Goal: Task Accomplishment & Management: Manage account settings

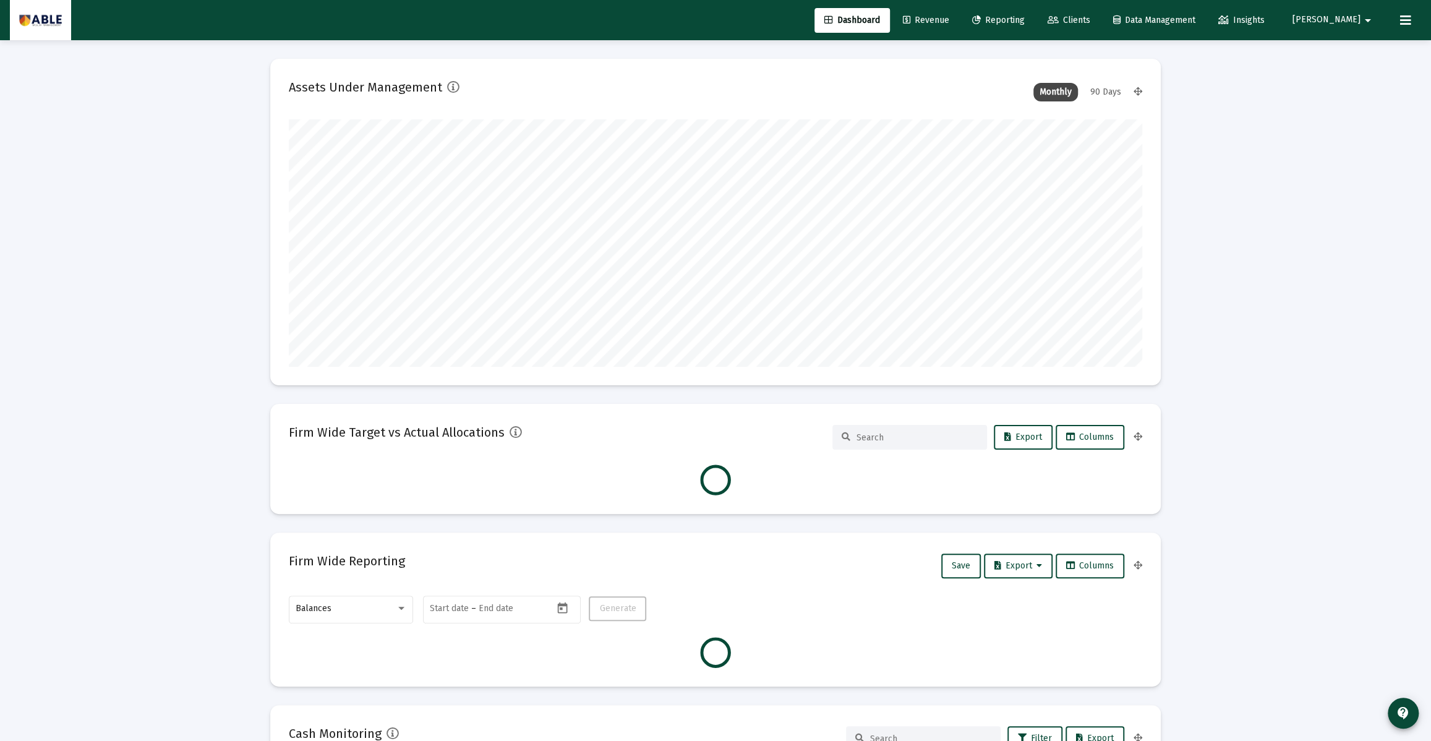
scroll to position [247, 459]
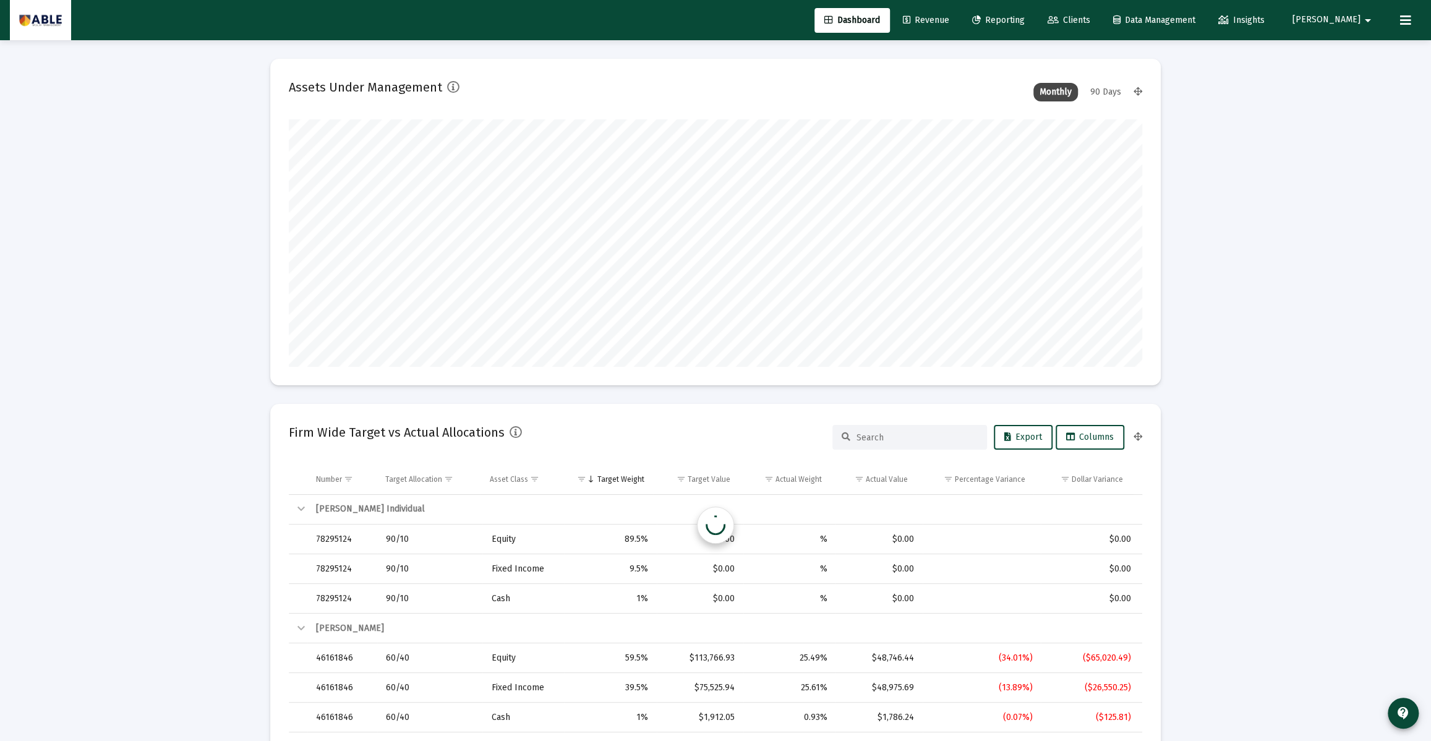
type input "[DATE]"
click at [1402, 21] on icon at bounding box center [1405, 20] width 11 height 15
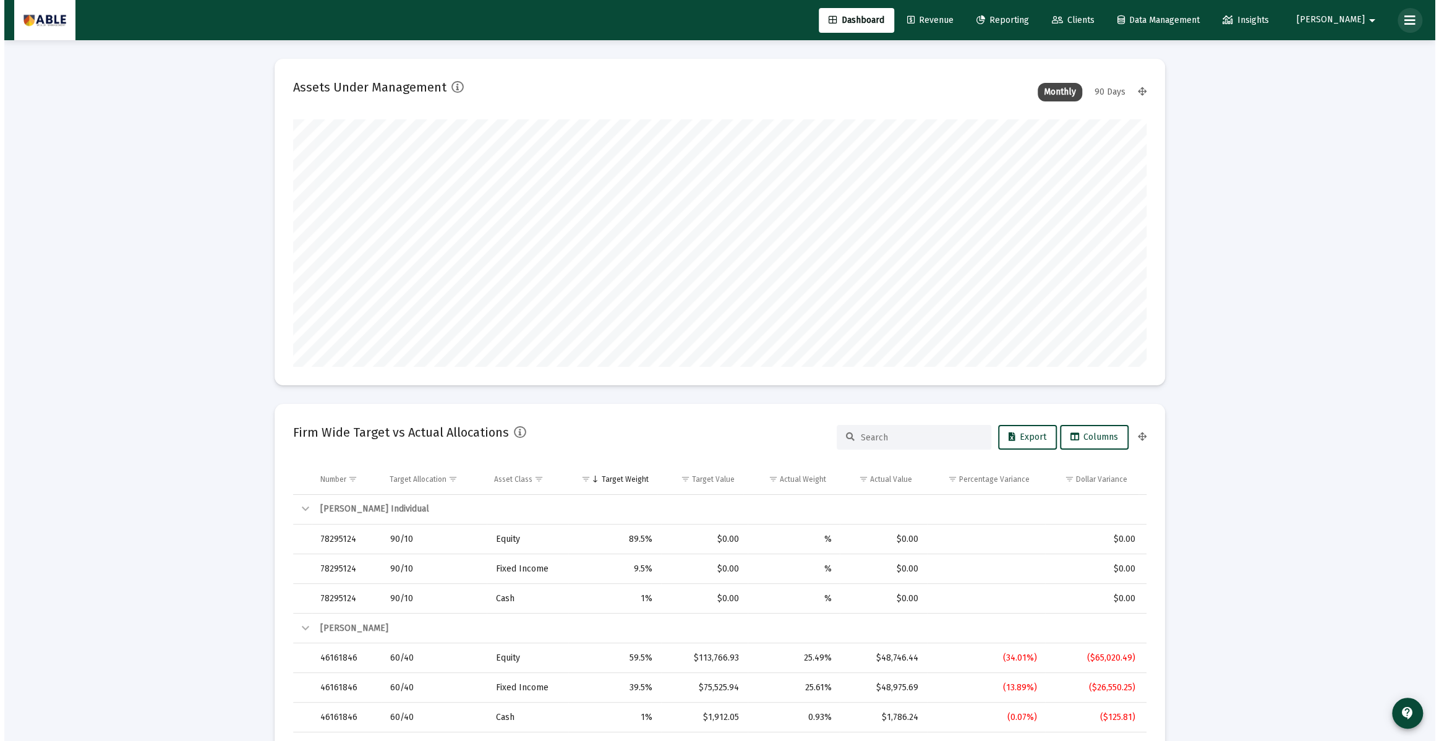
scroll to position [247, 398]
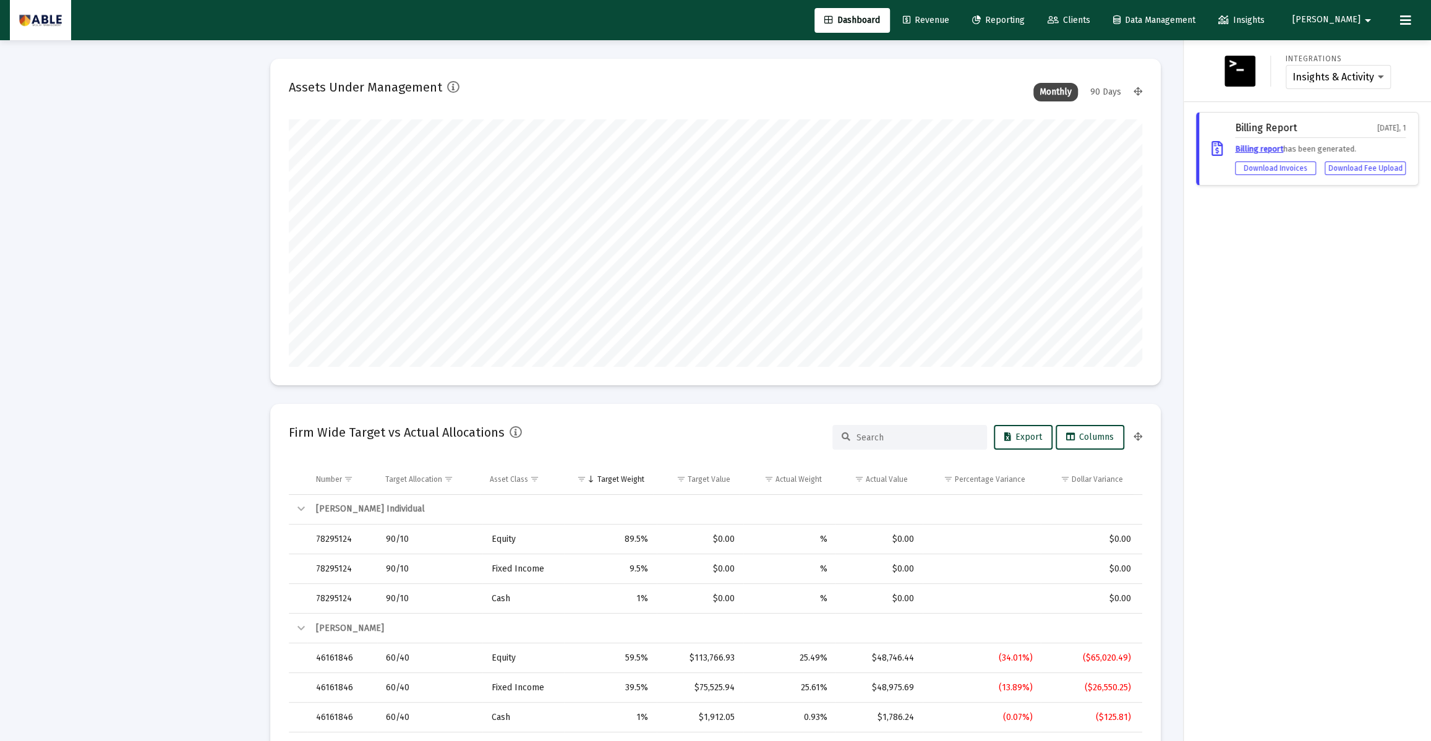
click at [1345, 22] on span "[PERSON_NAME]" at bounding box center [1326, 20] width 68 height 11
click at [1102, 25] on div at bounding box center [715, 370] width 1431 height 741
click at [1090, 18] on span "Clients" at bounding box center [1068, 20] width 43 height 11
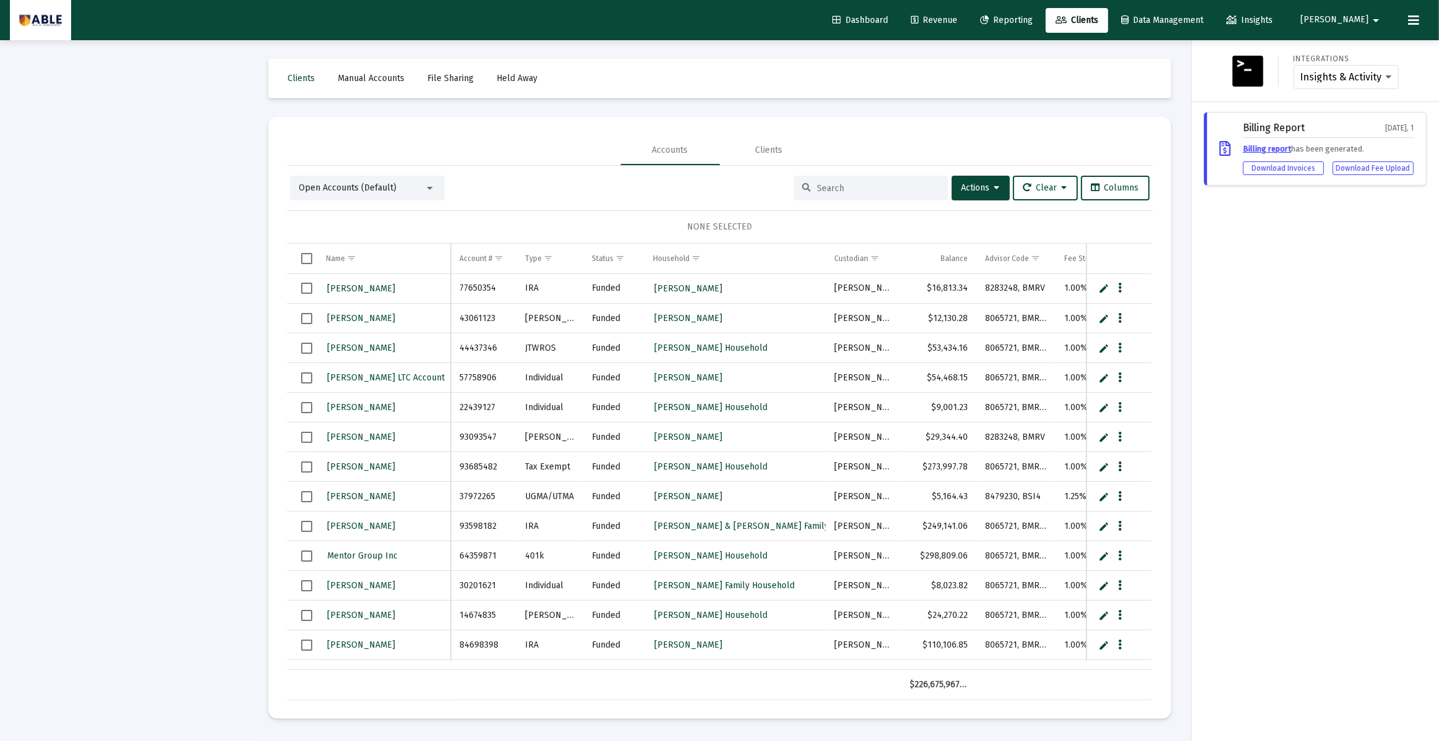
click at [830, 190] on div at bounding box center [719, 370] width 1439 height 741
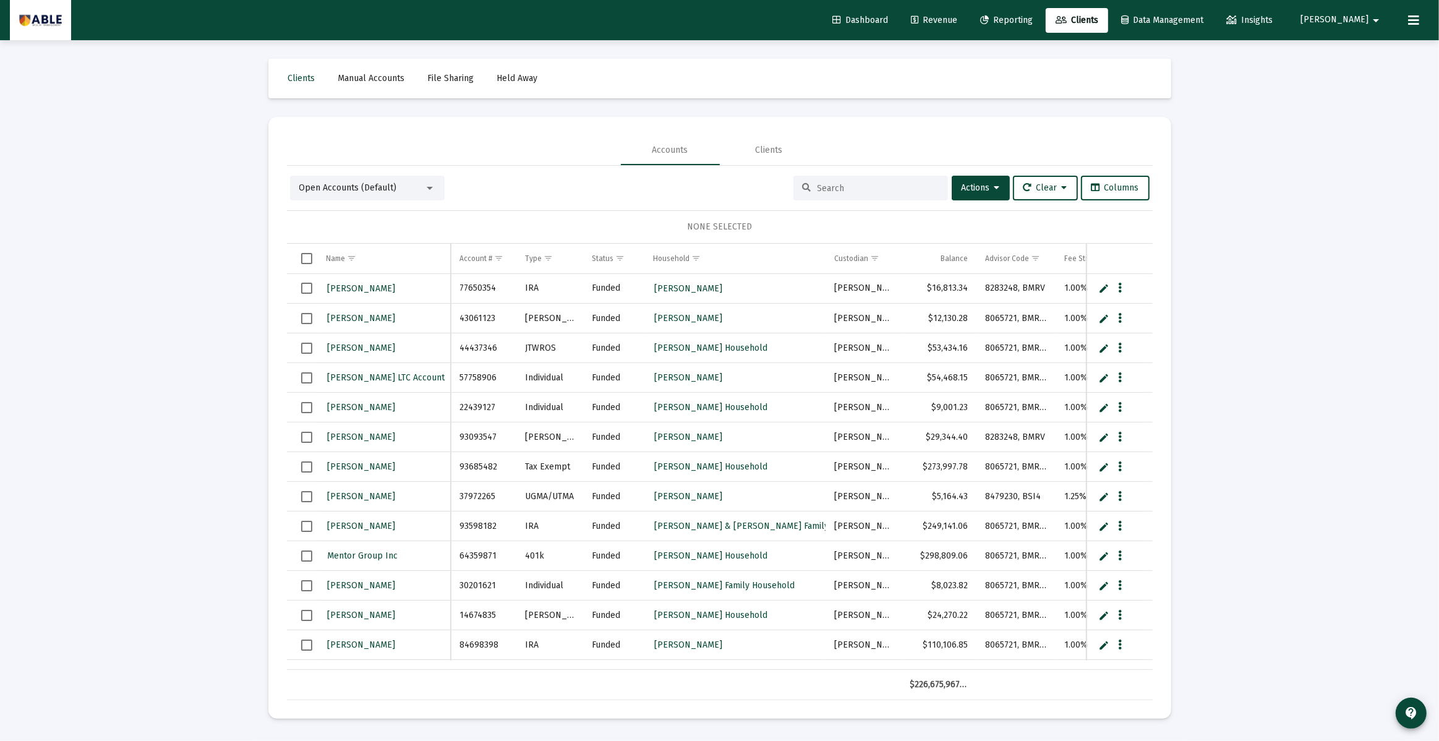
click at [829, 187] on div "Dashboard Revenue Reporting Clients Data Management Insights Julia arrow_drop_d…" at bounding box center [719, 370] width 1439 height 741
click at [829, 187] on input at bounding box center [877, 188] width 121 height 11
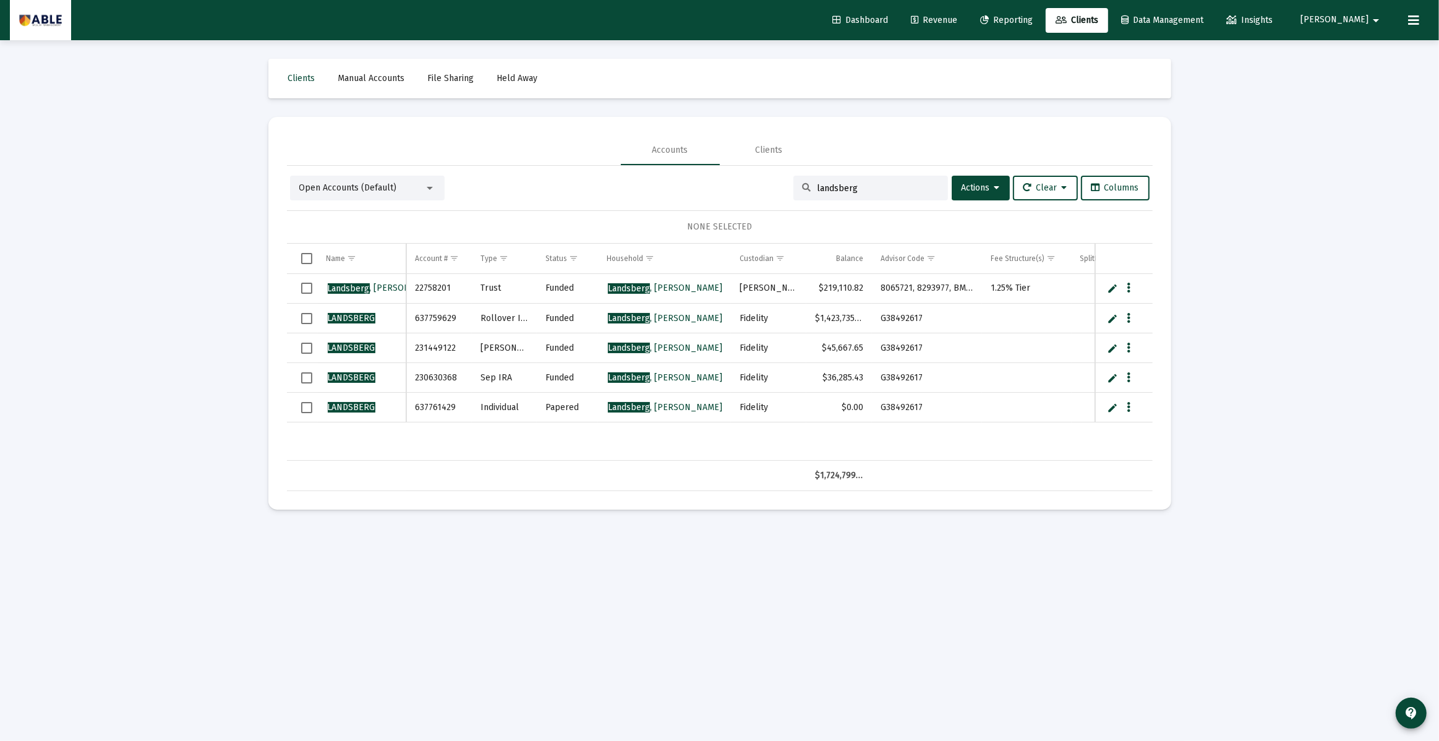
type input "landsberg"
click at [1127, 285] on icon "Data grid" at bounding box center [1129, 288] width 4 height 15
click at [1126, 285] on div at bounding box center [719, 370] width 1439 height 741
click at [1129, 317] on icon "Data grid" at bounding box center [1129, 318] width 4 height 15
click at [1149, 336] on button "Assign" at bounding box center [1178, 343] width 111 height 30
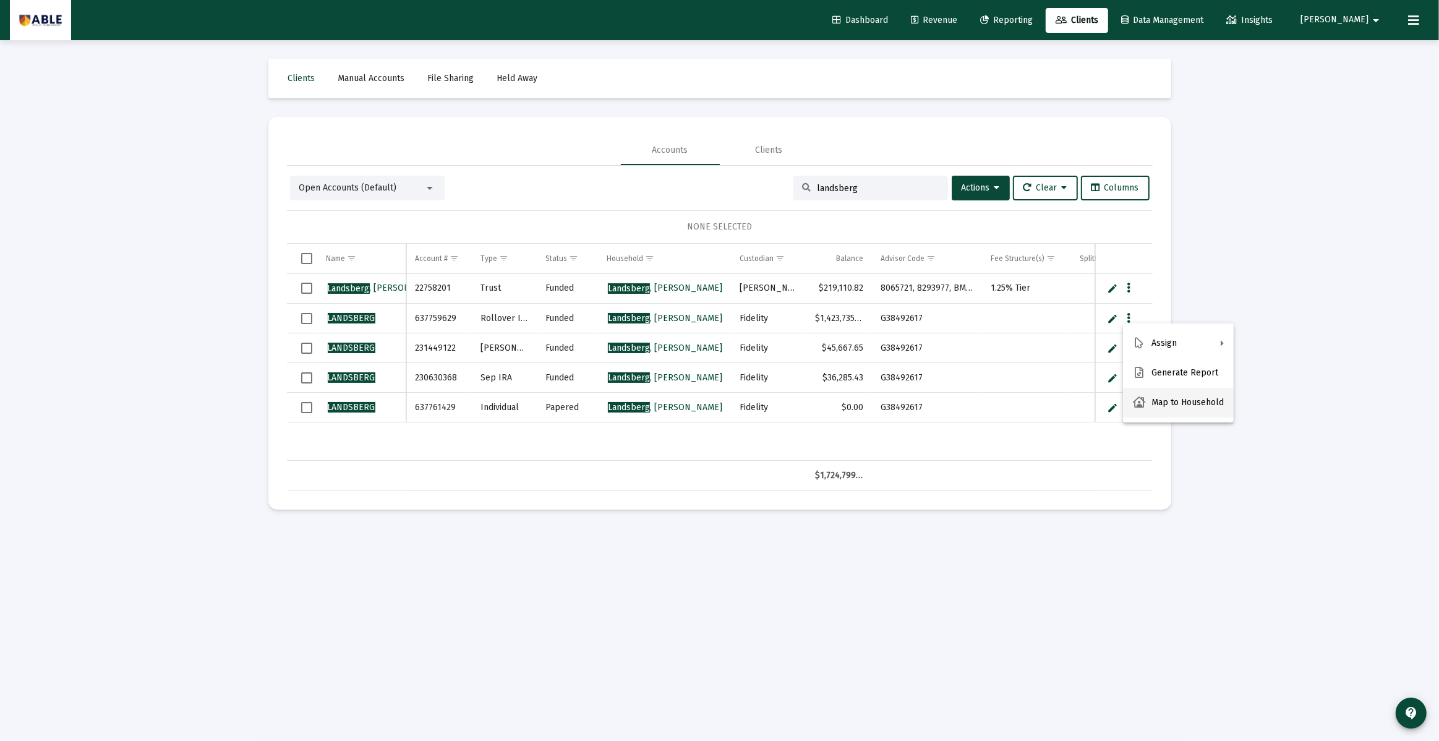
click at [1163, 399] on button "Map to Household" at bounding box center [1178, 403] width 111 height 30
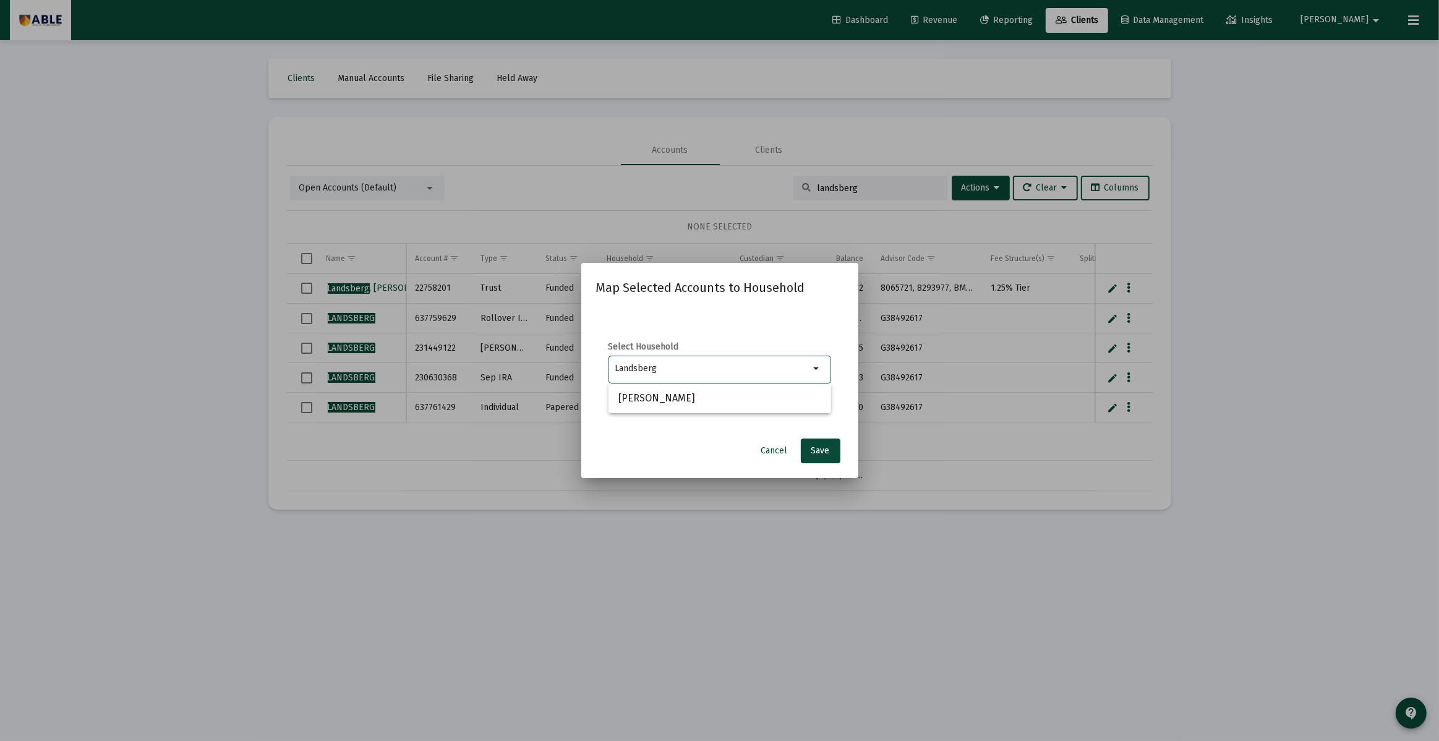
type input "Landsberg"
click at [772, 447] on span "Cancel" at bounding box center [774, 450] width 27 height 11
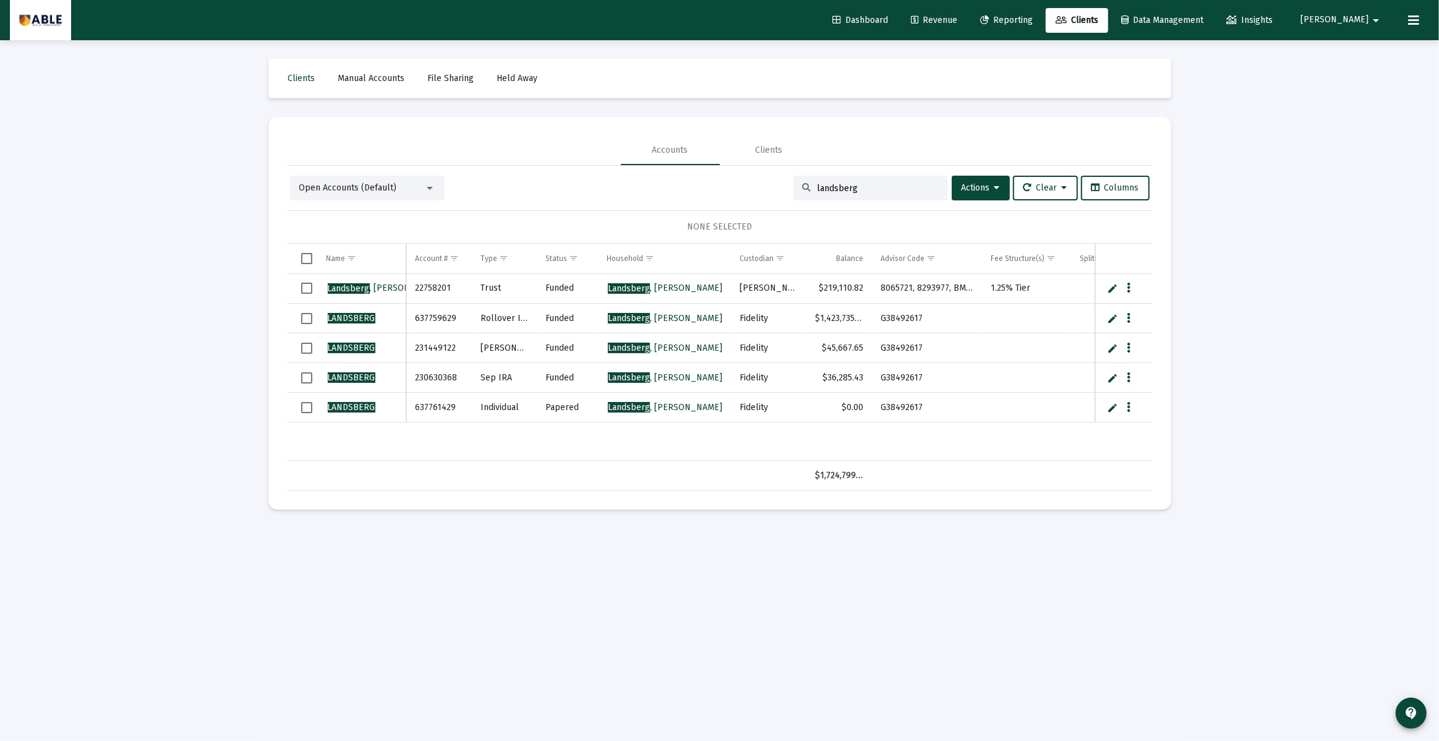
click at [1369, 14] on mat-icon "arrow_drop_down" at bounding box center [1375, 20] width 15 height 25
click at [1371, 46] on span "Settings" at bounding box center [1381, 53] width 36 height 30
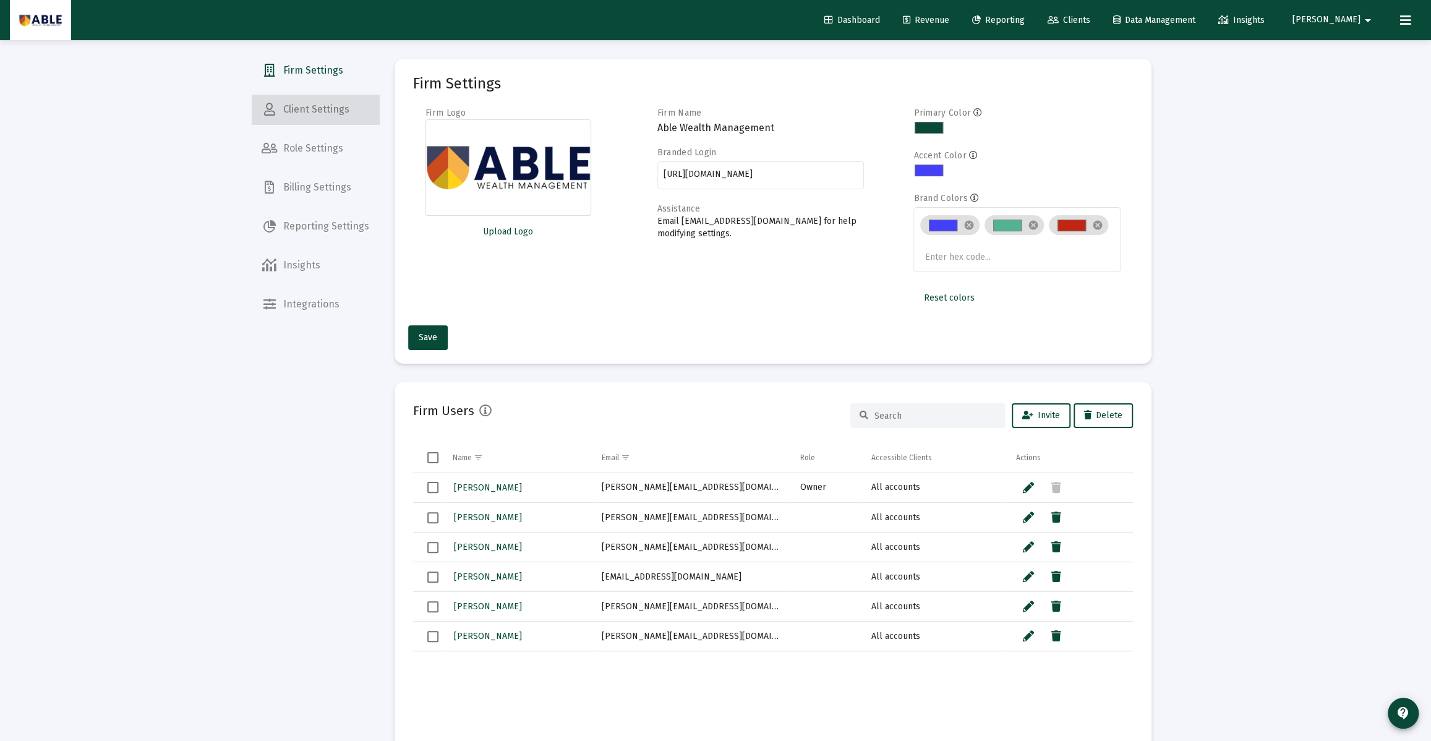
click at [315, 122] on span "Client Settings" at bounding box center [315, 110] width 127 height 30
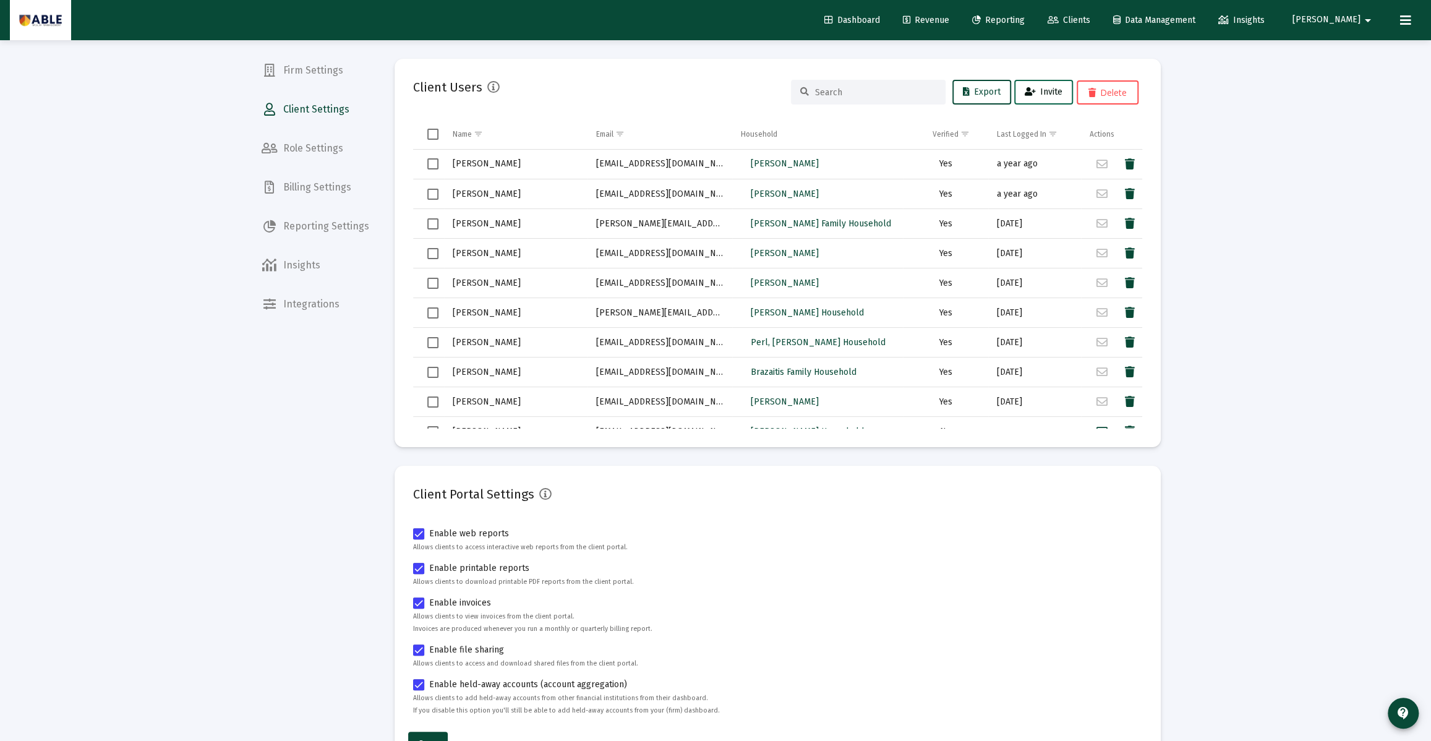
click at [1047, 94] on span "Invite" at bounding box center [1044, 92] width 38 height 11
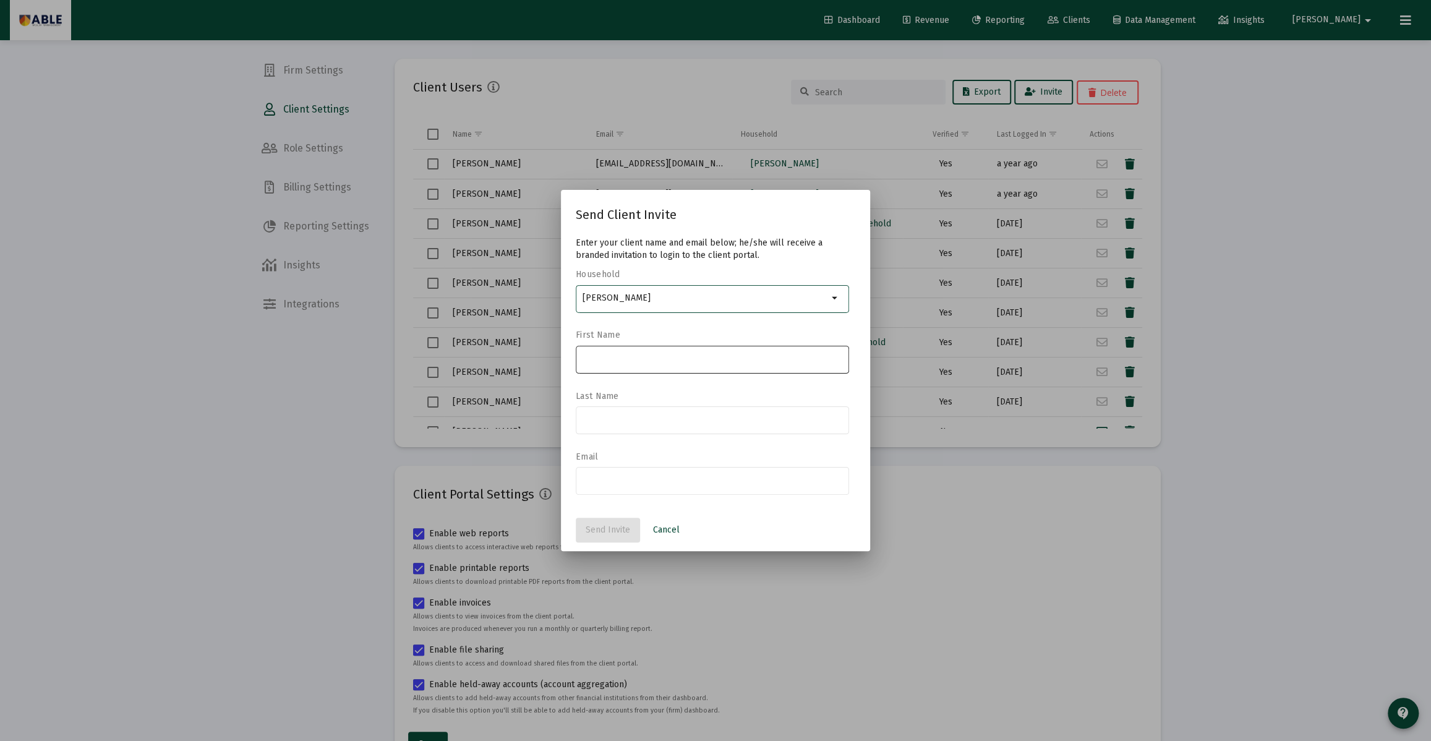
type input "Landsberg, Rachel Household"
click at [641, 358] on input at bounding box center [712, 359] width 260 height 10
type input "Rachel"
click at [628, 423] on input at bounding box center [712, 420] width 260 height 10
type input "Landsberg"
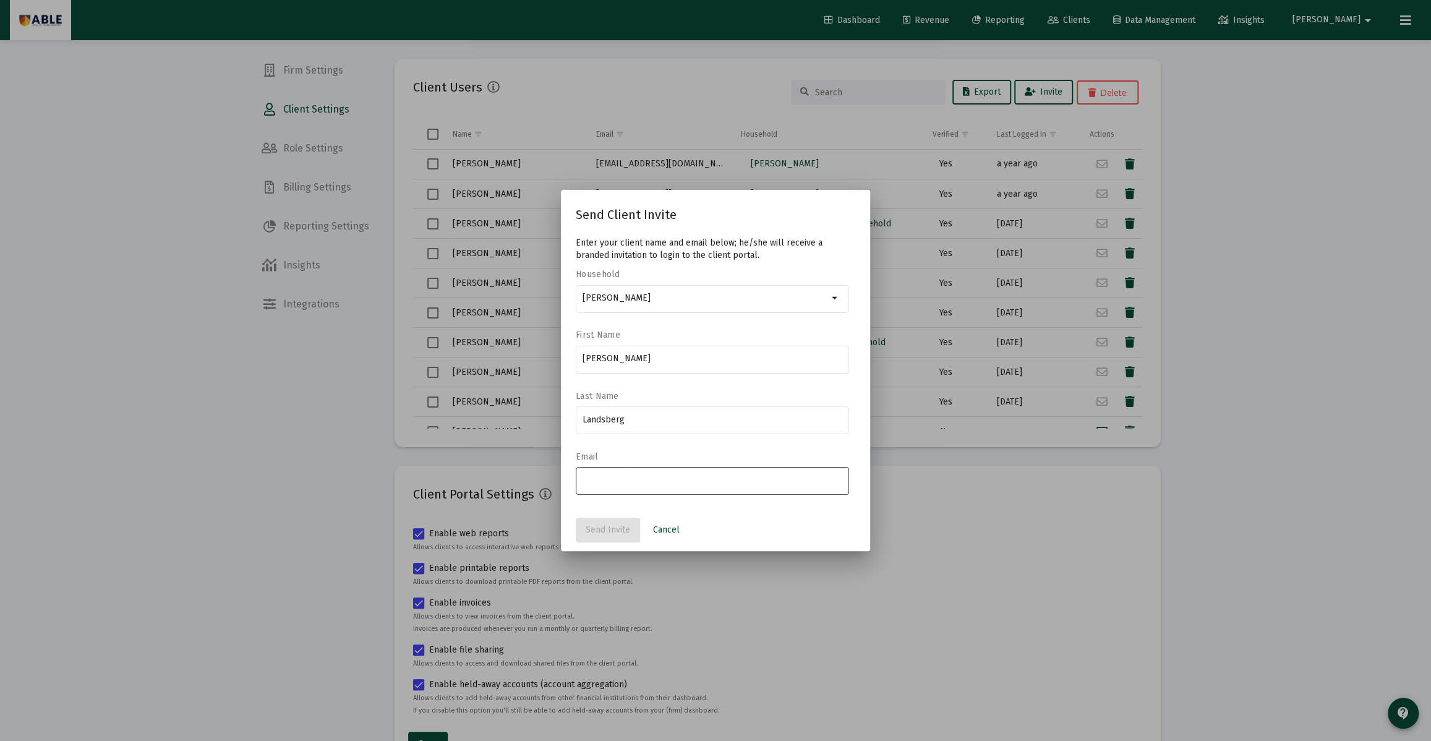
click at [614, 485] on div at bounding box center [712, 480] width 260 height 30
paste input "[EMAIL_ADDRESS][DOMAIN_NAME]"
type input "[EMAIL_ADDRESS][DOMAIN_NAME]"
click at [654, 462] on div "Household Landsberg, Rachel Household arrow_drop_down First Name Rachel Last Na…" at bounding box center [715, 388] width 279 height 239
click at [587, 534] on span "Send Invite" at bounding box center [608, 529] width 45 height 11
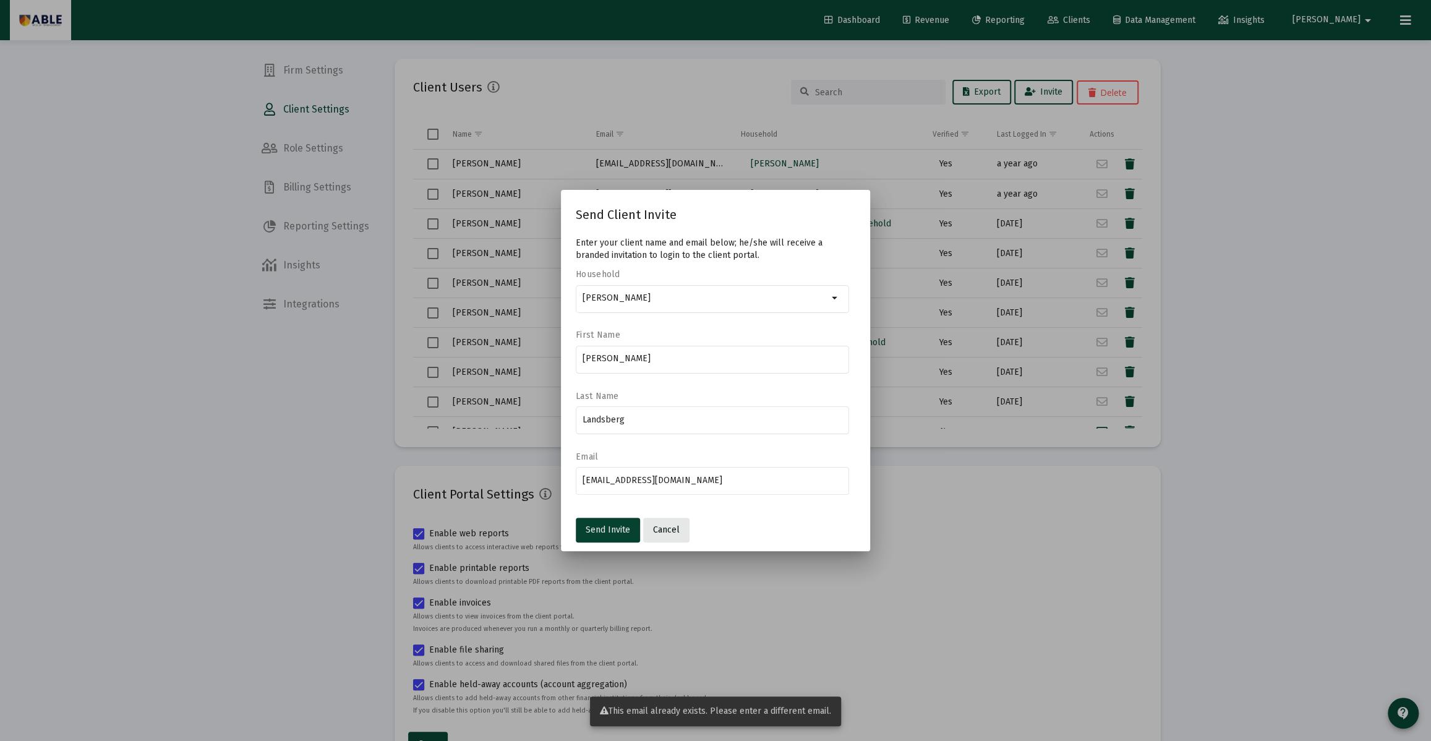
click at [660, 531] on span "Cancel" at bounding box center [666, 529] width 27 height 11
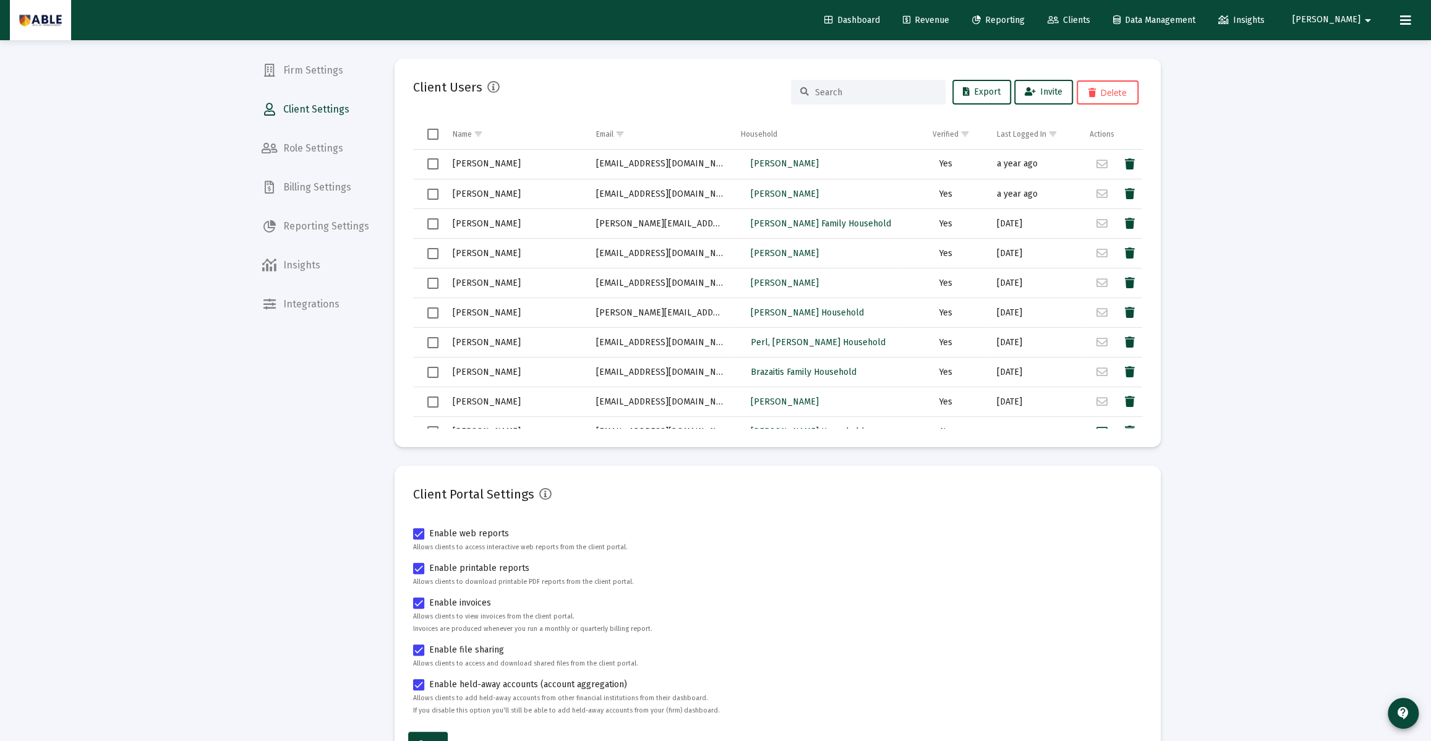
click at [834, 90] on input at bounding box center [875, 92] width 121 height 11
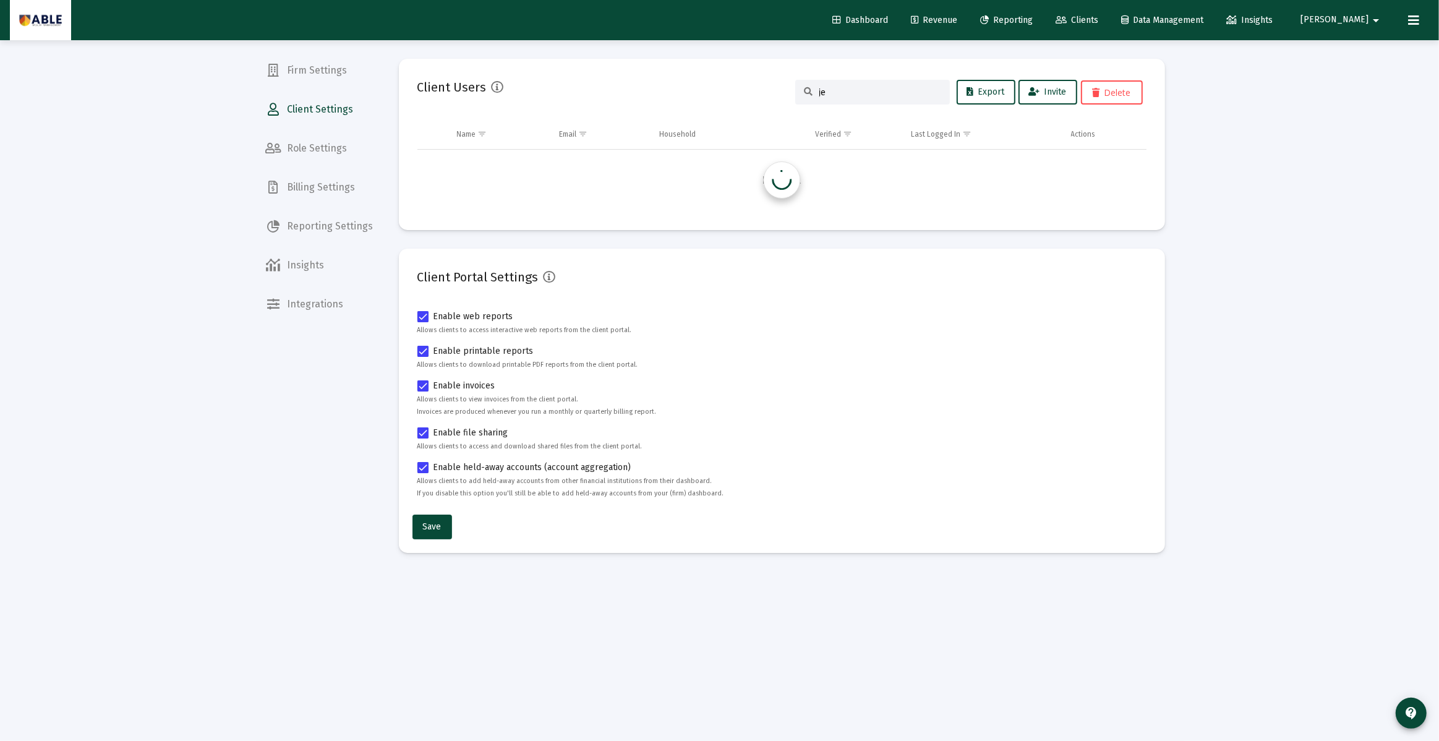
type input "j"
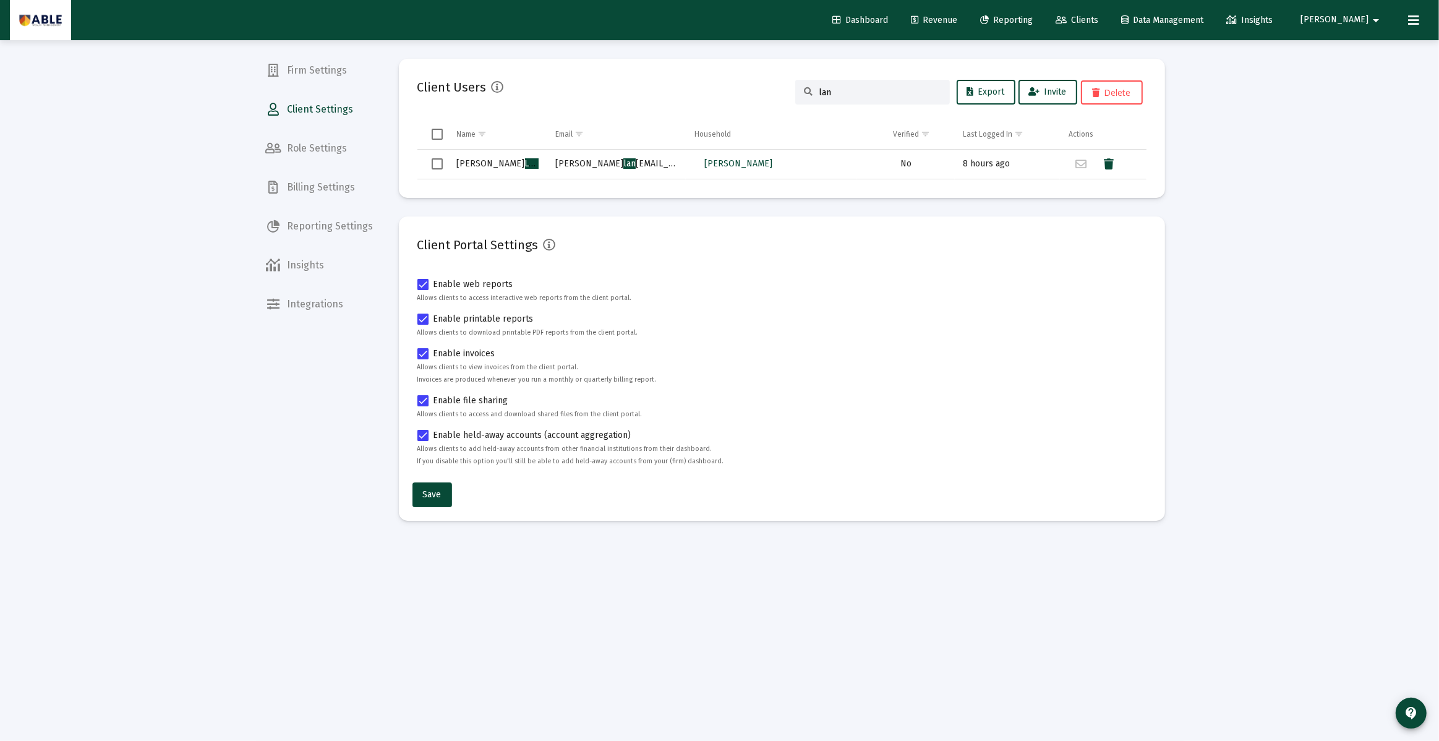
type input "lan"
click at [1098, 18] on span "Clients" at bounding box center [1076, 20] width 43 height 11
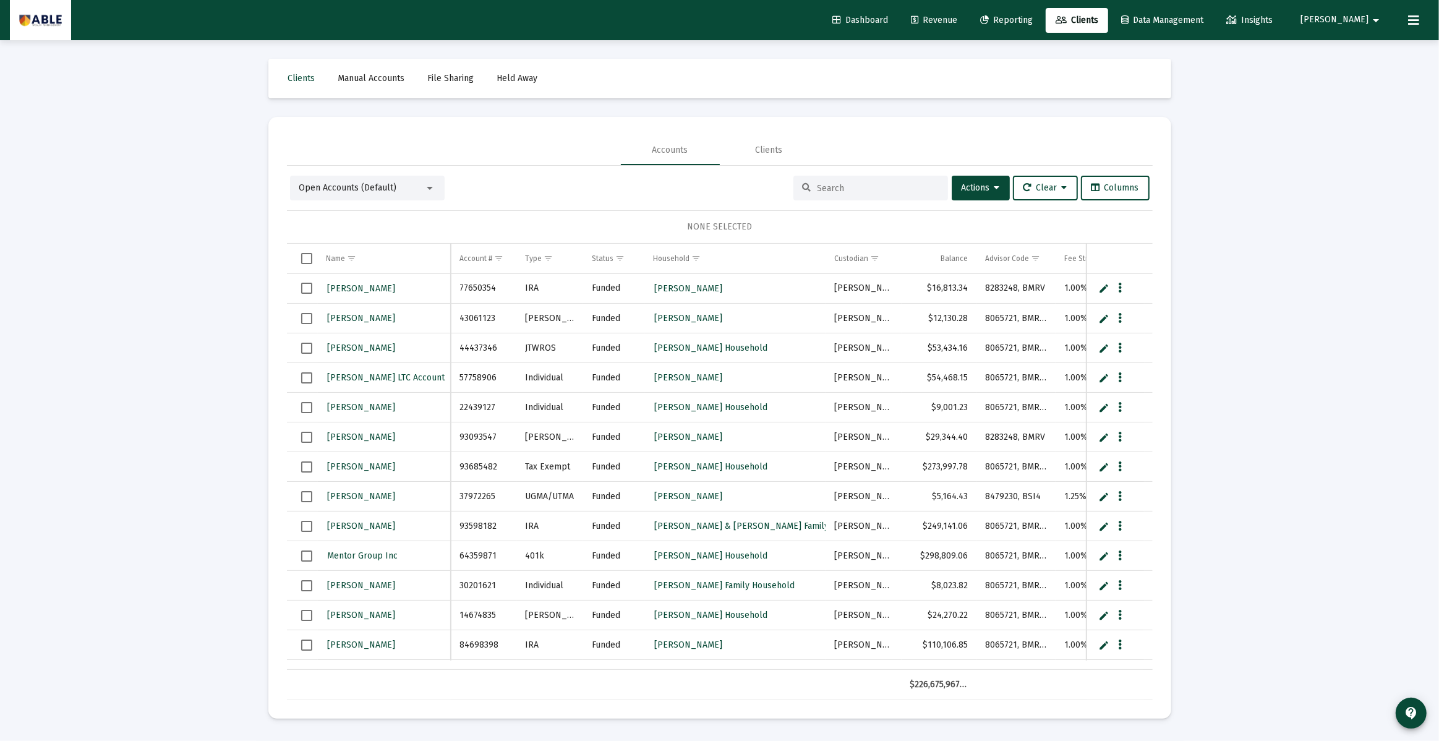
click at [846, 181] on div at bounding box center [870, 188] width 155 height 25
click at [819, 194] on div at bounding box center [870, 188] width 155 height 25
click at [820, 188] on input at bounding box center [877, 188] width 121 height 11
type input "landsberg"
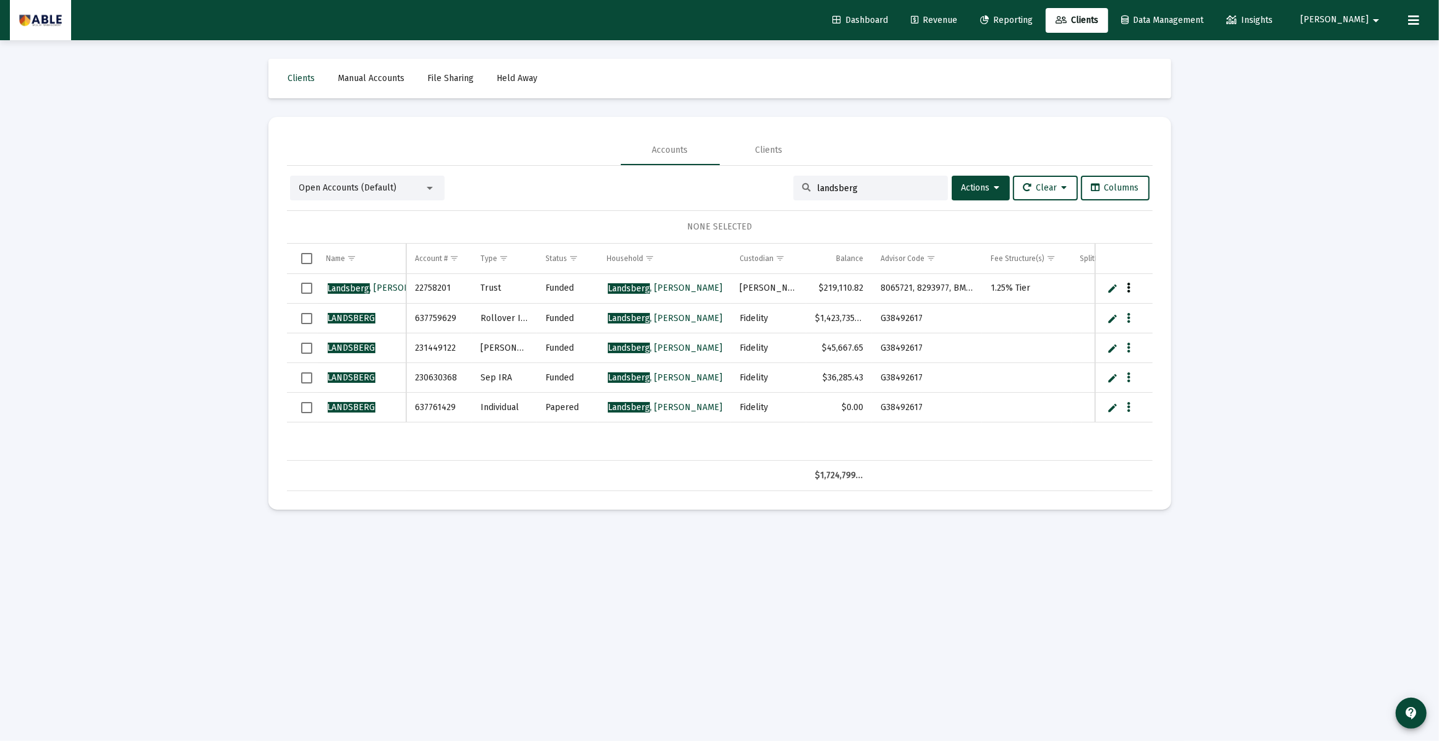
click at [1124, 286] on button "Data grid" at bounding box center [1128, 288] width 11 height 11
click at [1051, 318] on div at bounding box center [719, 370] width 1439 height 741
click at [1129, 316] on icon "Data grid" at bounding box center [1129, 318] width 4 height 15
click at [1129, 316] on div at bounding box center [719, 370] width 1439 height 741
click at [1129, 316] on icon "Data grid" at bounding box center [1129, 318] width 4 height 15
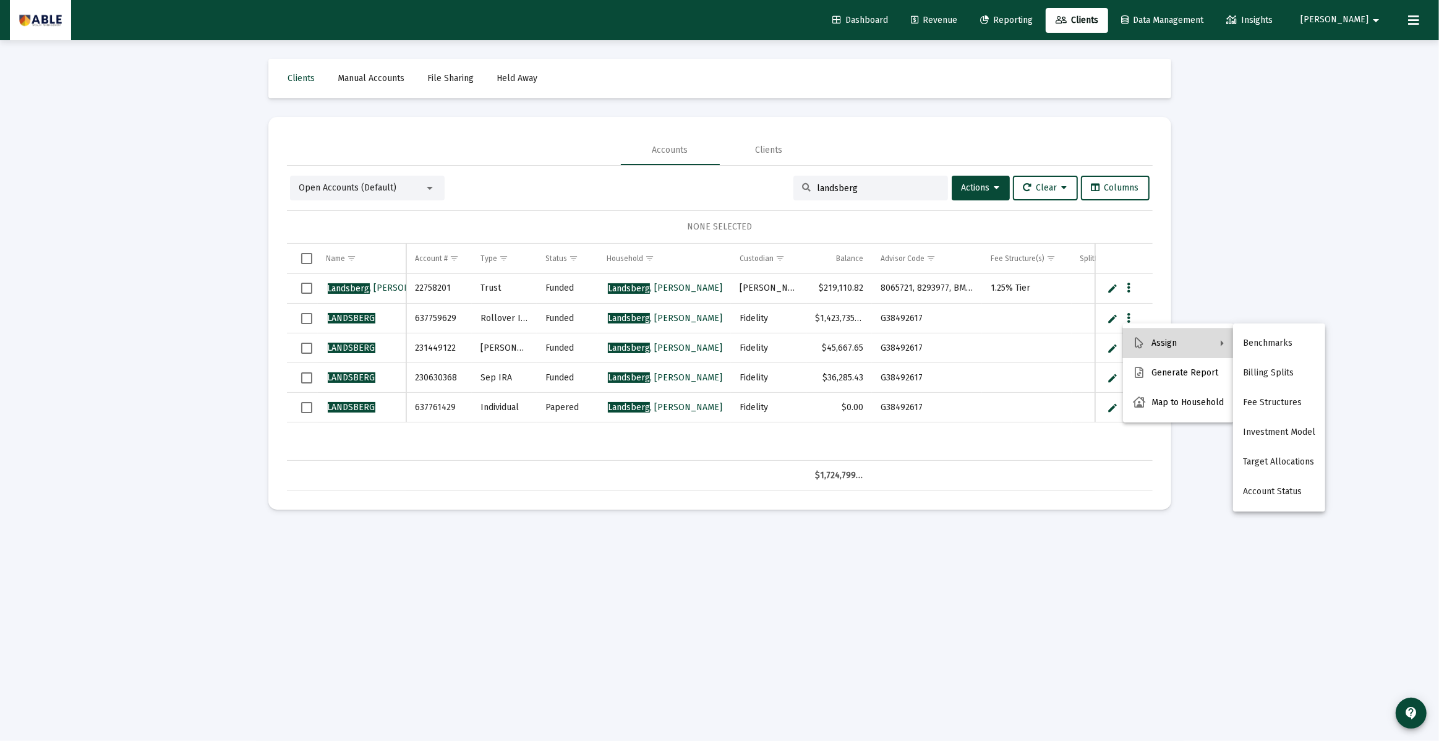
click at [1157, 347] on button "Assign" at bounding box center [1178, 343] width 111 height 30
click at [1111, 321] on div at bounding box center [719, 370] width 1439 height 741
click at [1110, 319] on link "Edit" at bounding box center [1112, 318] width 11 height 11
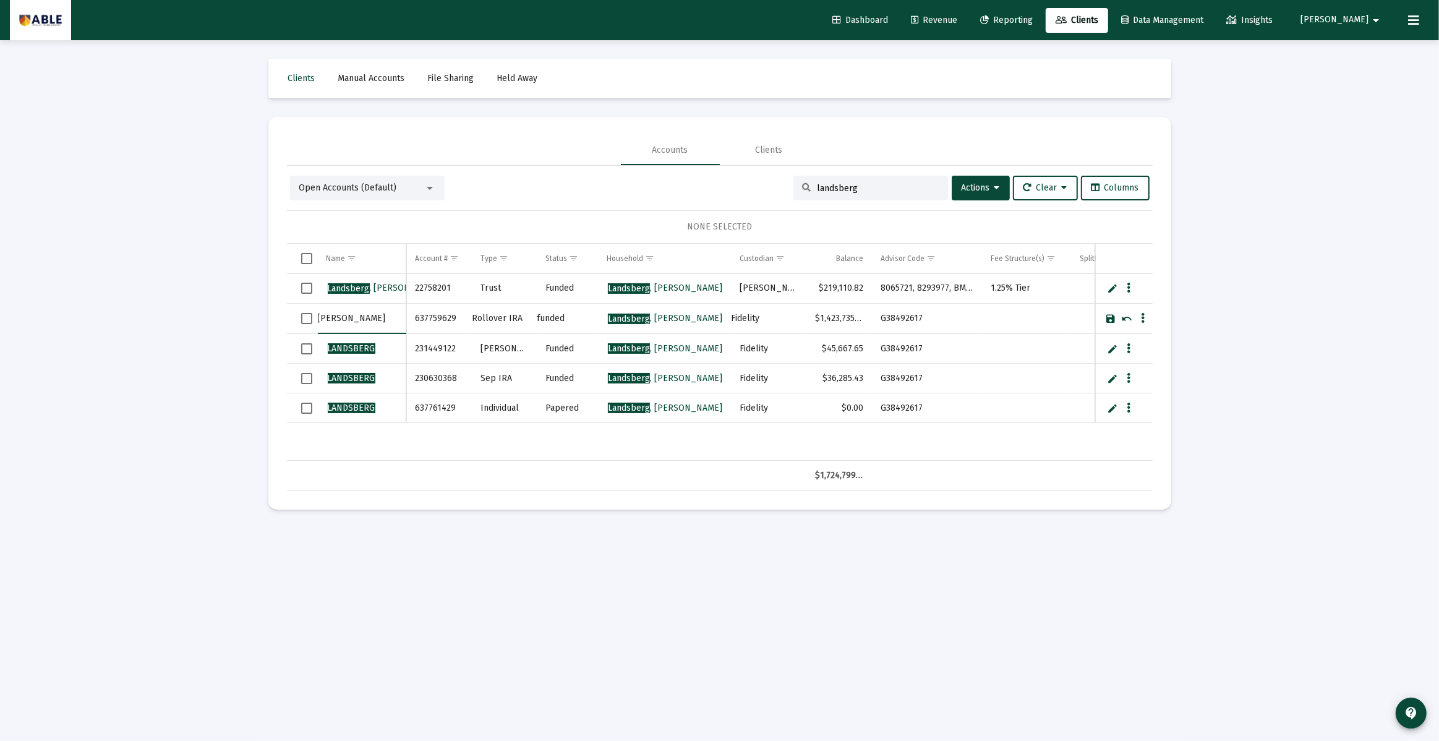
type input "LANDSBERG, Rachel"
click at [1111, 313] on link "Save" at bounding box center [1111, 318] width 11 height 11
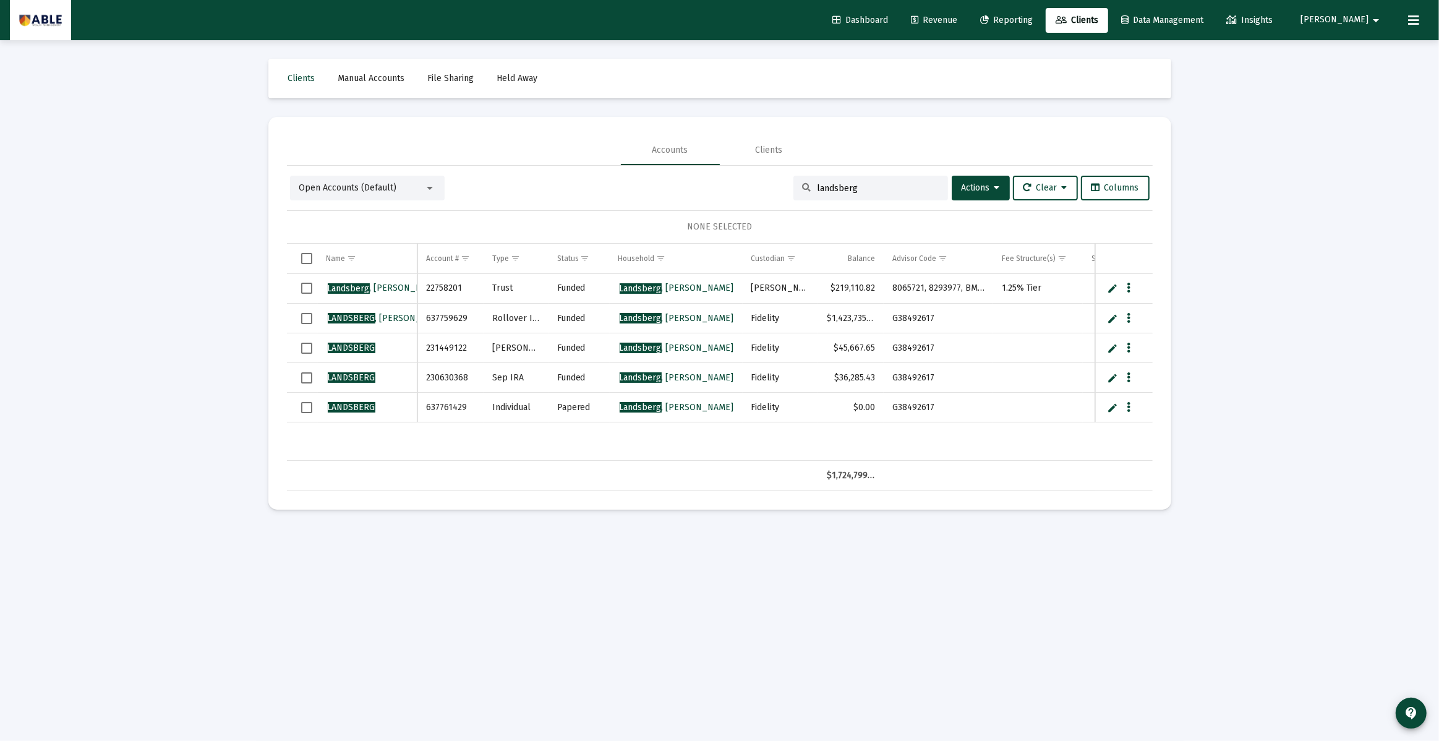
click at [1110, 351] on link "Edit" at bounding box center [1112, 348] width 11 height 11
type input "LANDSBERG, Rachel"
click at [1106, 350] on link "Save" at bounding box center [1111, 348] width 11 height 11
click at [1115, 380] on link "Edit" at bounding box center [1112, 377] width 11 height 11
type input "LANDSBERG, Rachel"
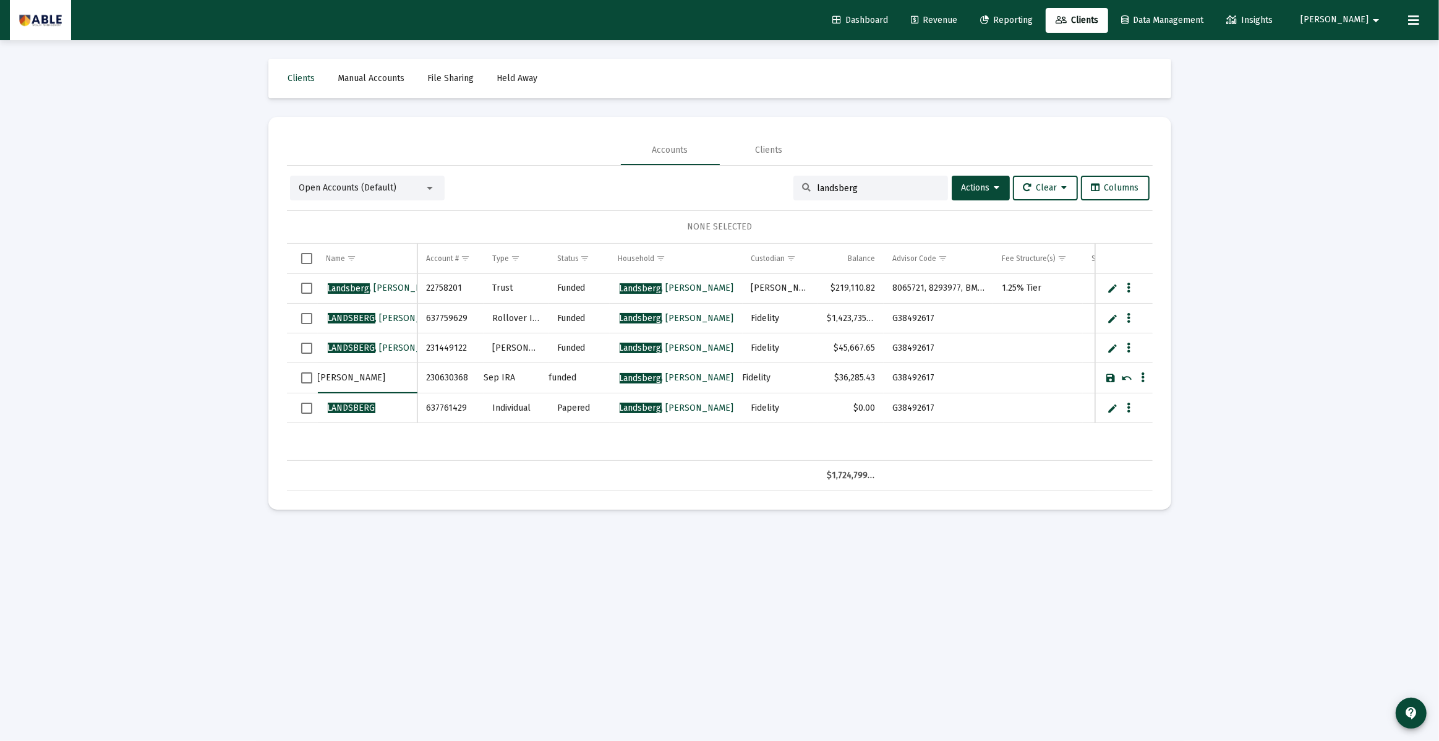
click at [1112, 378] on link "Save" at bounding box center [1111, 377] width 11 height 11
click at [1113, 407] on link "Edit" at bounding box center [1112, 407] width 11 height 11
type input "LANDSBERG, Rachel"
click at [1107, 406] on link "Save" at bounding box center [1111, 407] width 11 height 11
click at [1129, 405] on icon "Data grid" at bounding box center [1129, 407] width 4 height 15
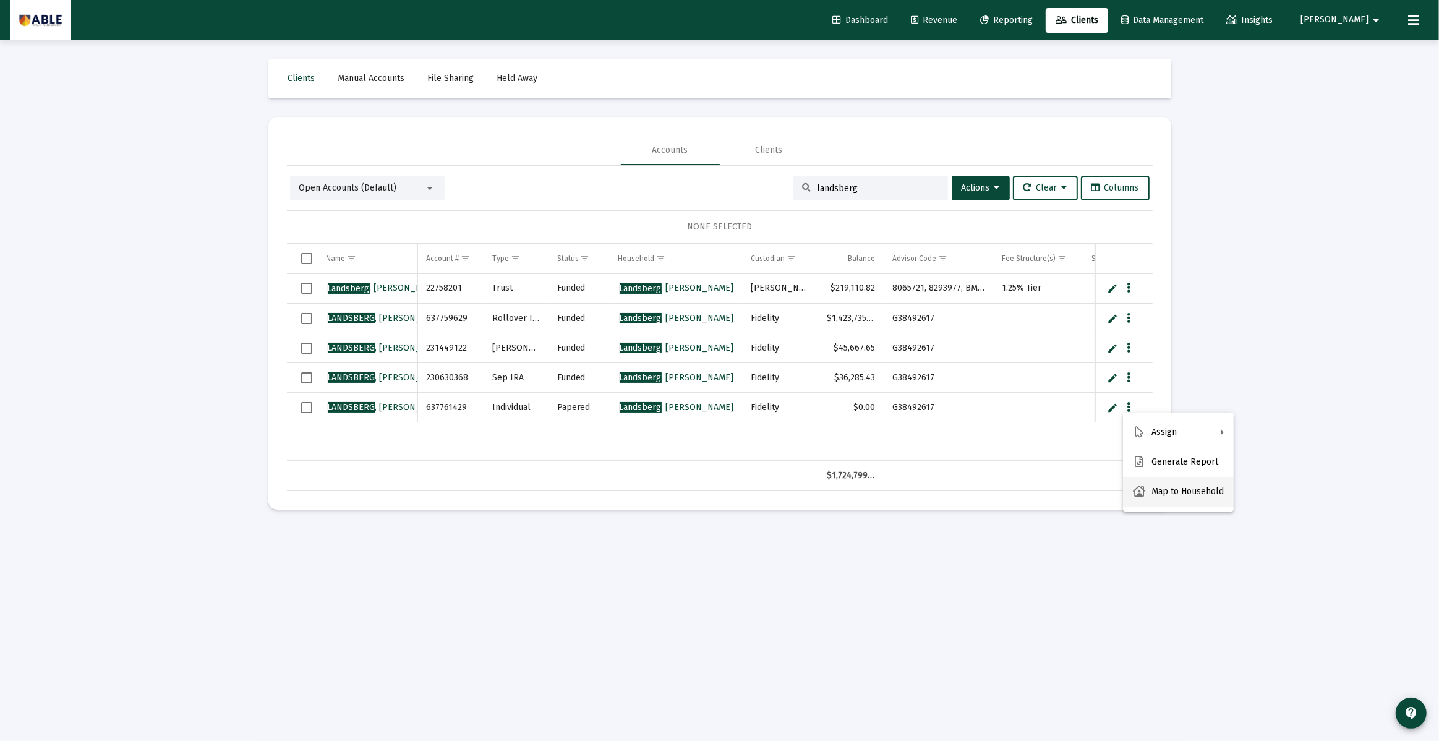
click at [1155, 487] on button "Map to Household" at bounding box center [1178, 492] width 111 height 30
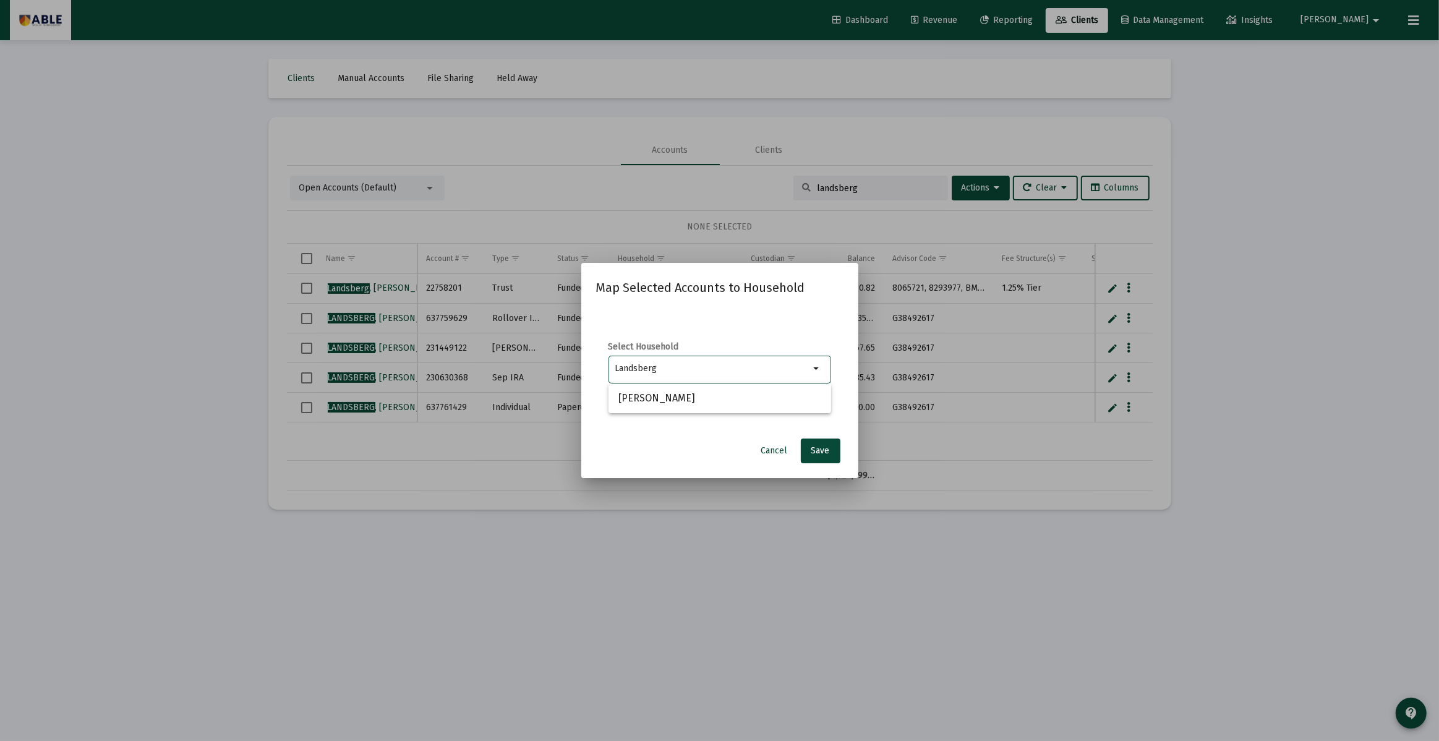
type input "Landsberg"
click at [778, 446] on span "Cancel" at bounding box center [774, 450] width 27 height 11
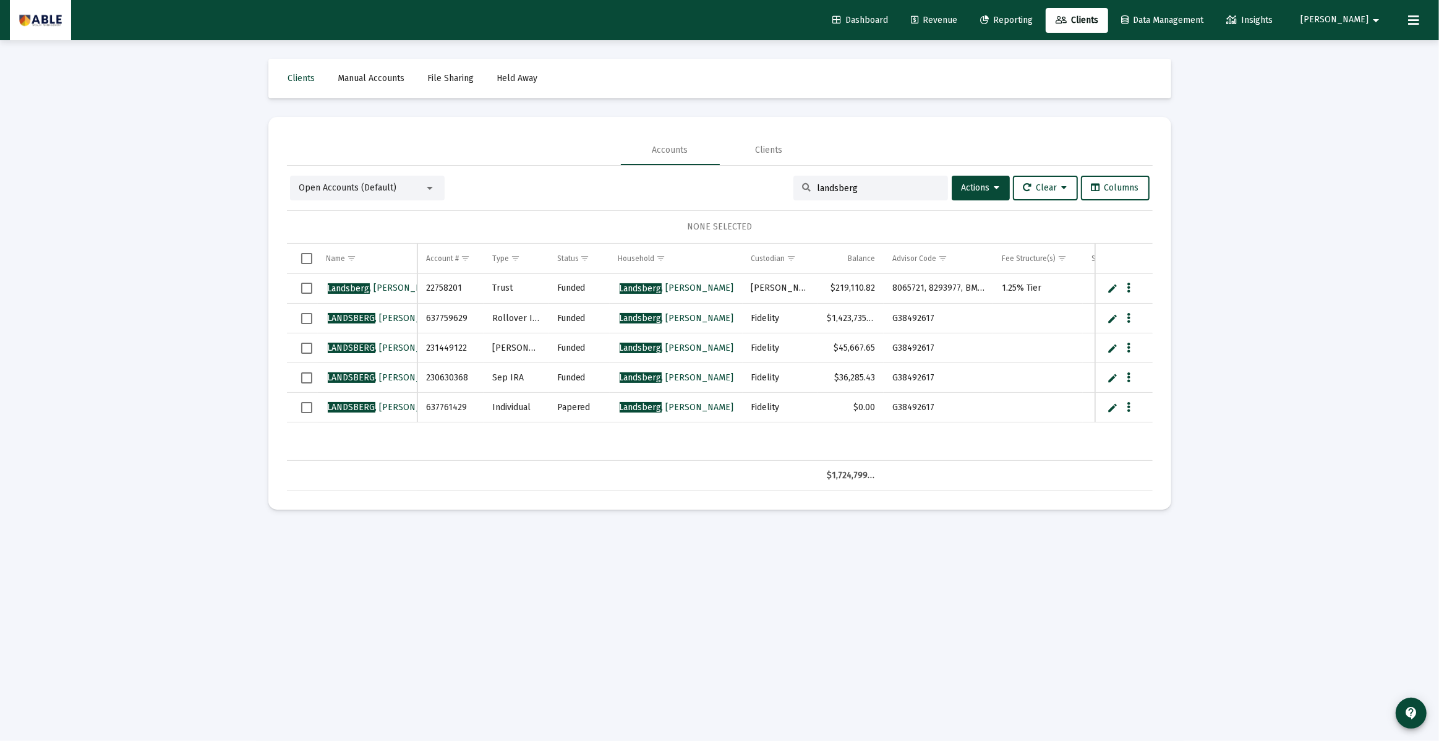
click at [1357, 20] on span "[PERSON_NAME]" at bounding box center [1334, 20] width 68 height 11
click at [1377, 45] on span "Settings" at bounding box center [1381, 53] width 36 height 30
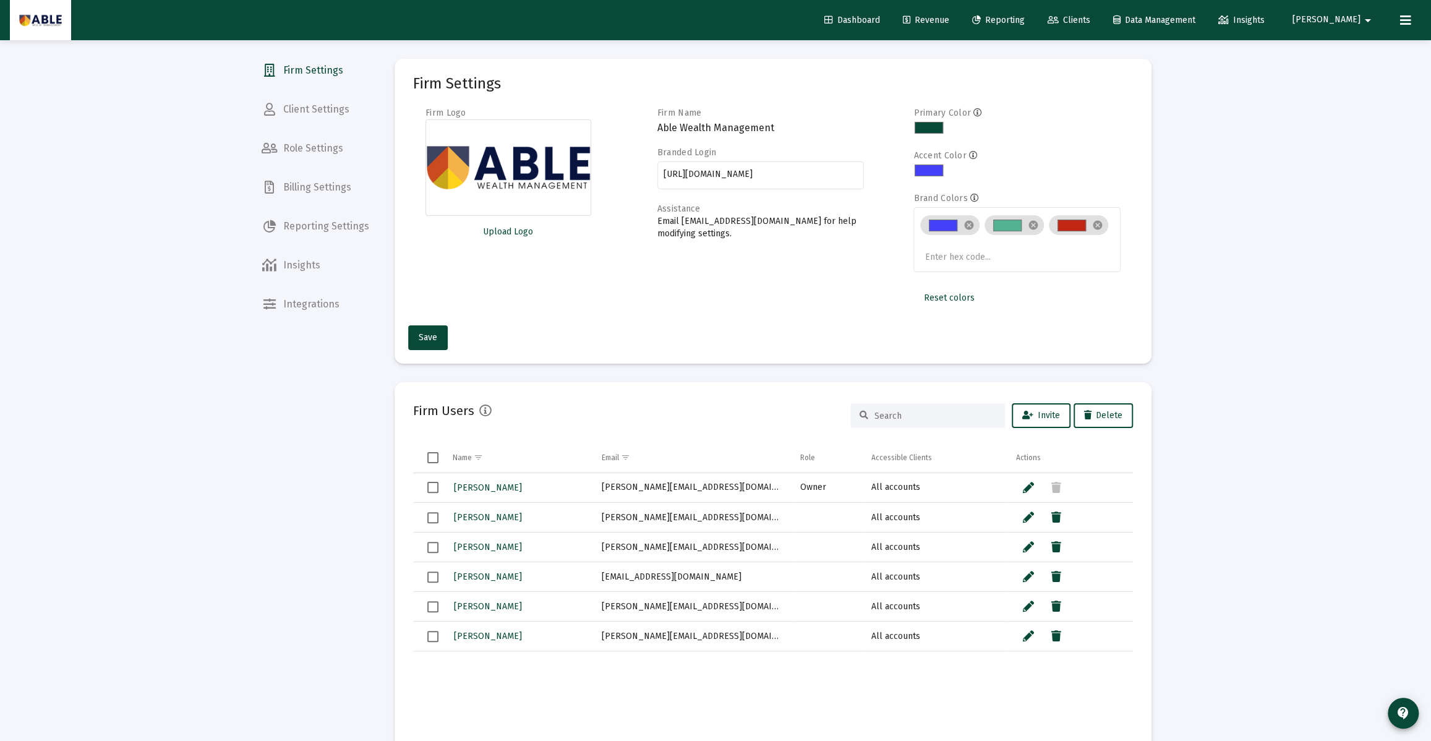
click at [300, 106] on span "Client Settings" at bounding box center [315, 110] width 127 height 30
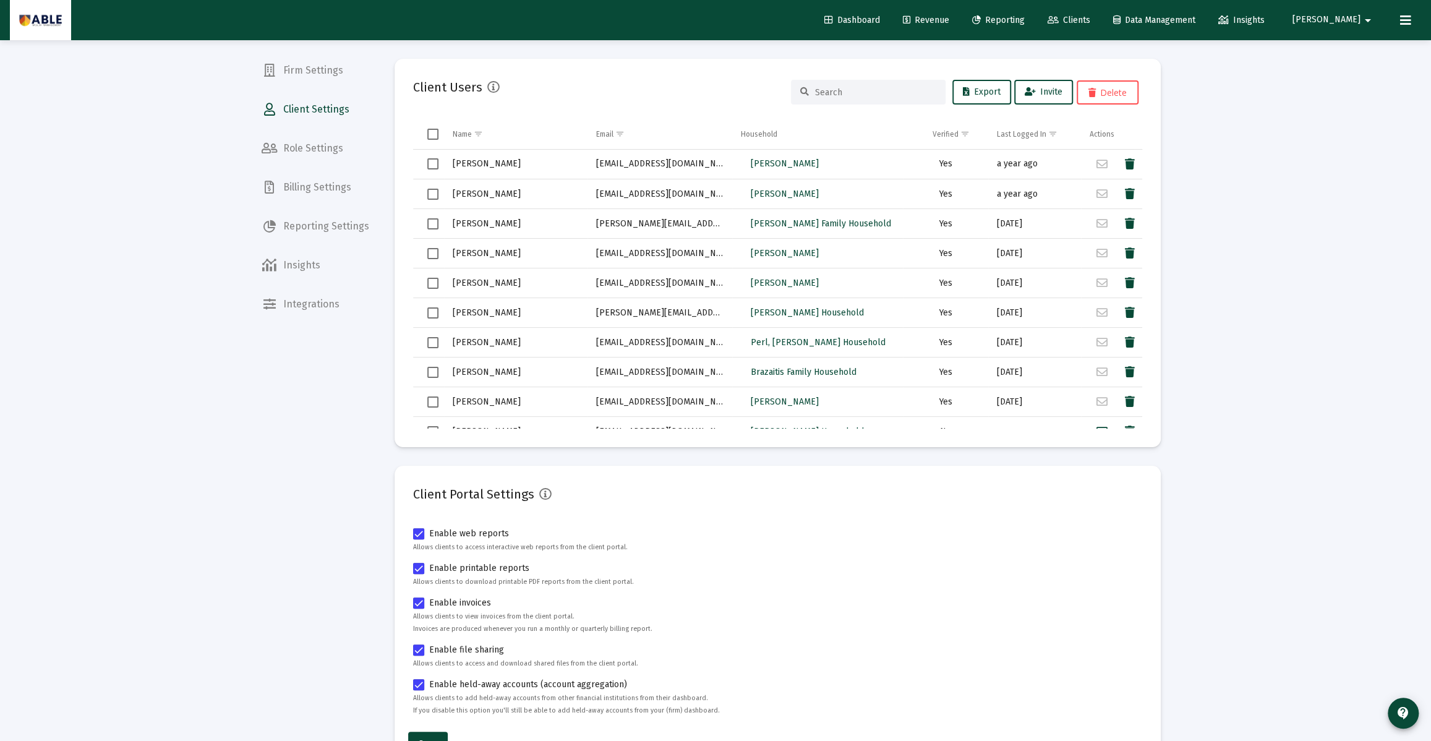
click at [822, 98] on div at bounding box center [868, 92] width 155 height 25
click at [822, 94] on input at bounding box center [875, 92] width 121 height 11
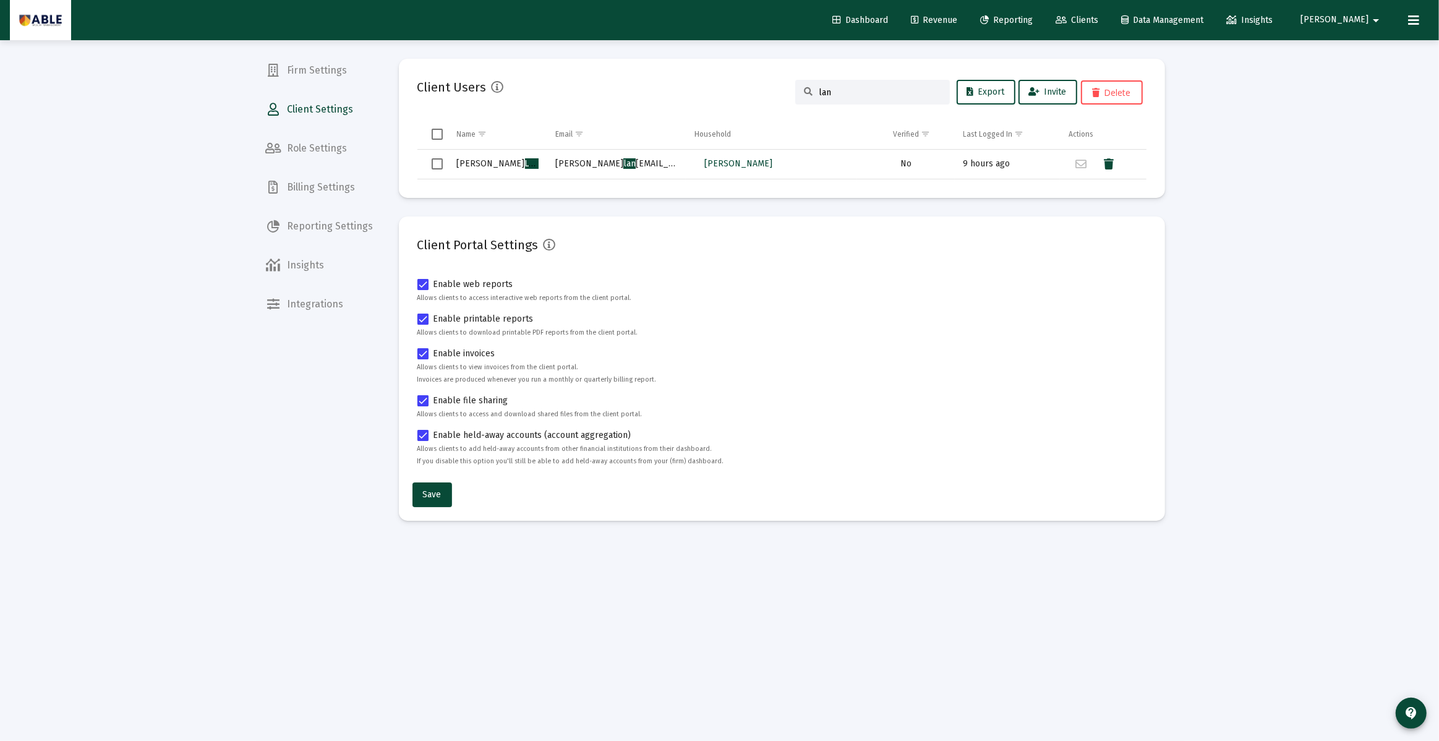
type input "lan"
click at [765, 168] on span "[PERSON_NAME]" at bounding box center [738, 163] width 68 height 11
click at [744, 161] on span "[PERSON_NAME]" at bounding box center [738, 163] width 68 height 11
click at [608, 156] on td "rachel lan dsbe@gmail.com" at bounding box center [616, 165] width 139 height 30
click at [736, 163] on span "[PERSON_NAME]" at bounding box center [738, 163] width 68 height 11
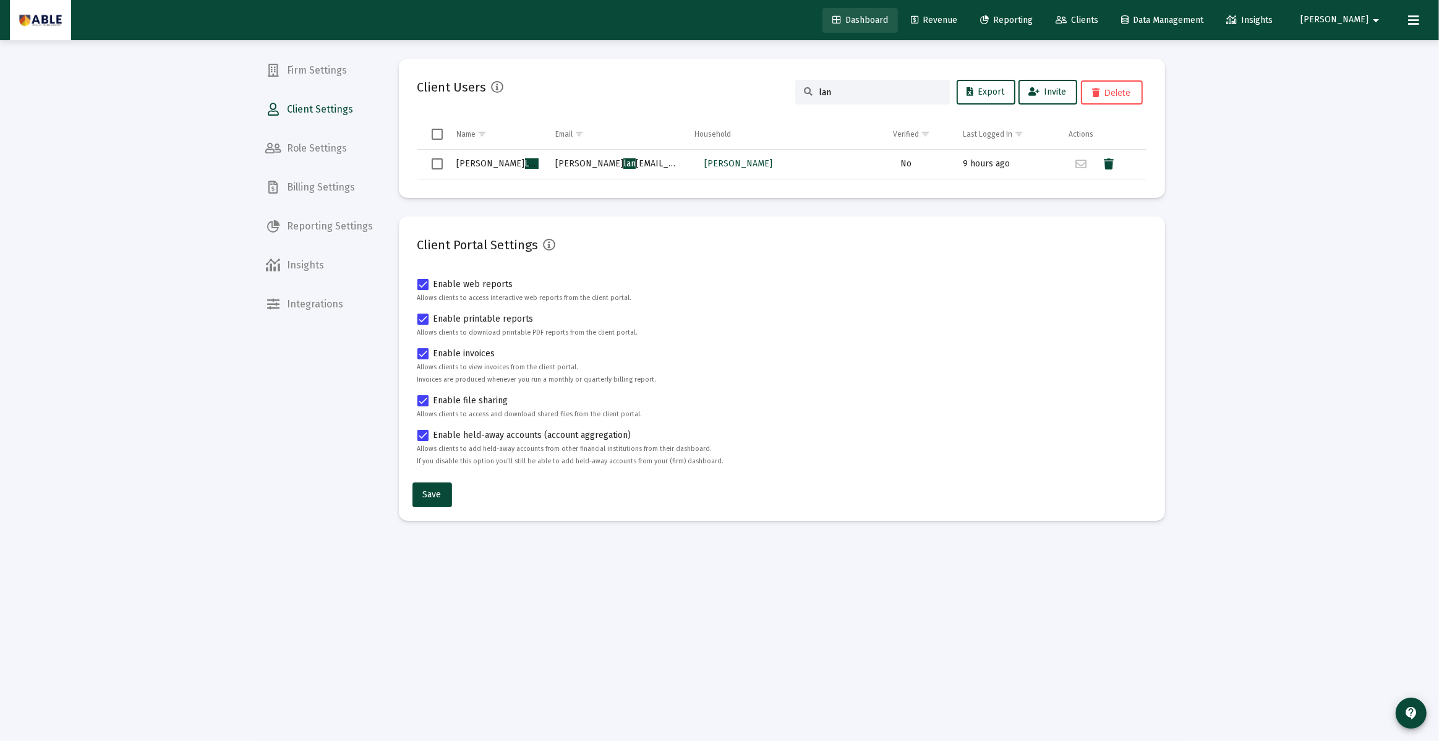
click at [888, 23] on span "Dashboard" at bounding box center [860, 20] width 56 height 11
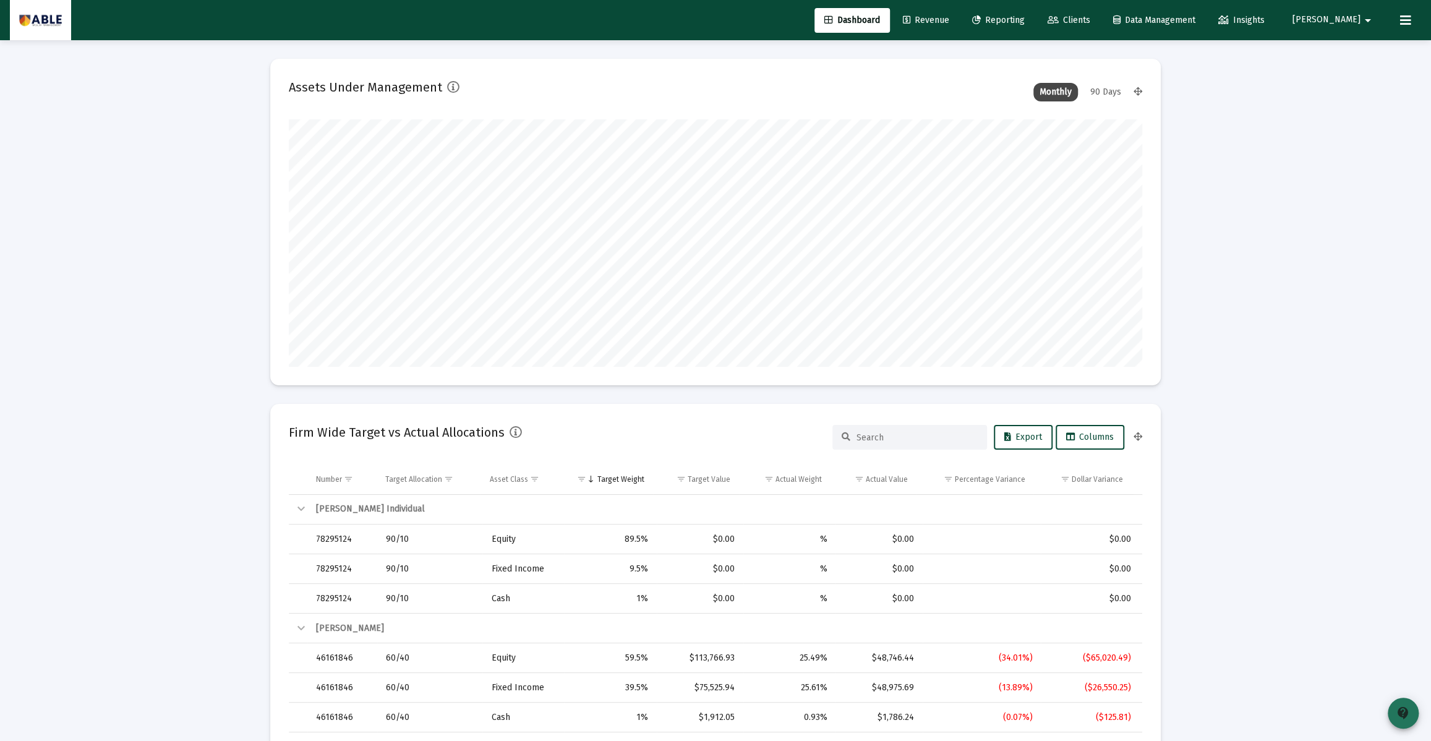
click at [1398, 703] on span "contact_support" at bounding box center [1402, 713] width 15 height 35
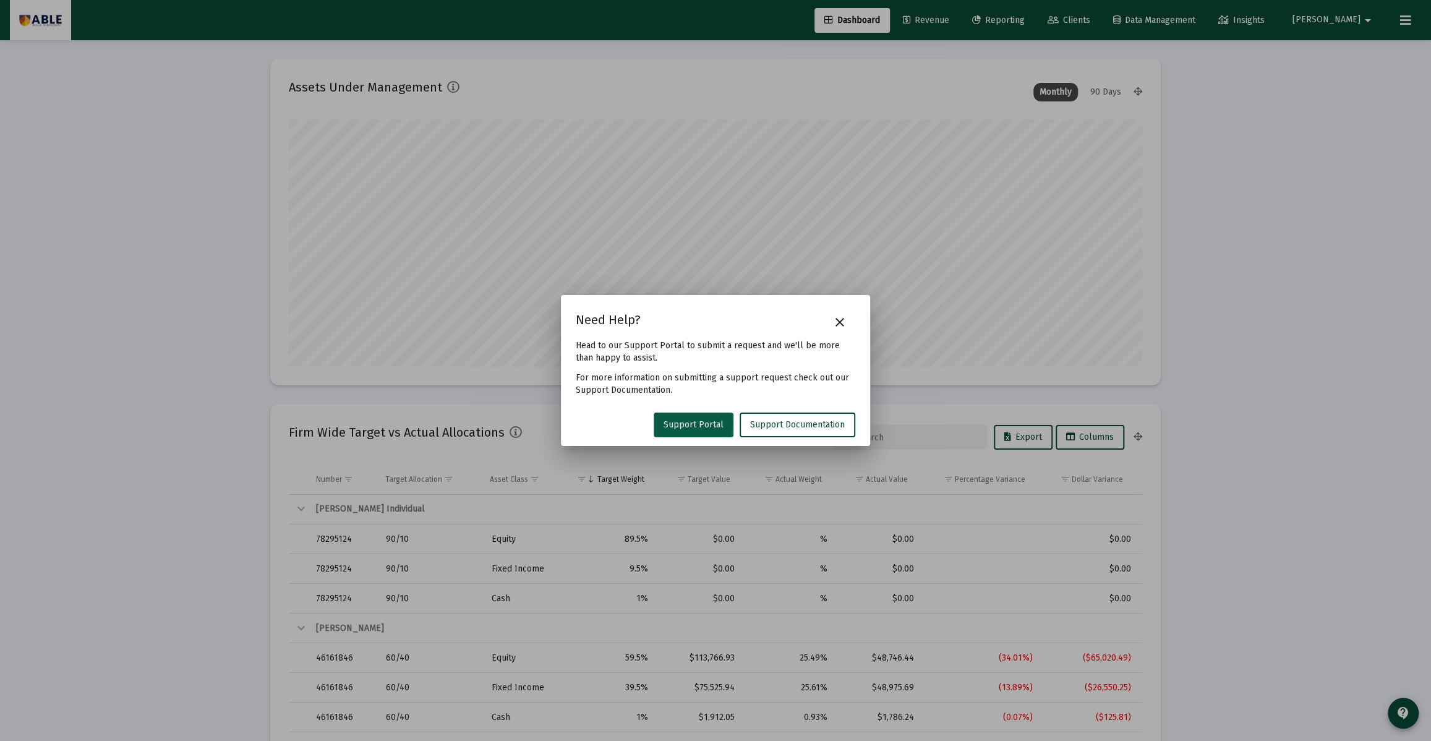
click at [687, 422] on span "Support Portal" at bounding box center [693, 424] width 60 height 11
click at [850, 317] on button "close" at bounding box center [839, 322] width 25 height 25
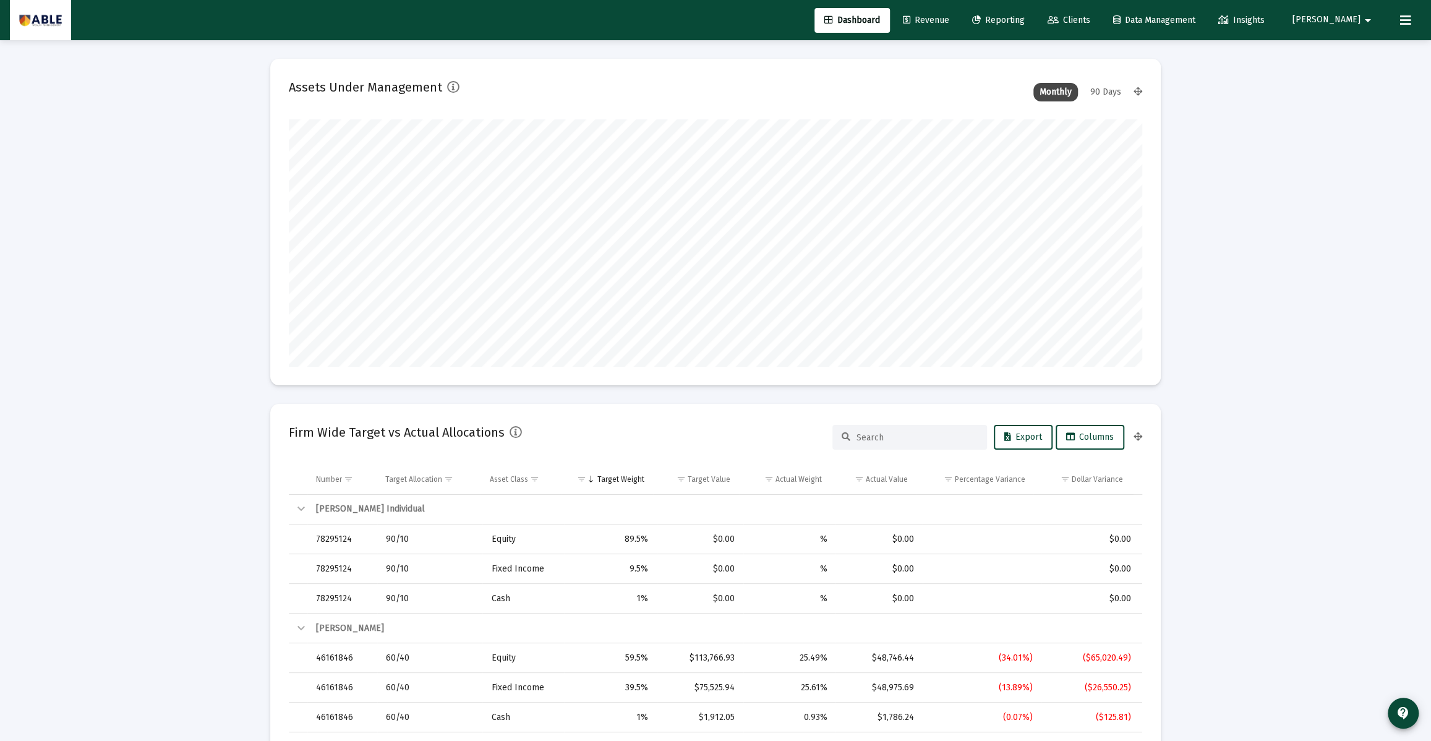
click at [32, 27] on img at bounding box center [40, 20] width 43 height 25
click at [1402, 20] on icon at bounding box center [1405, 20] width 11 height 15
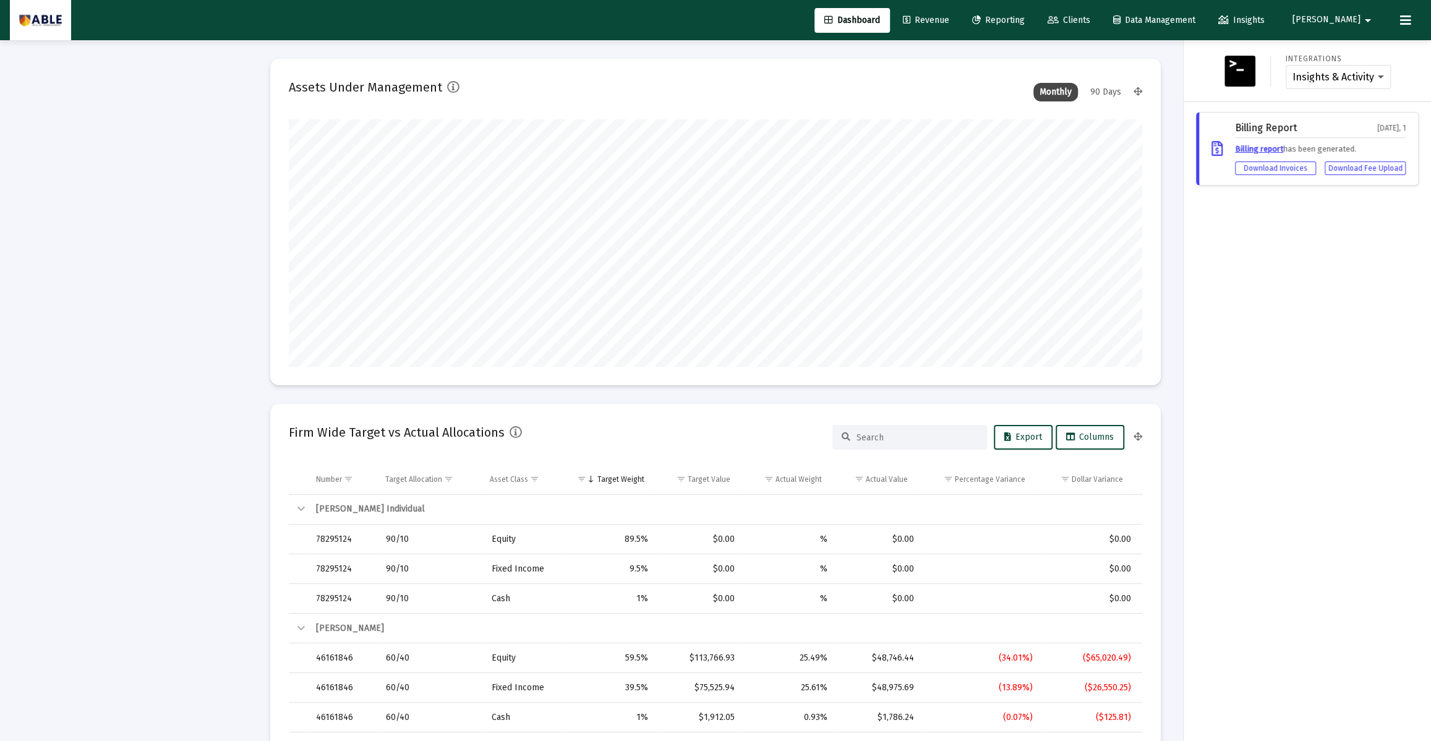
click at [1402, 20] on icon at bounding box center [1405, 20] width 11 height 15
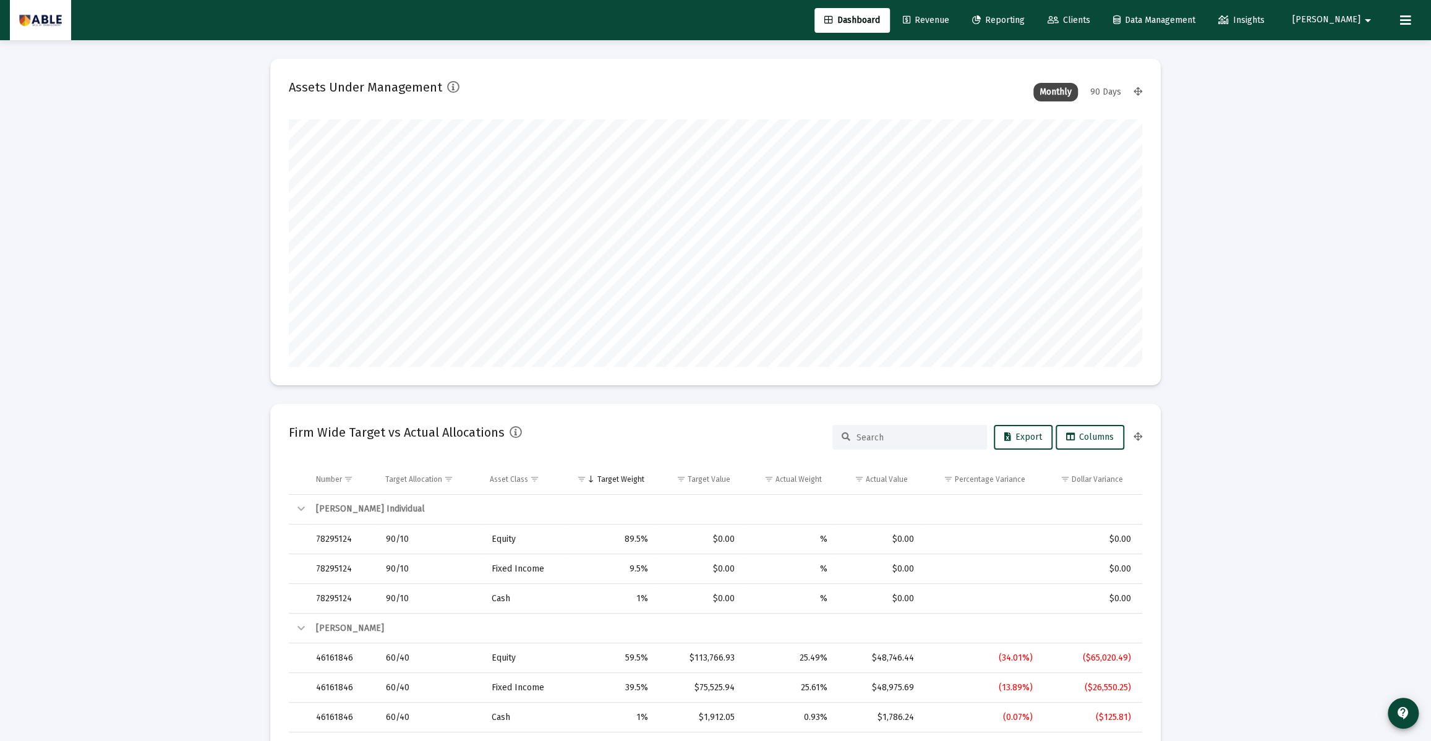
click at [1342, 23] on button "[PERSON_NAME]" at bounding box center [1333, 19] width 113 height 25
click at [1342, 23] on div at bounding box center [715, 370] width 1431 height 741
click at [1402, 21] on icon at bounding box center [1405, 20] width 11 height 15
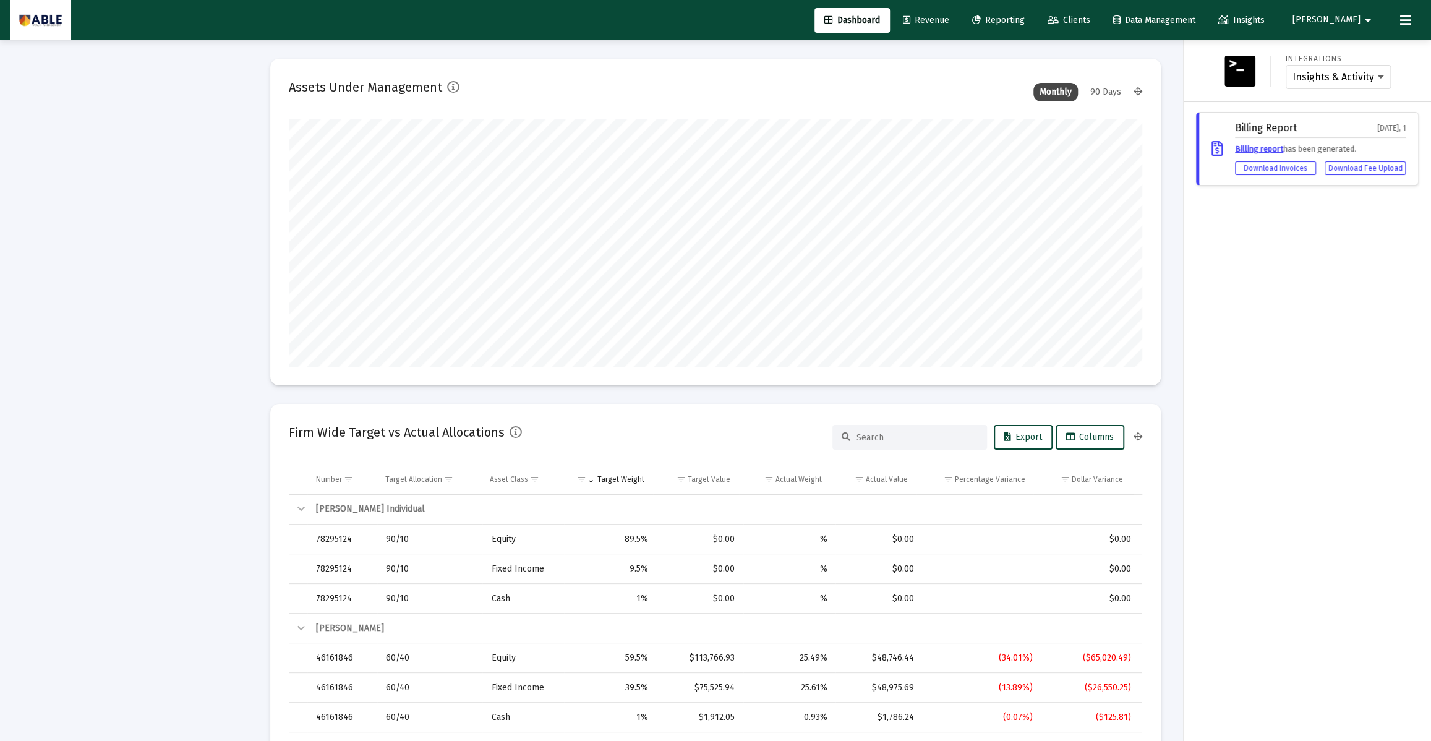
click at [949, 19] on span "Revenue" at bounding box center [926, 20] width 46 height 11
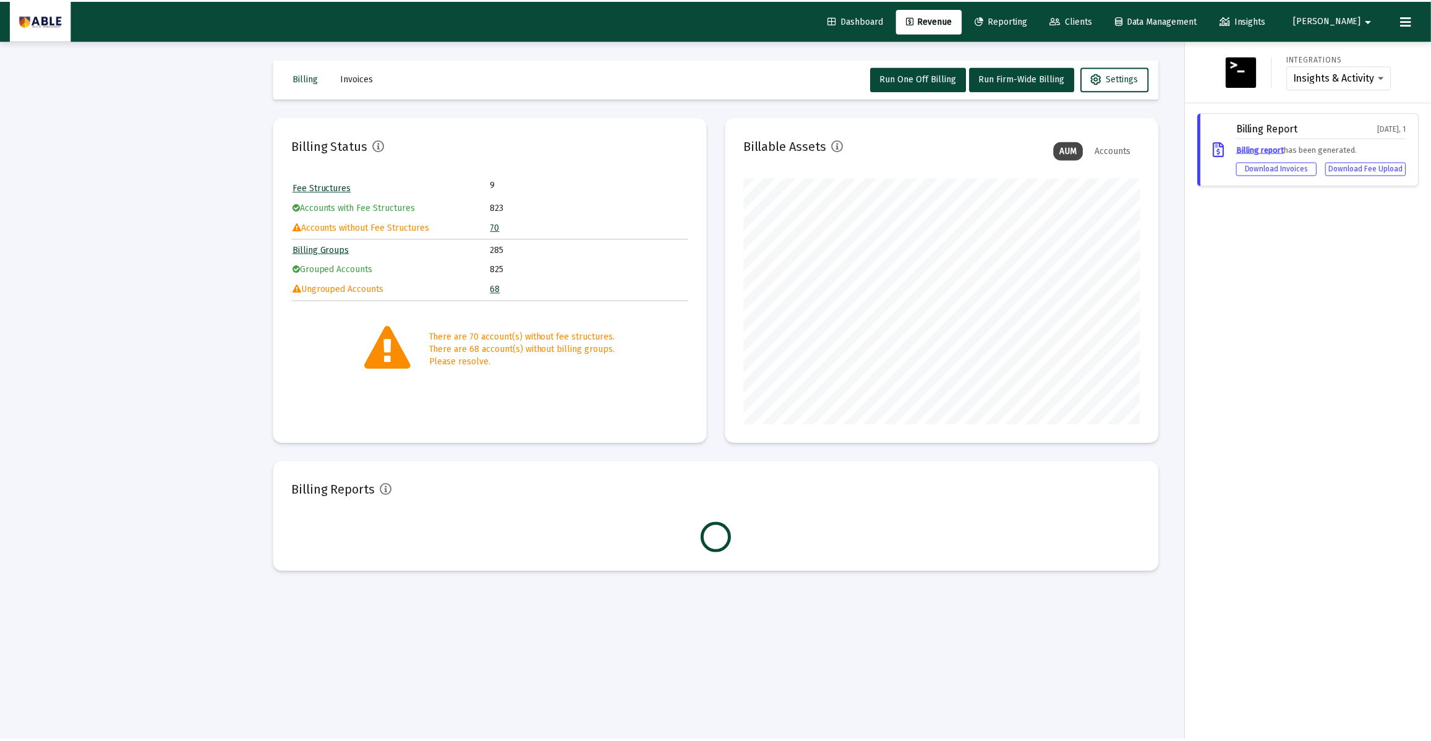
scroll to position [247, 398]
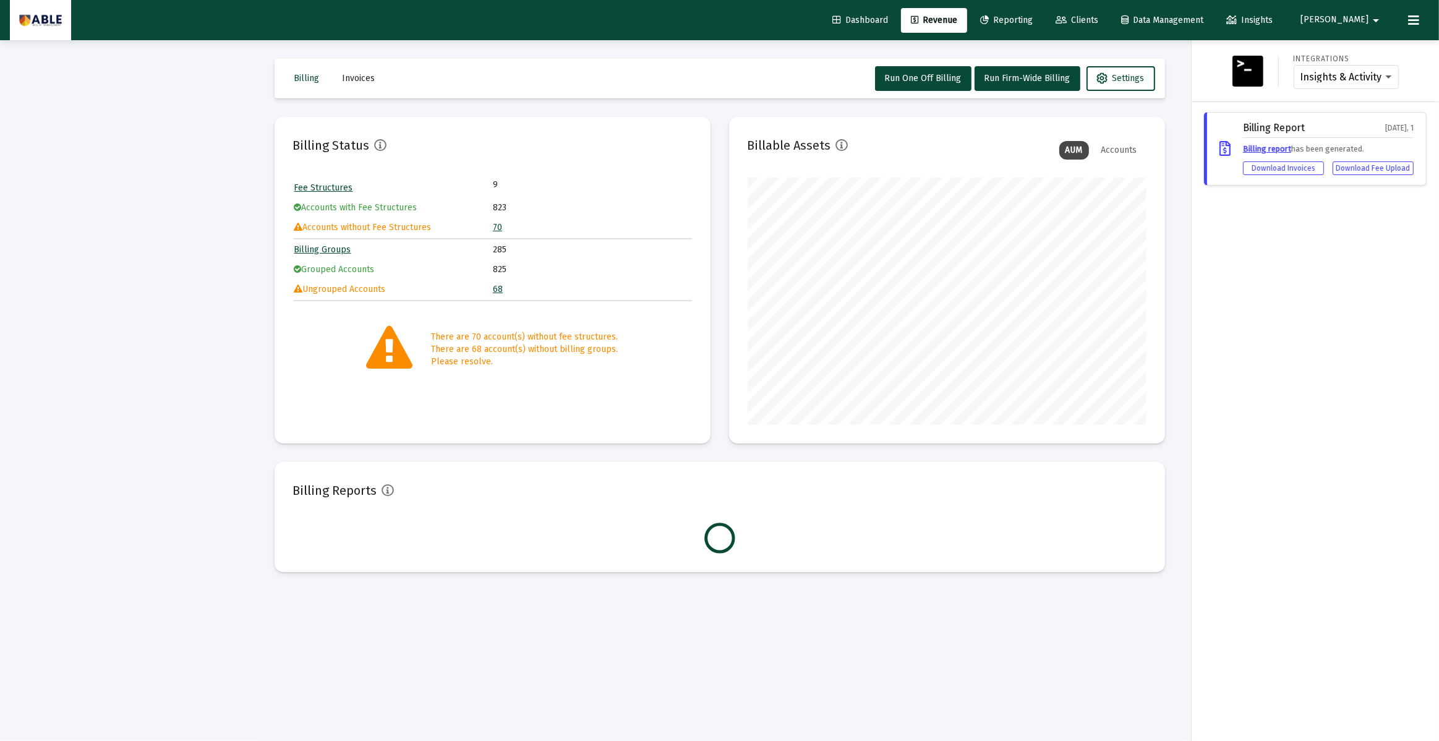
click at [880, 13] on link "Dashboard" at bounding box center [859, 20] width 75 height 25
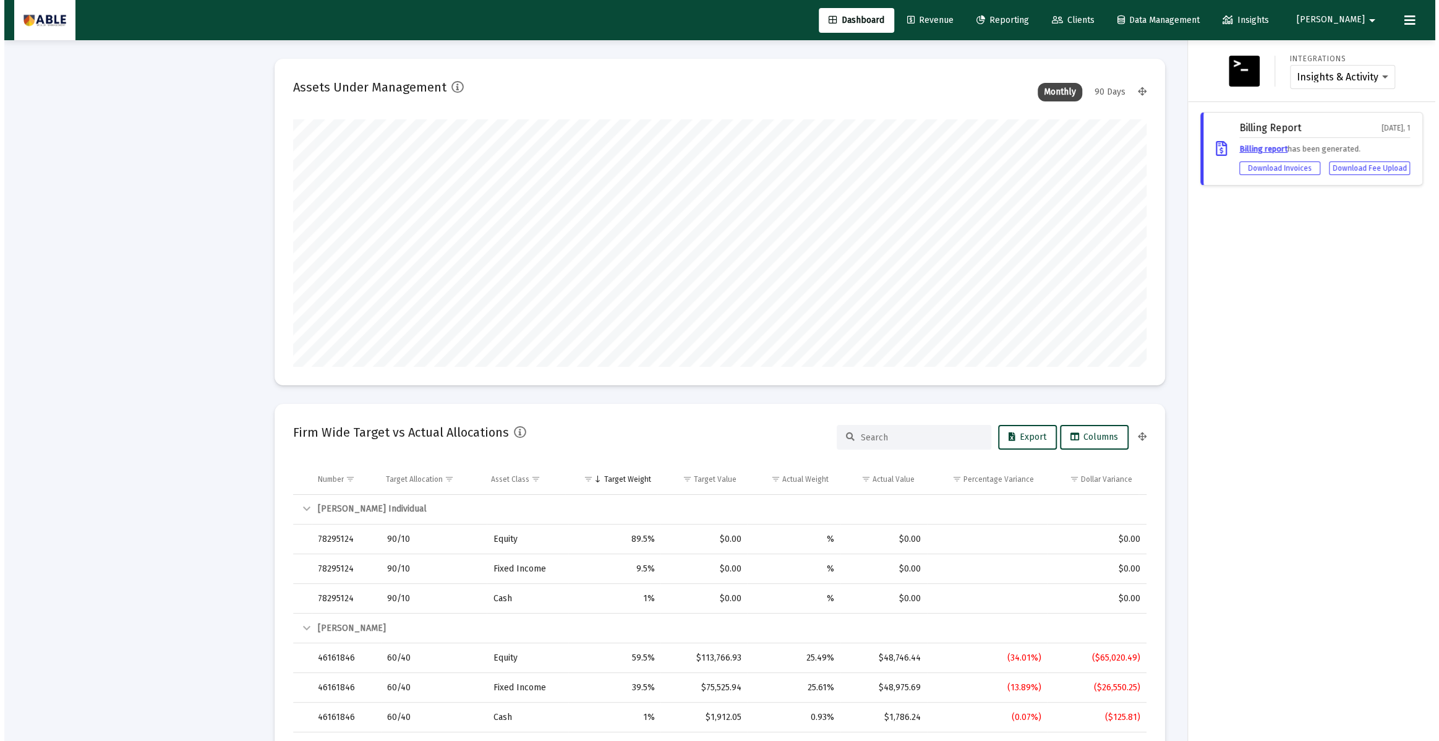
scroll to position [247, 459]
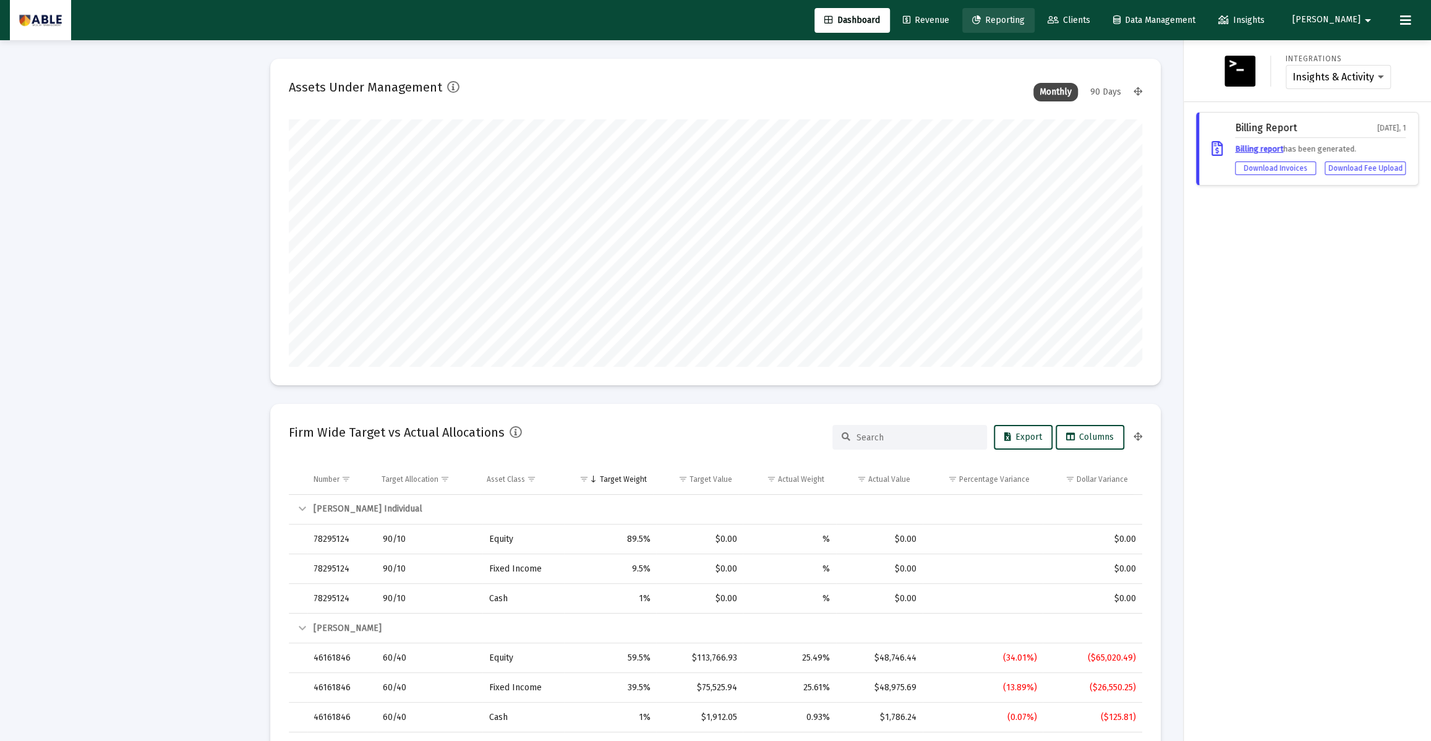
click at [1025, 19] on span "Reporting" at bounding box center [998, 20] width 53 height 11
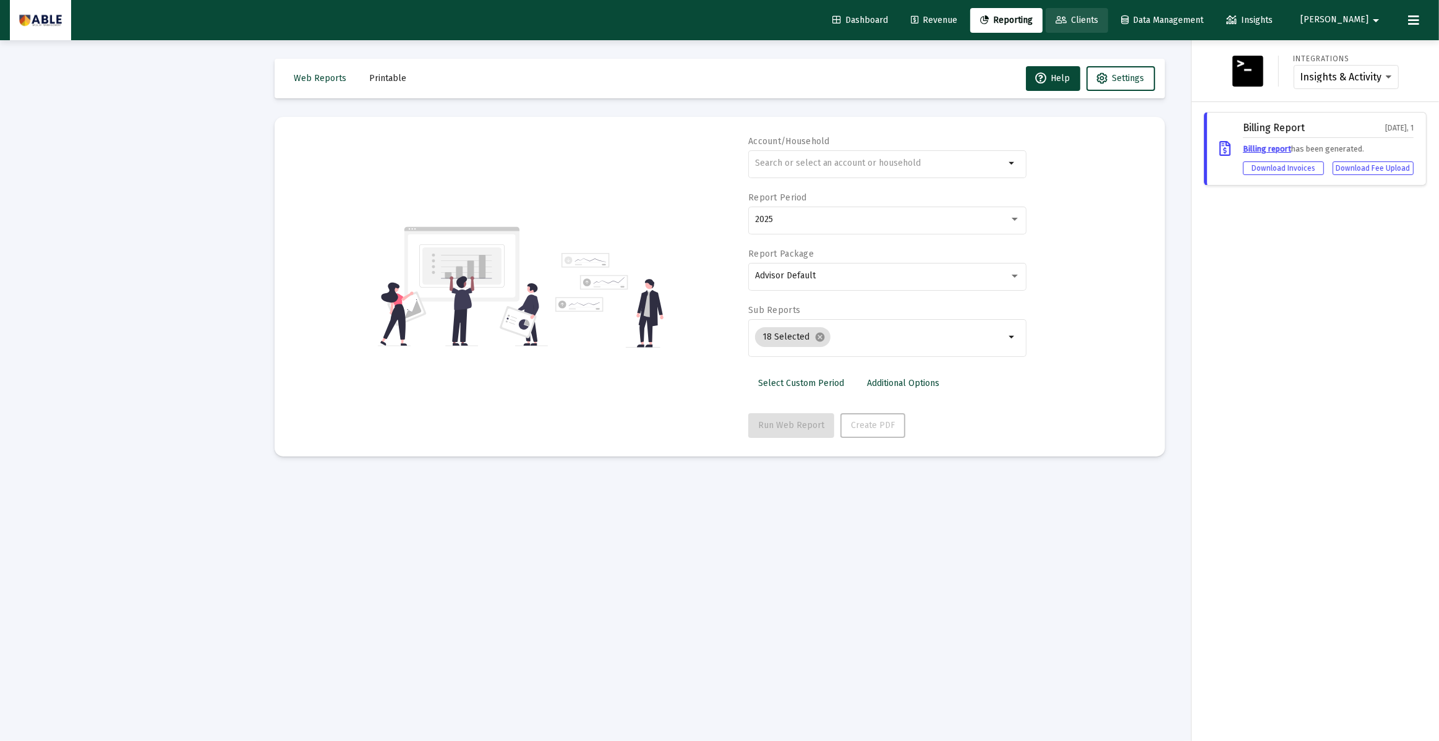
click at [1067, 20] on icon at bounding box center [1060, 20] width 11 height 9
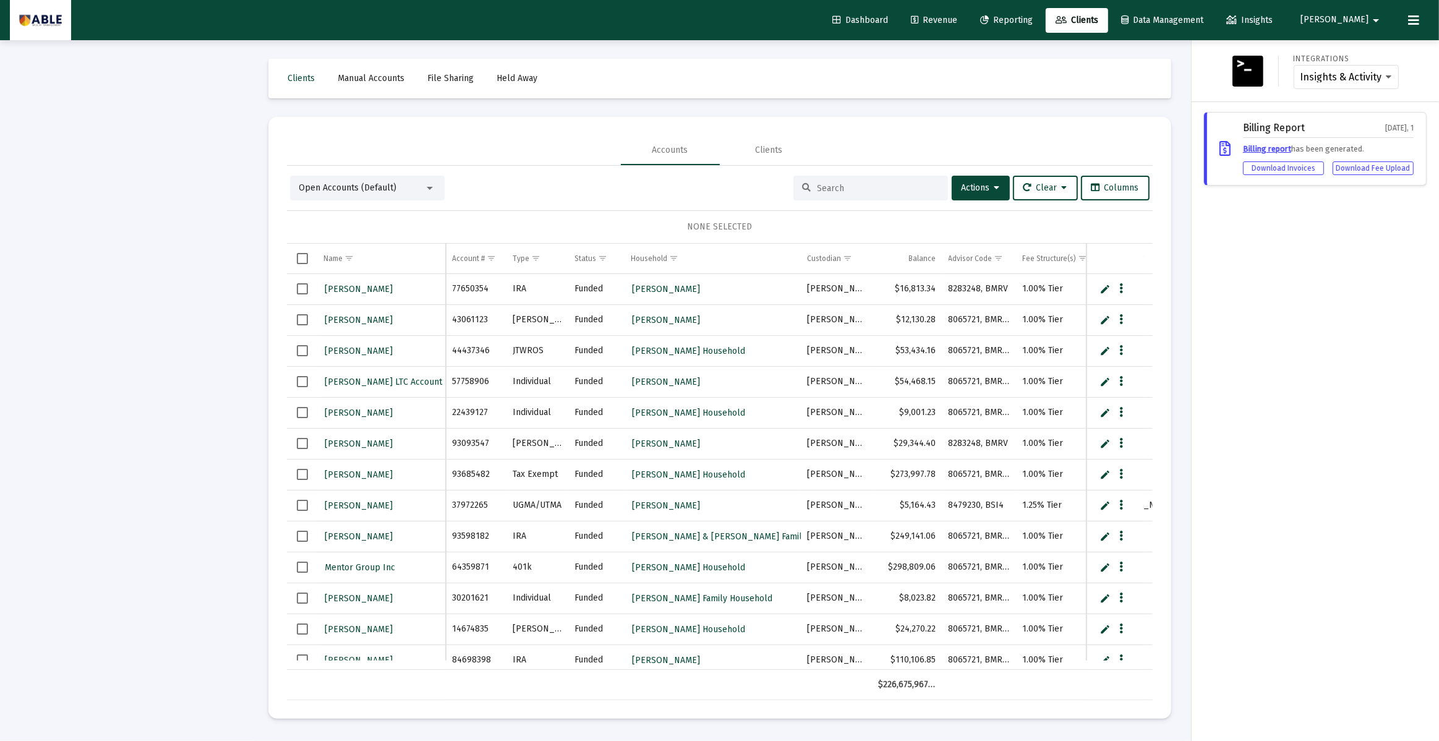
click at [850, 184] on div at bounding box center [719, 370] width 1439 height 741
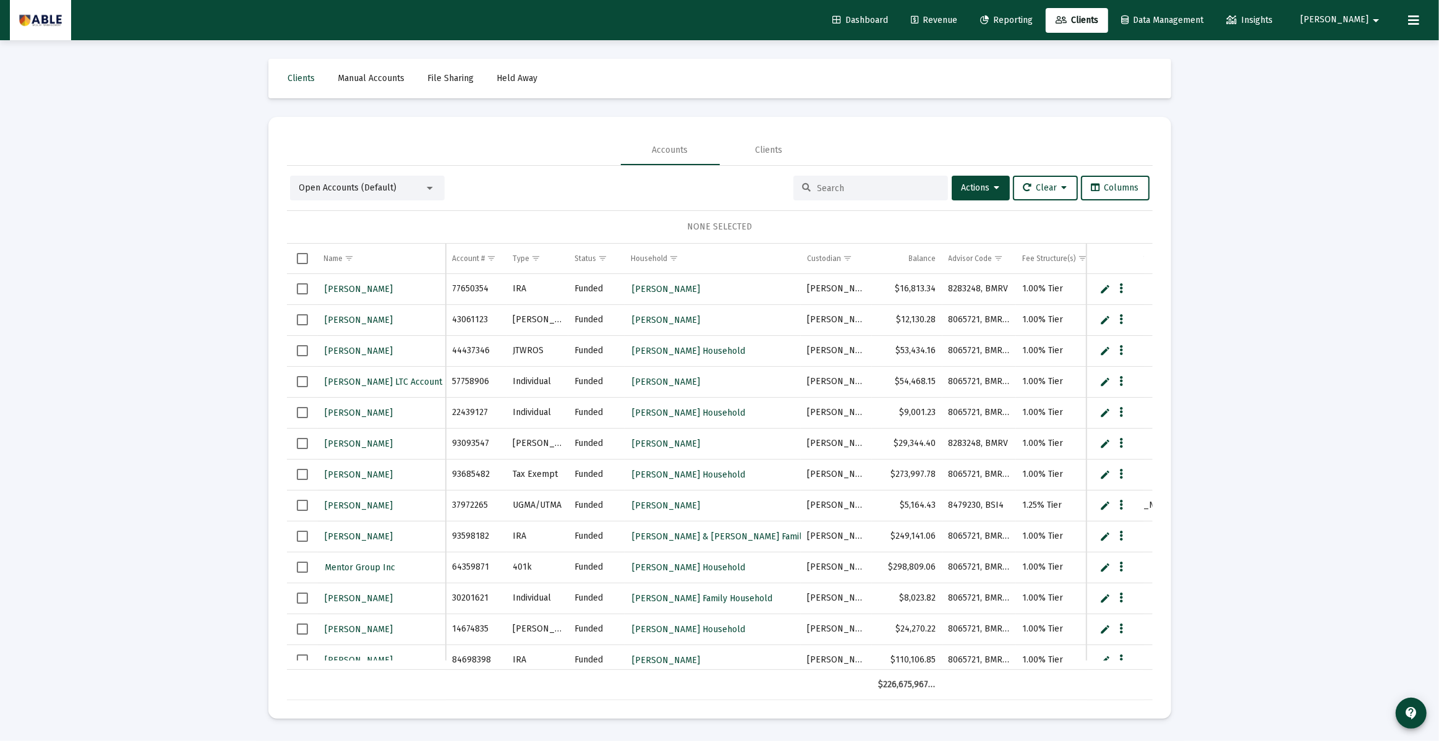
click at [850, 184] on input at bounding box center [877, 188] width 121 height 11
type input "landsberg"
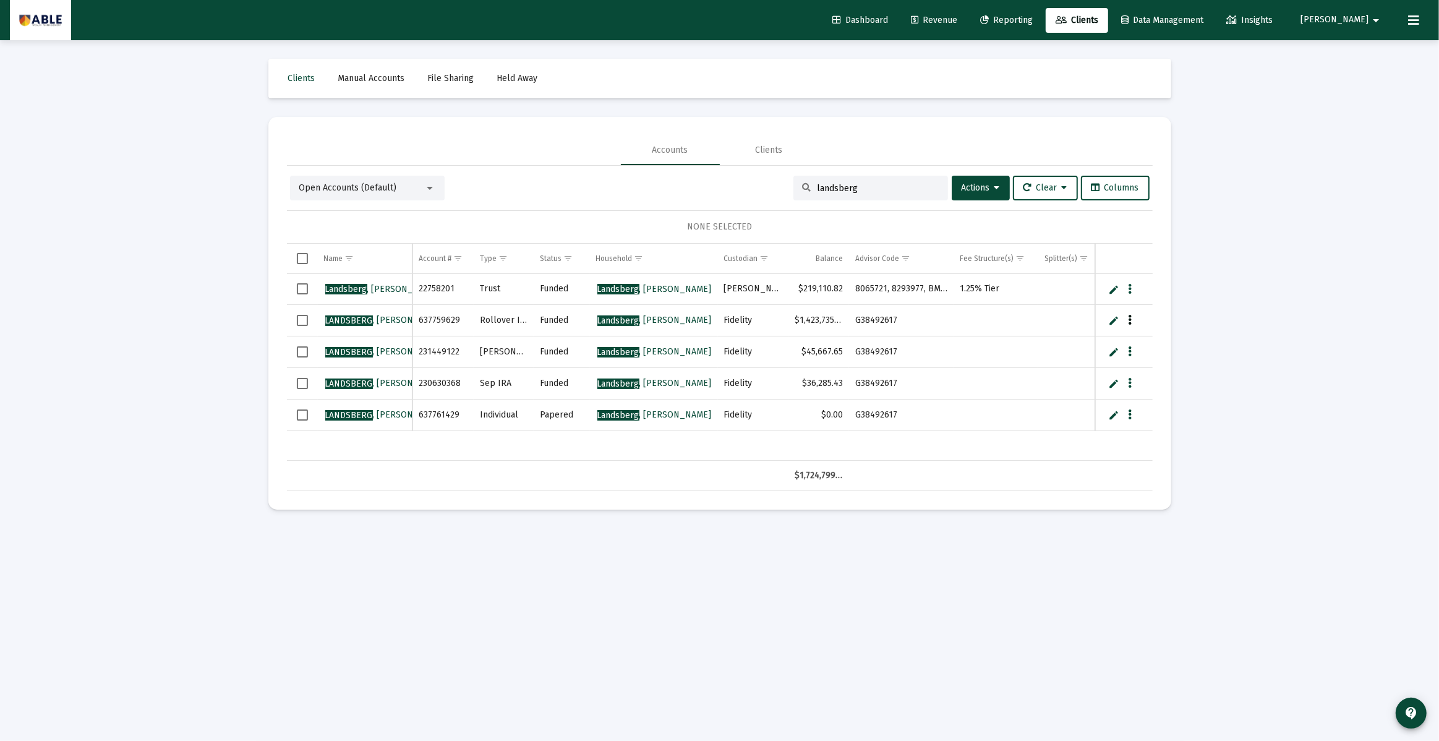
click at [1128, 320] on icon "Data grid" at bounding box center [1130, 320] width 4 height 15
click at [1145, 367] on button "Generate Report" at bounding box center [1179, 374] width 111 height 30
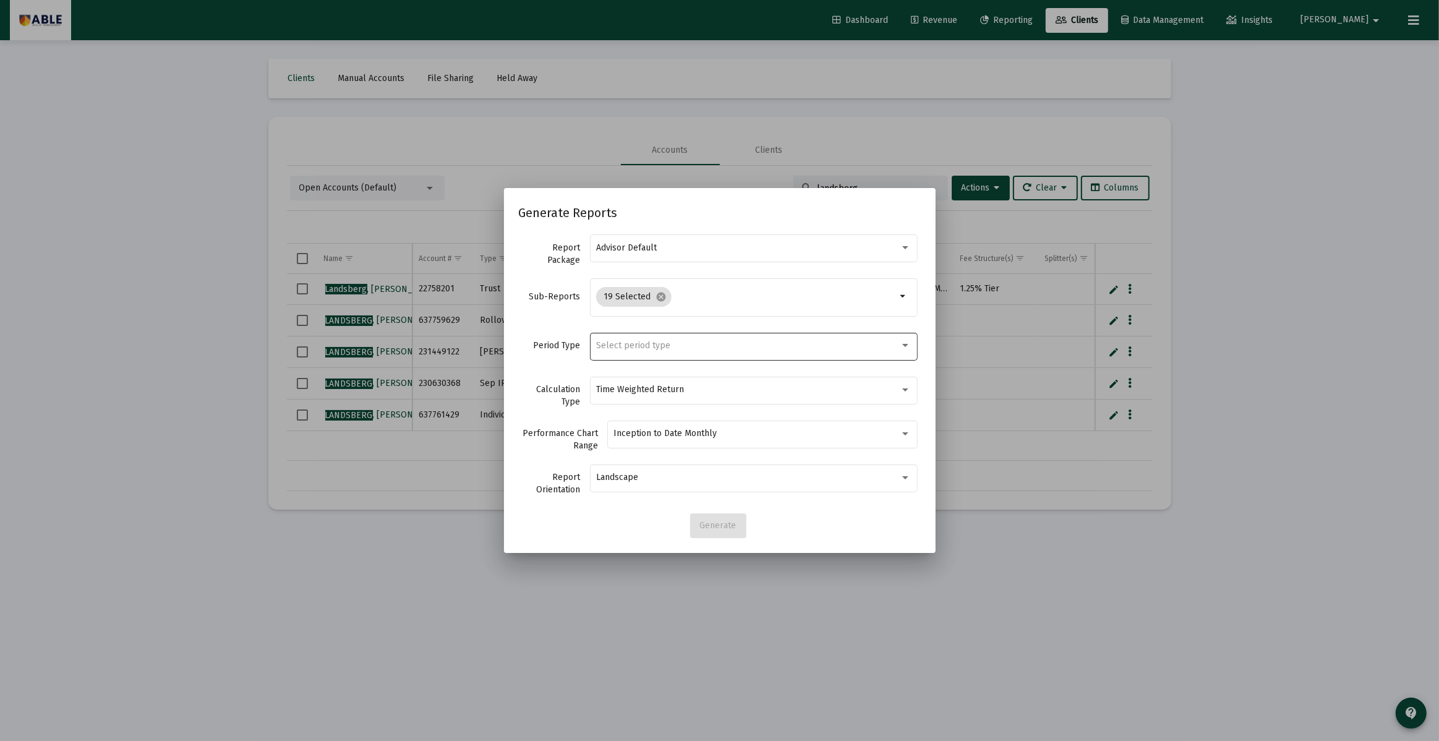
click at [660, 355] on div "Select period type" at bounding box center [753, 345] width 315 height 30
click at [659, 369] on span "Customized Period (Pick beginning/ending dates)" at bounding box center [753, 372] width 315 height 26
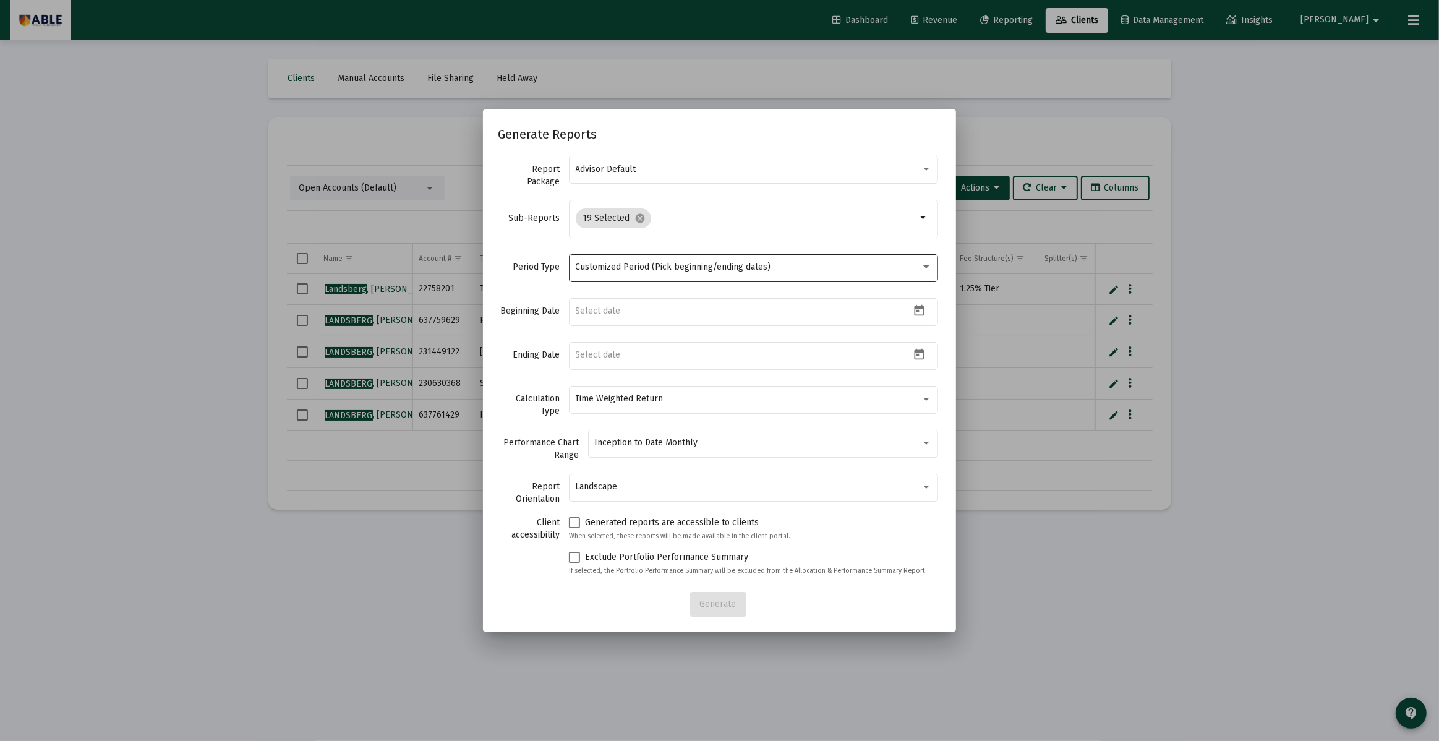
click at [654, 260] on div "Customized Period (Pick beginning/ending dates)" at bounding box center [754, 267] width 356 height 30
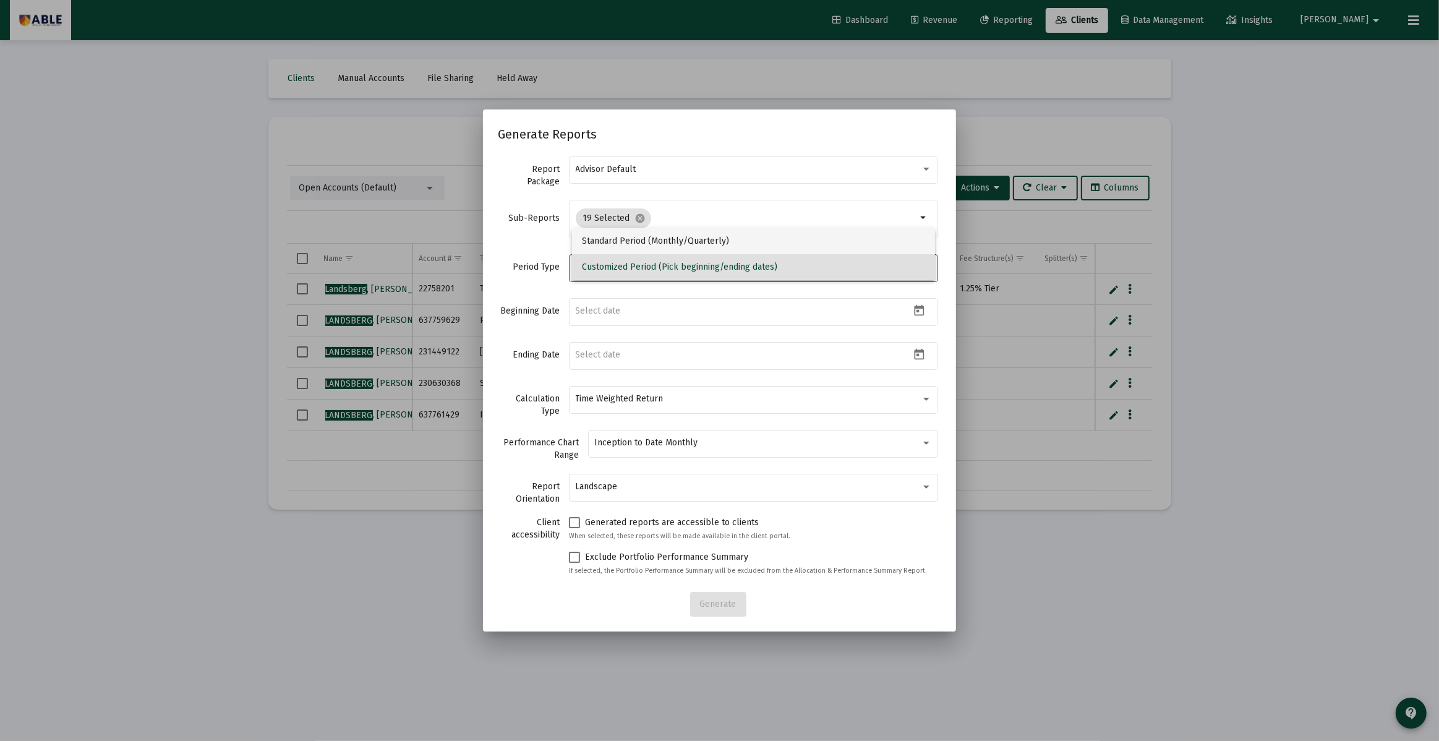
click at [653, 244] on span "Standard Period (Monthly/Quarterly)" at bounding box center [753, 241] width 343 height 26
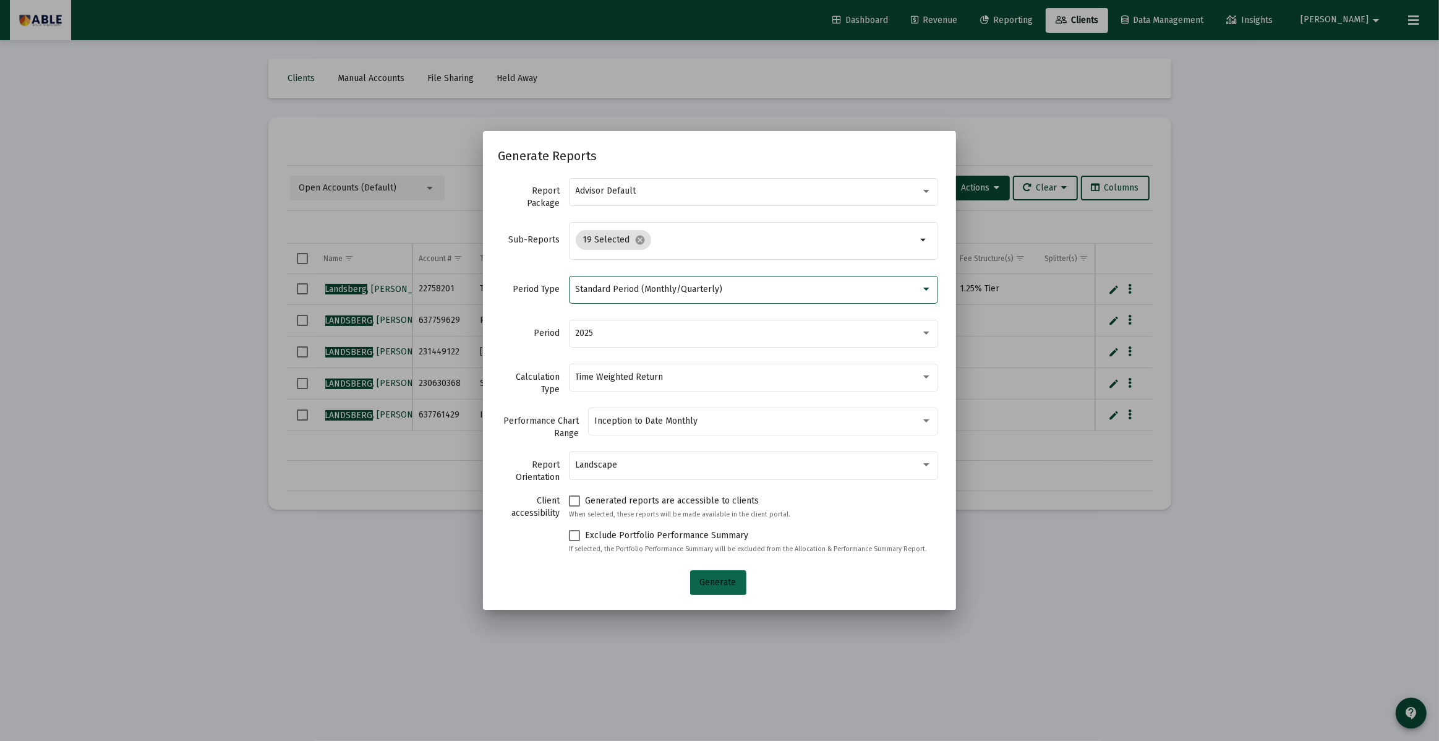
click at [706, 584] on span "Generate" at bounding box center [718, 582] width 36 height 11
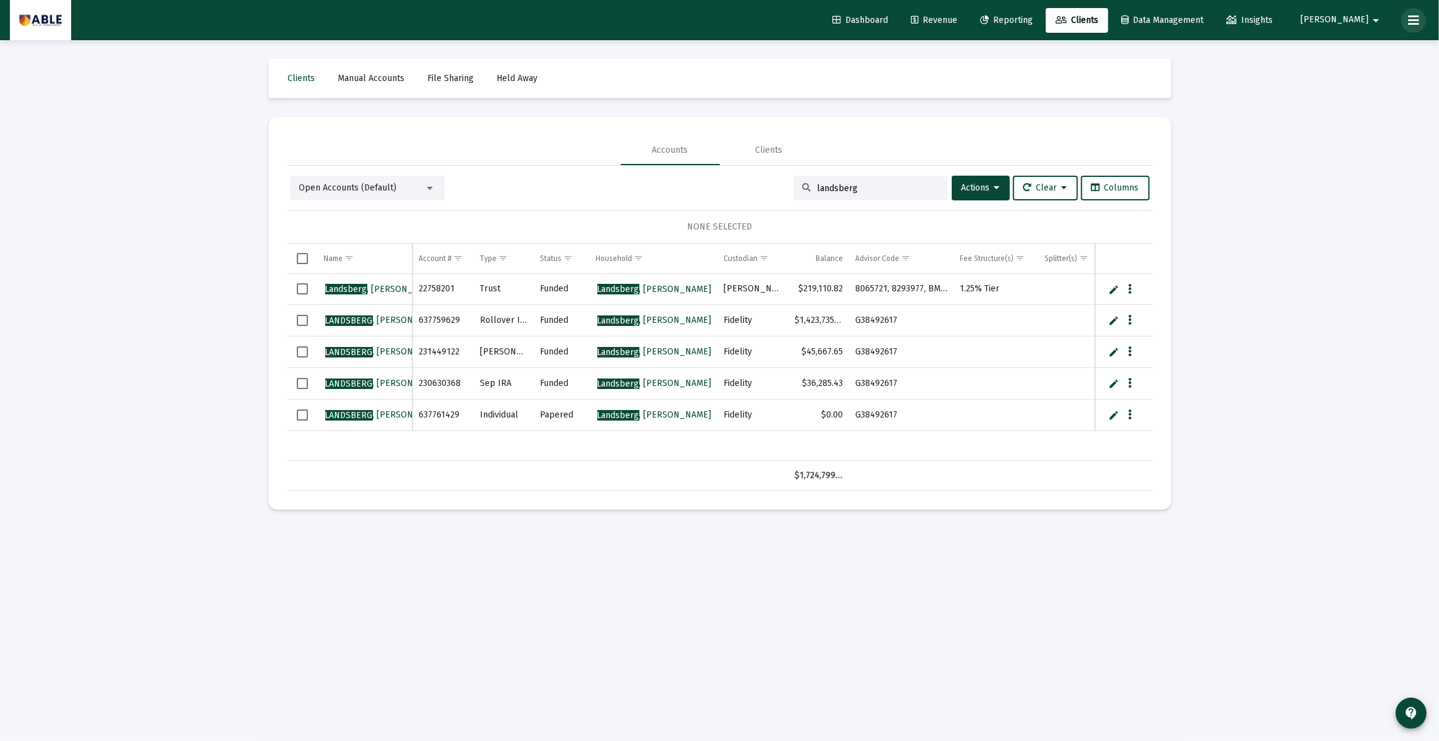
click at [1415, 19] on icon at bounding box center [1413, 20] width 11 height 15
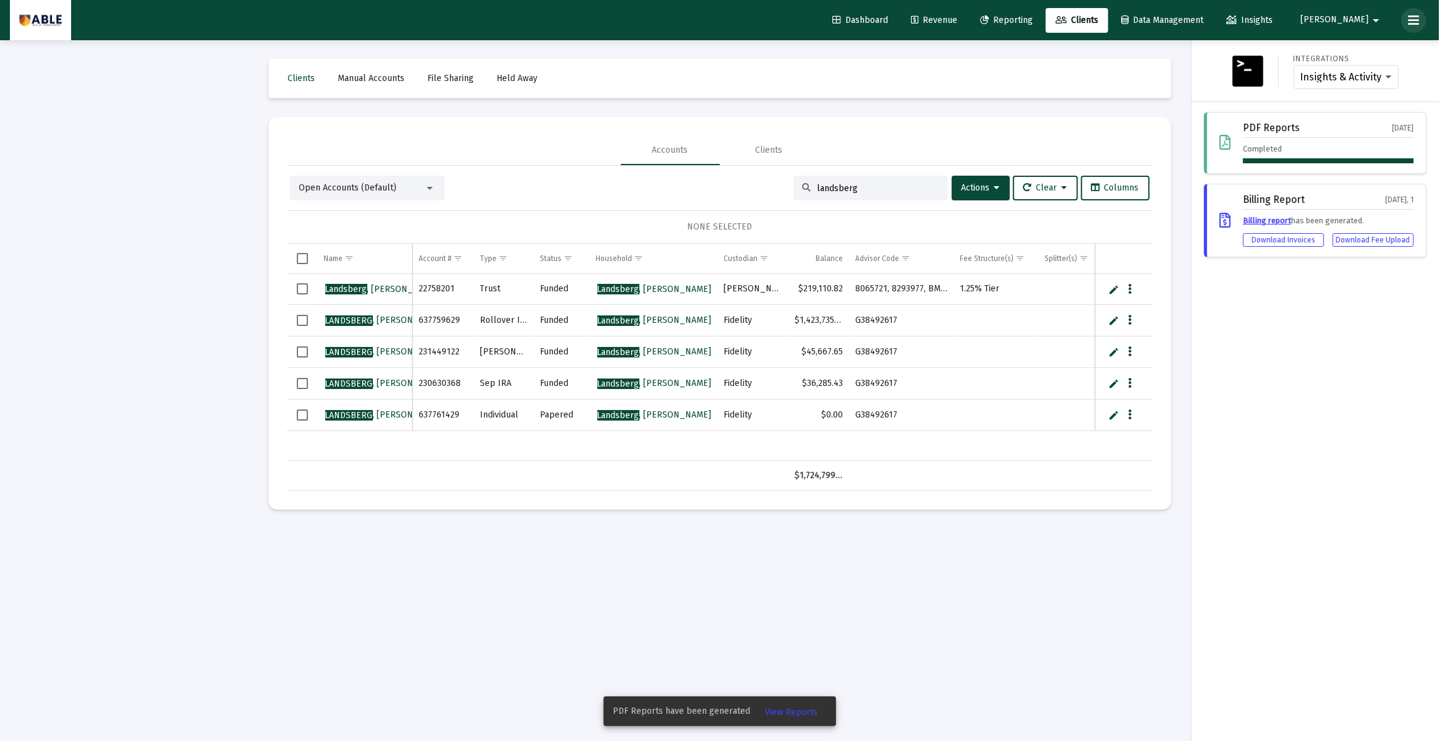
click at [1415, 19] on icon at bounding box center [1413, 20] width 11 height 15
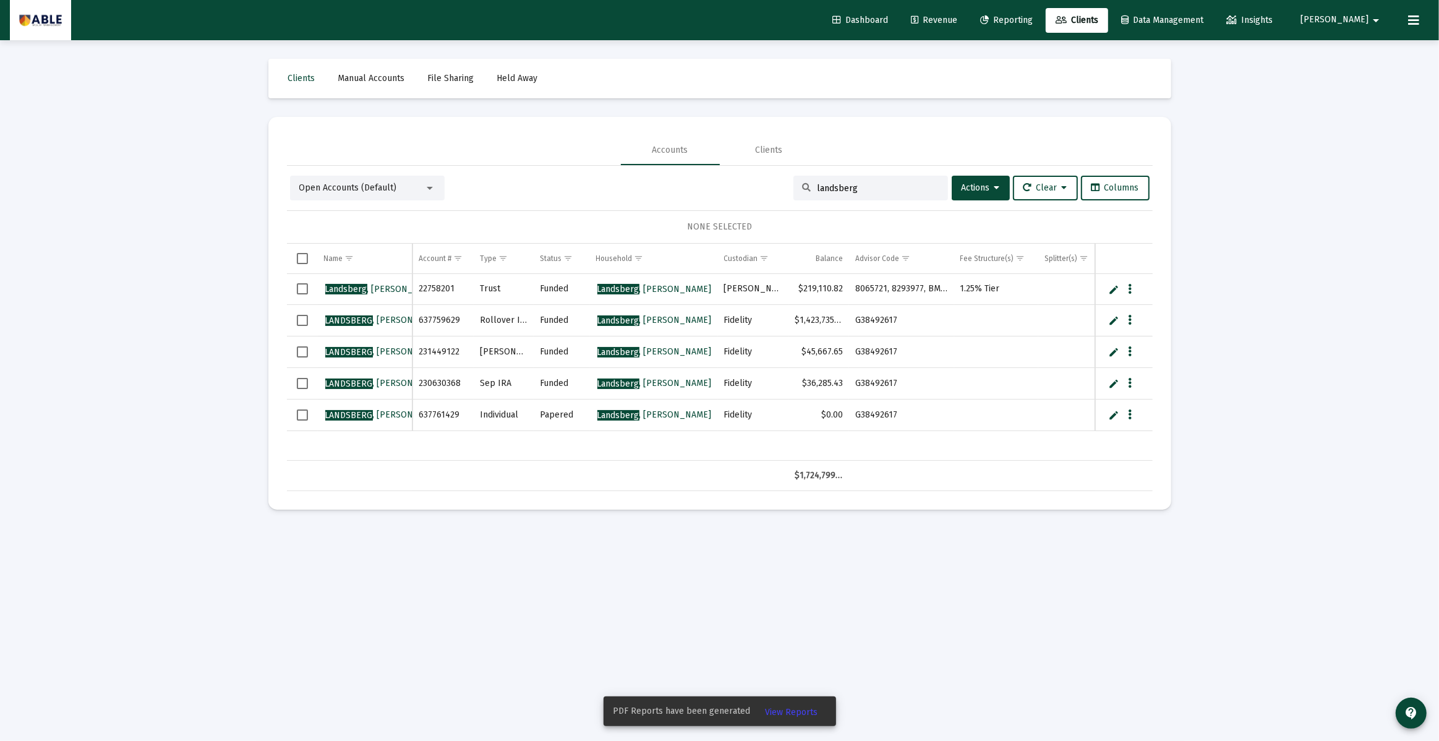
click at [786, 712] on span "View Reports" at bounding box center [791, 712] width 53 height 11
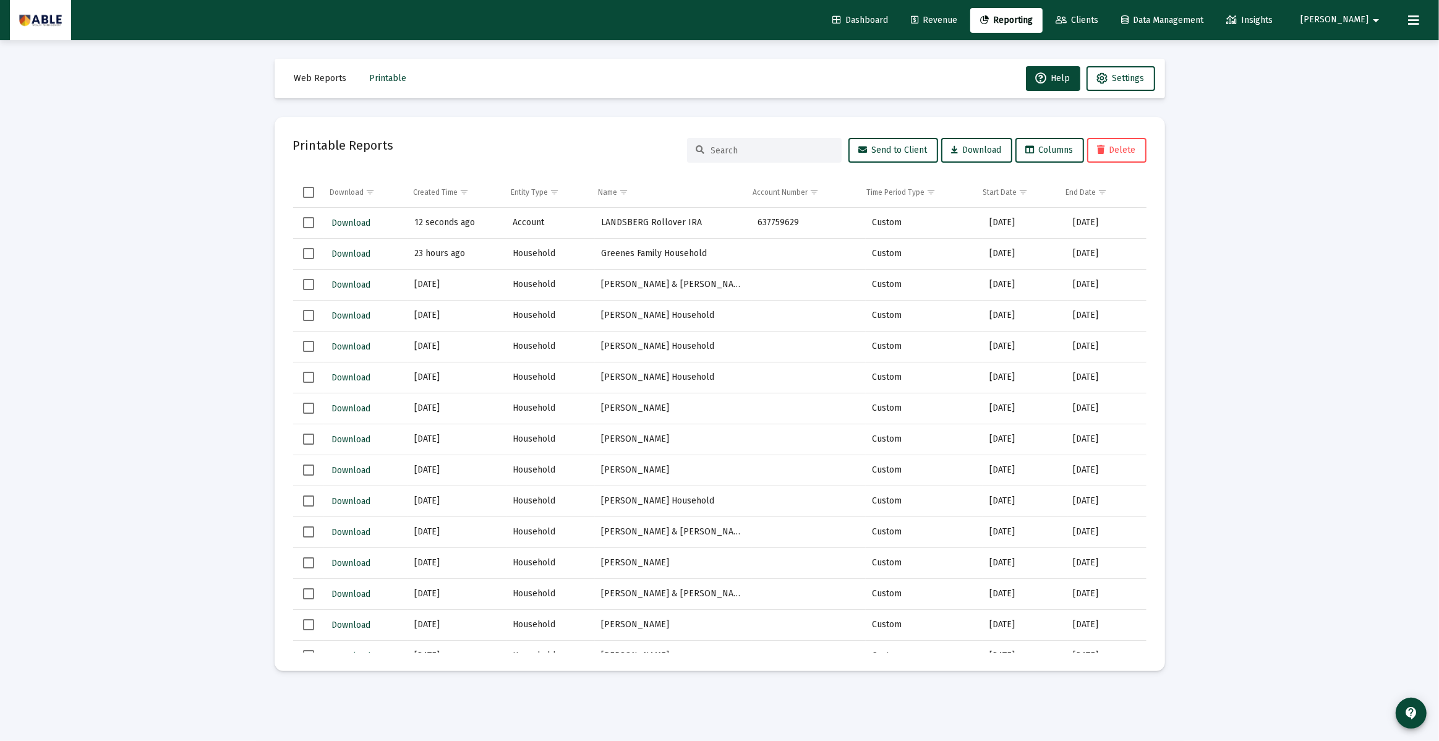
click at [609, 211] on td "LANDSBERG Rollover IRA" at bounding box center [673, 223] width 156 height 31
click at [347, 219] on span "Download" at bounding box center [350, 223] width 39 height 11
click at [967, 19] on link "Revenue" at bounding box center [934, 20] width 66 height 25
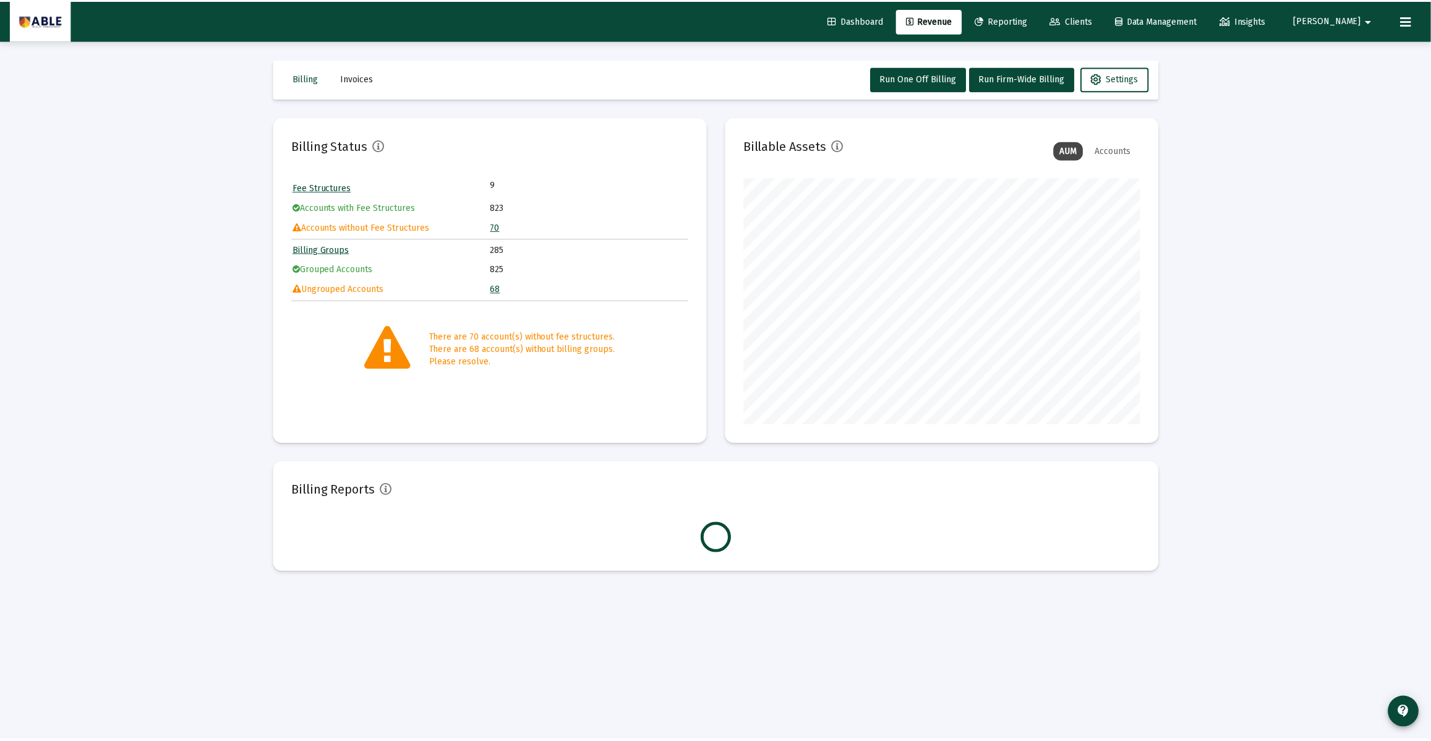
scroll to position [247, 398]
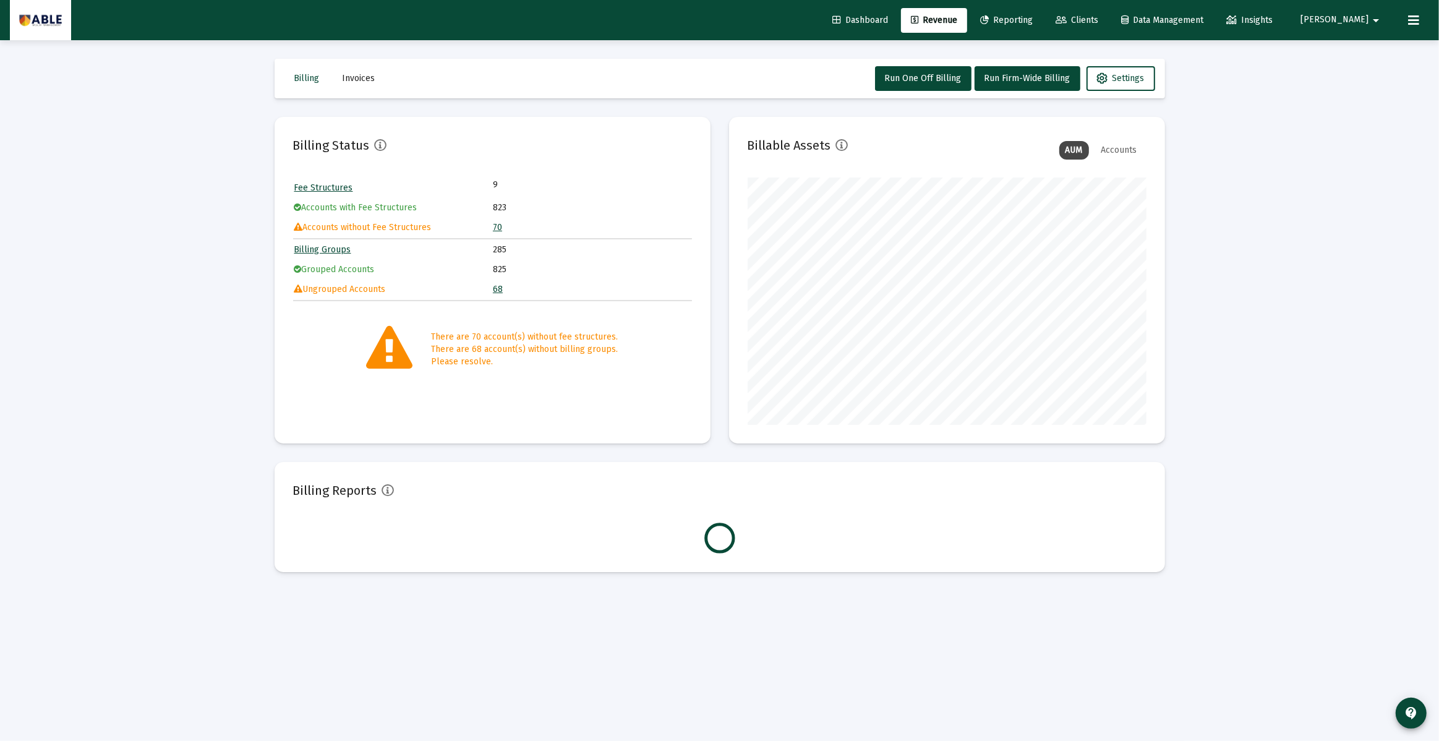
click at [888, 15] on span "Dashboard" at bounding box center [860, 20] width 56 height 11
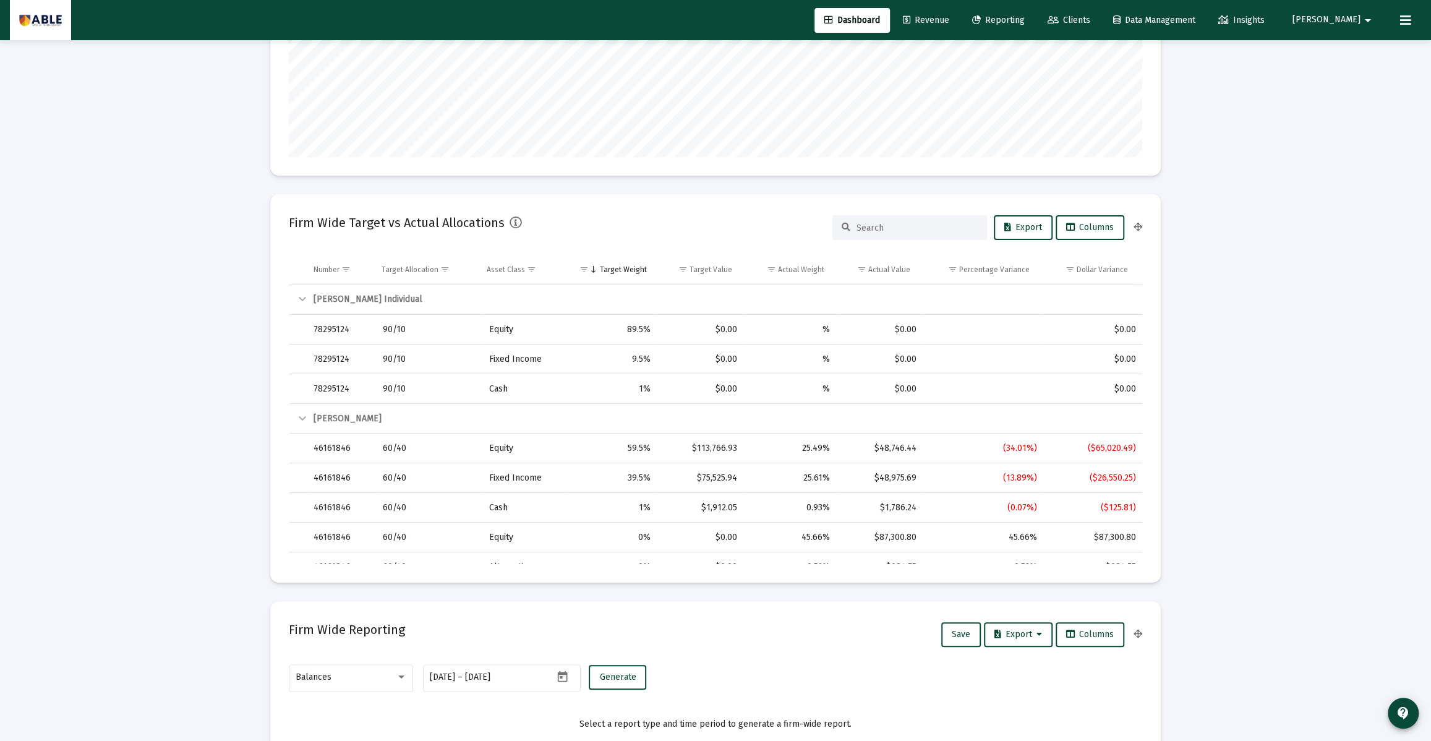
scroll to position [210, 0]
click at [890, 219] on div at bounding box center [909, 227] width 155 height 25
click at [887, 226] on input at bounding box center [916, 227] width 121 height 11
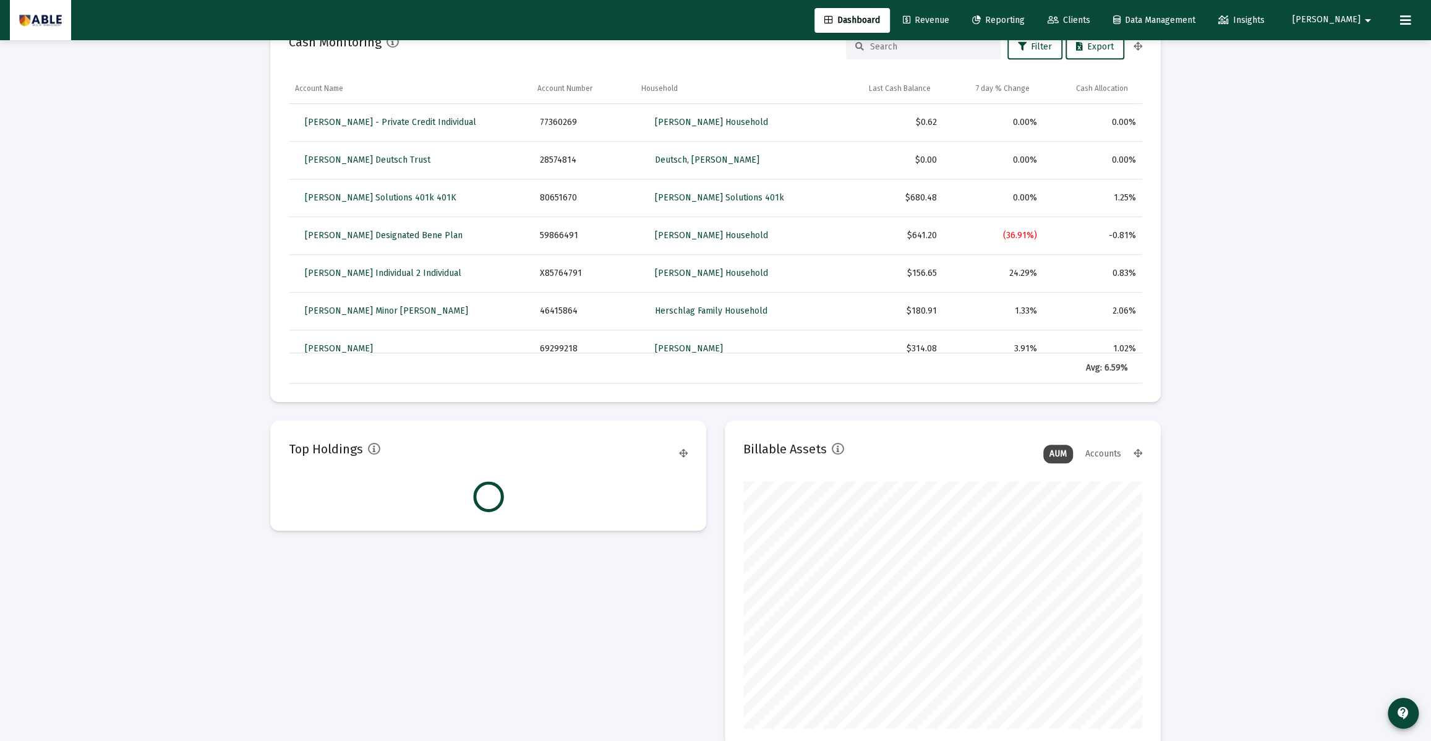
scroll to position [596, 0]
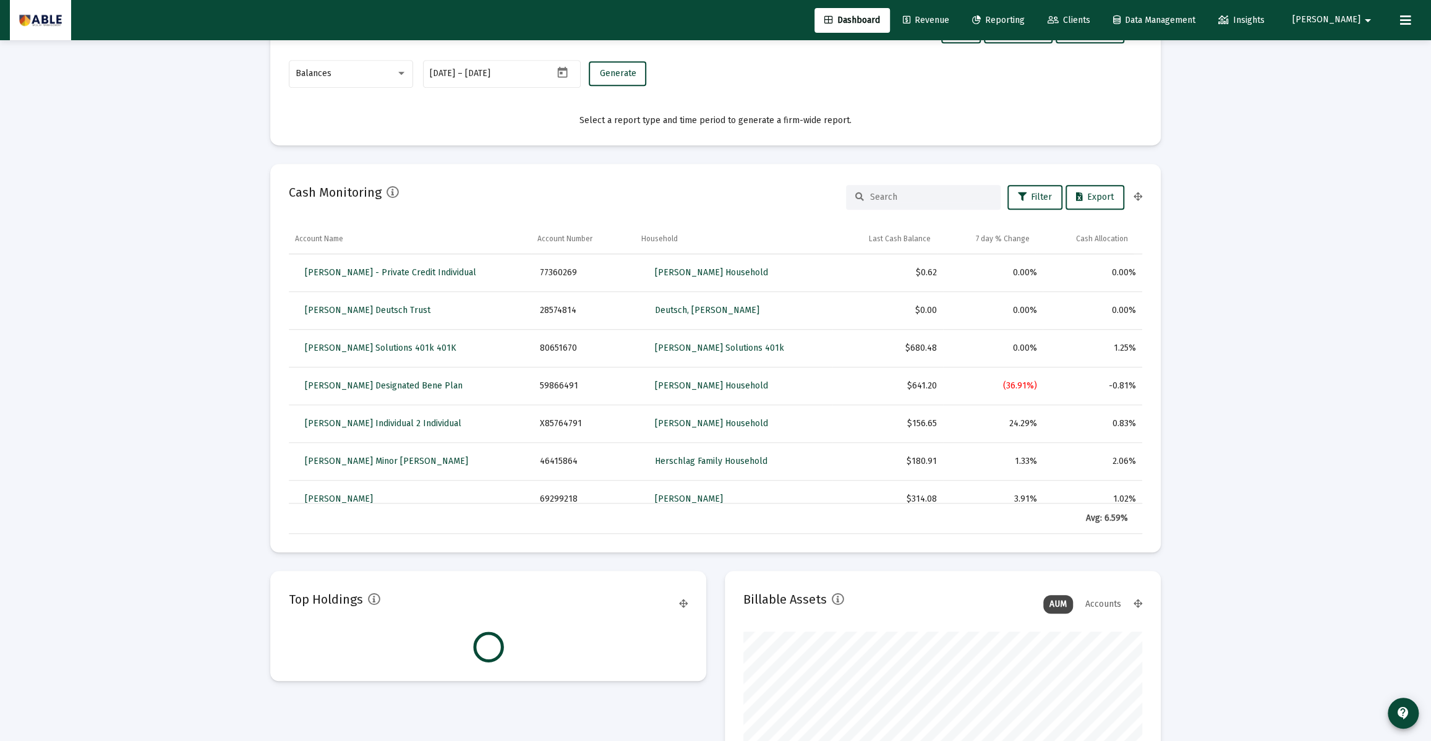
type input "lands"
click at [910, 192] on input at bounding box center [930, 197] width 121 height 11
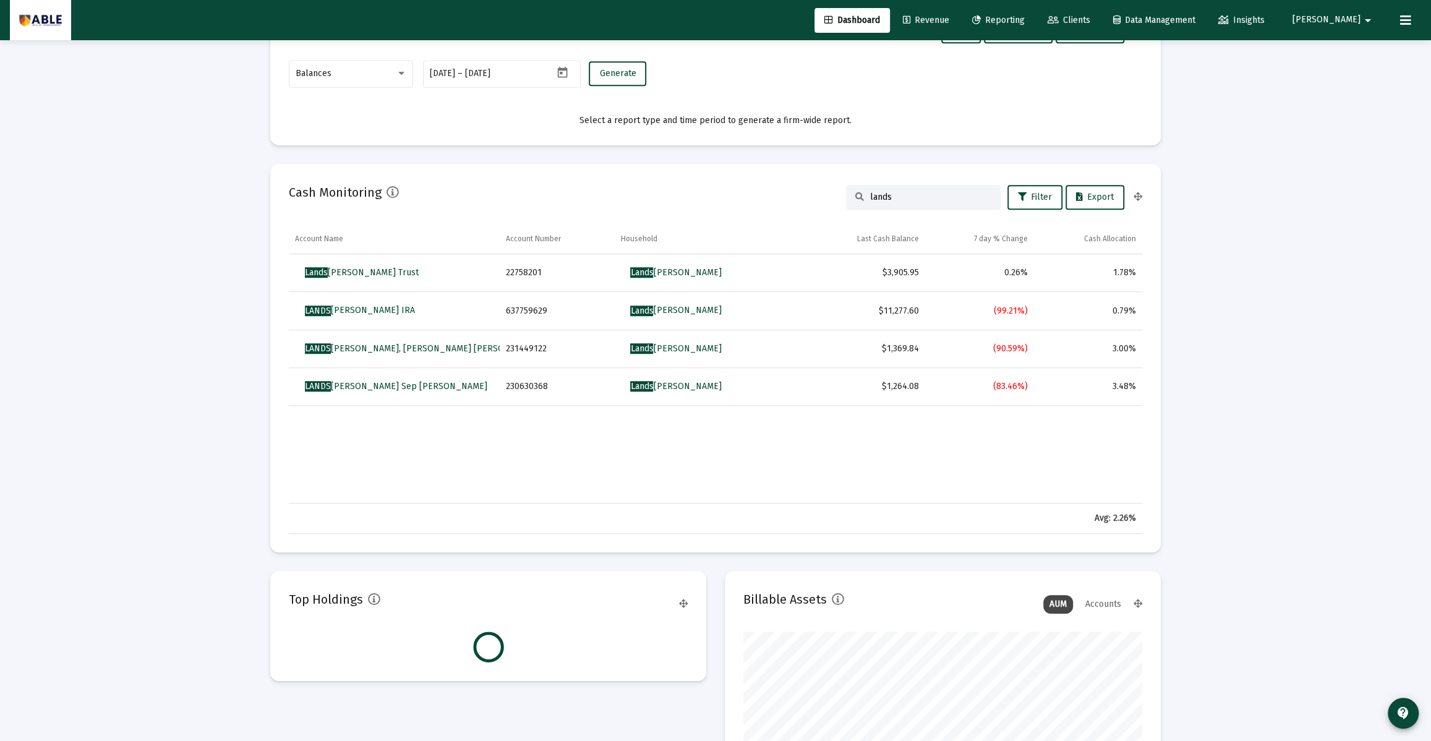
type input "lands"
click at [676, 313] on span "Lands berg, Jesse Household" at bounding box center [675, 310] width 91 height 11
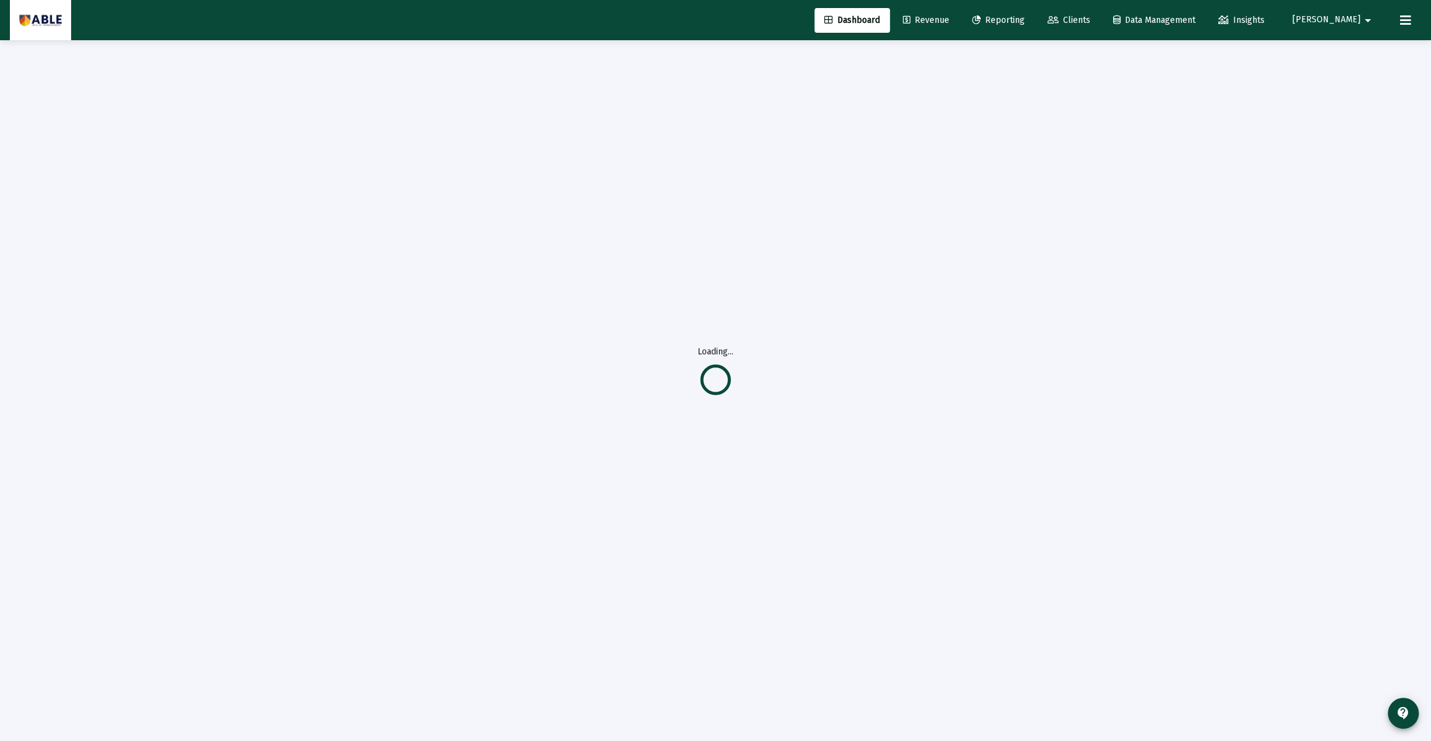
scroll to position [40, 0]
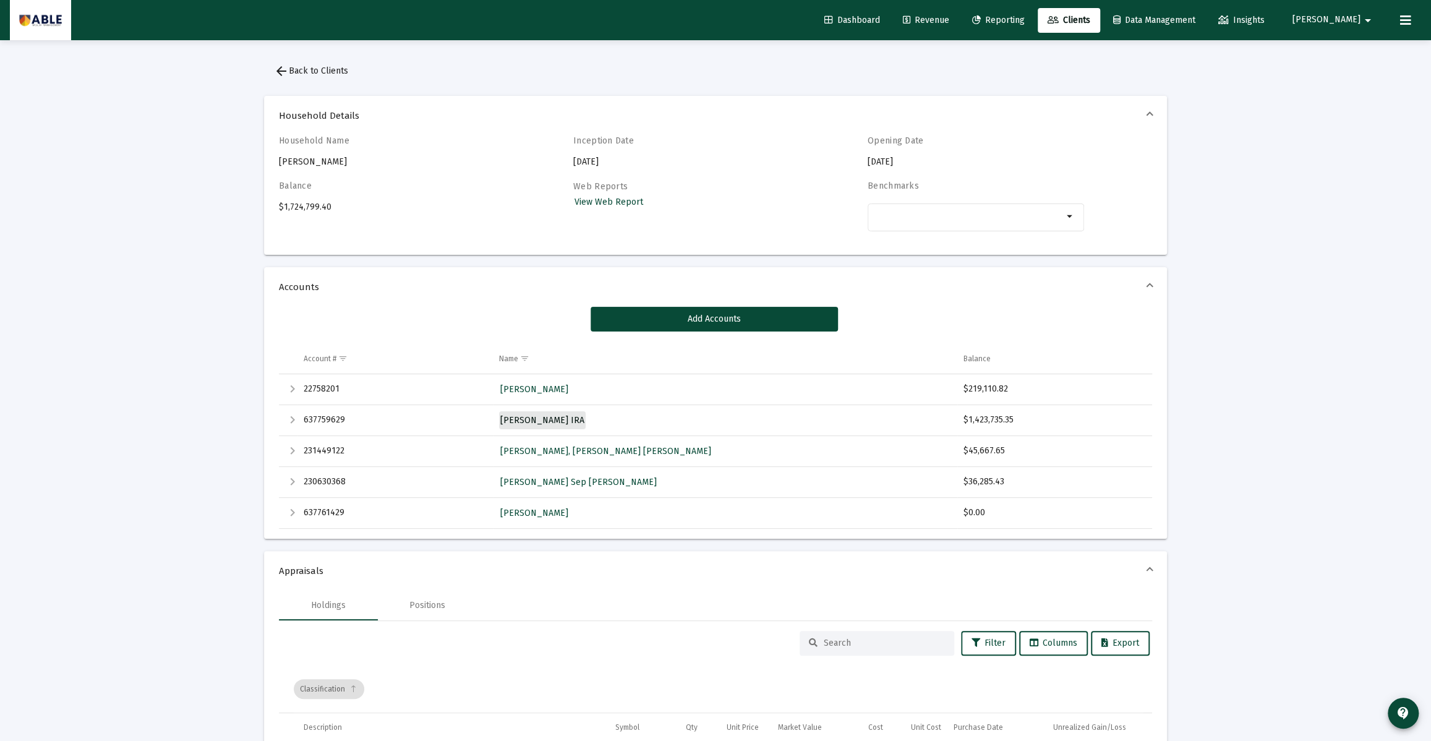
click at [534, 422] on span "[PERSON_NAME] IRA" at bounding box center [542, 420] width 84 height 11
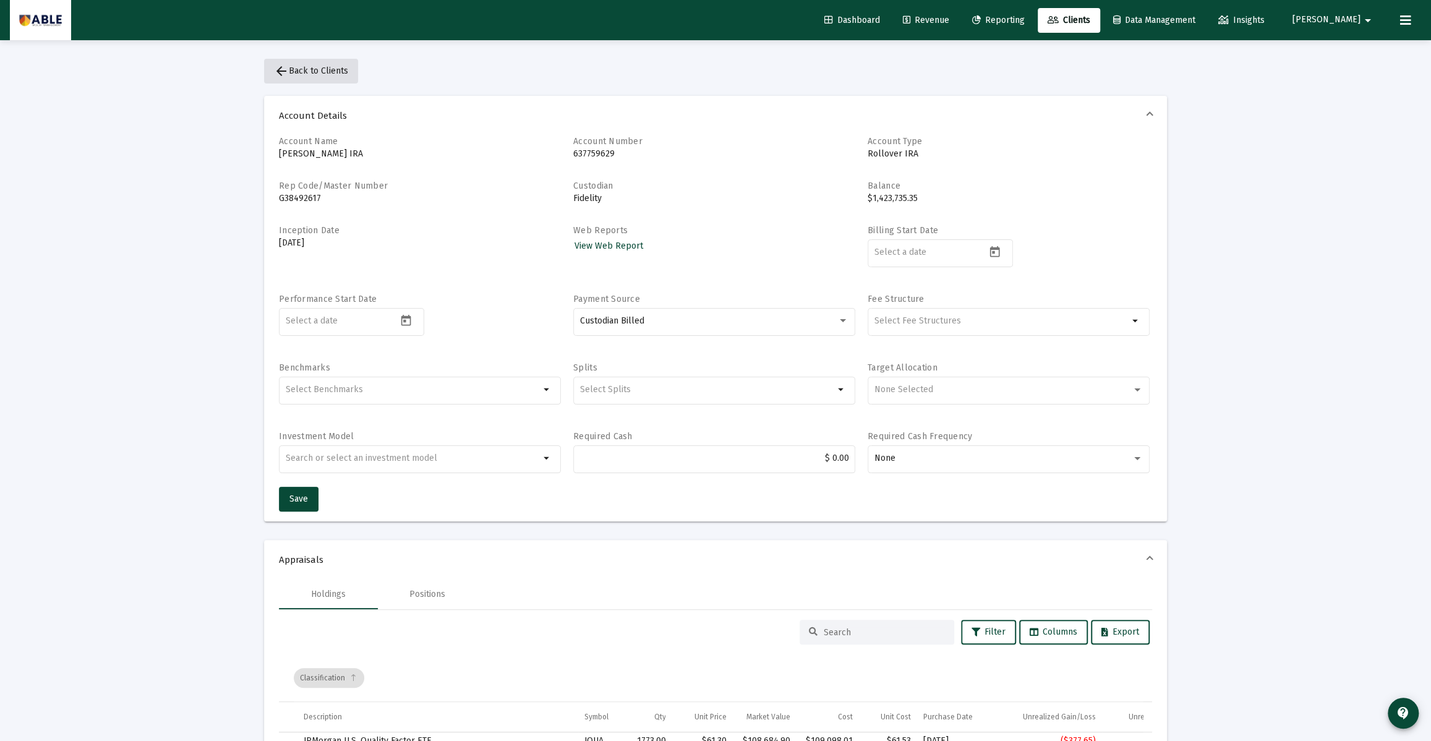
click at [318, 70] on span "arrow_back Back to Clients" at bounding box center [311, 71] width 74 height 11
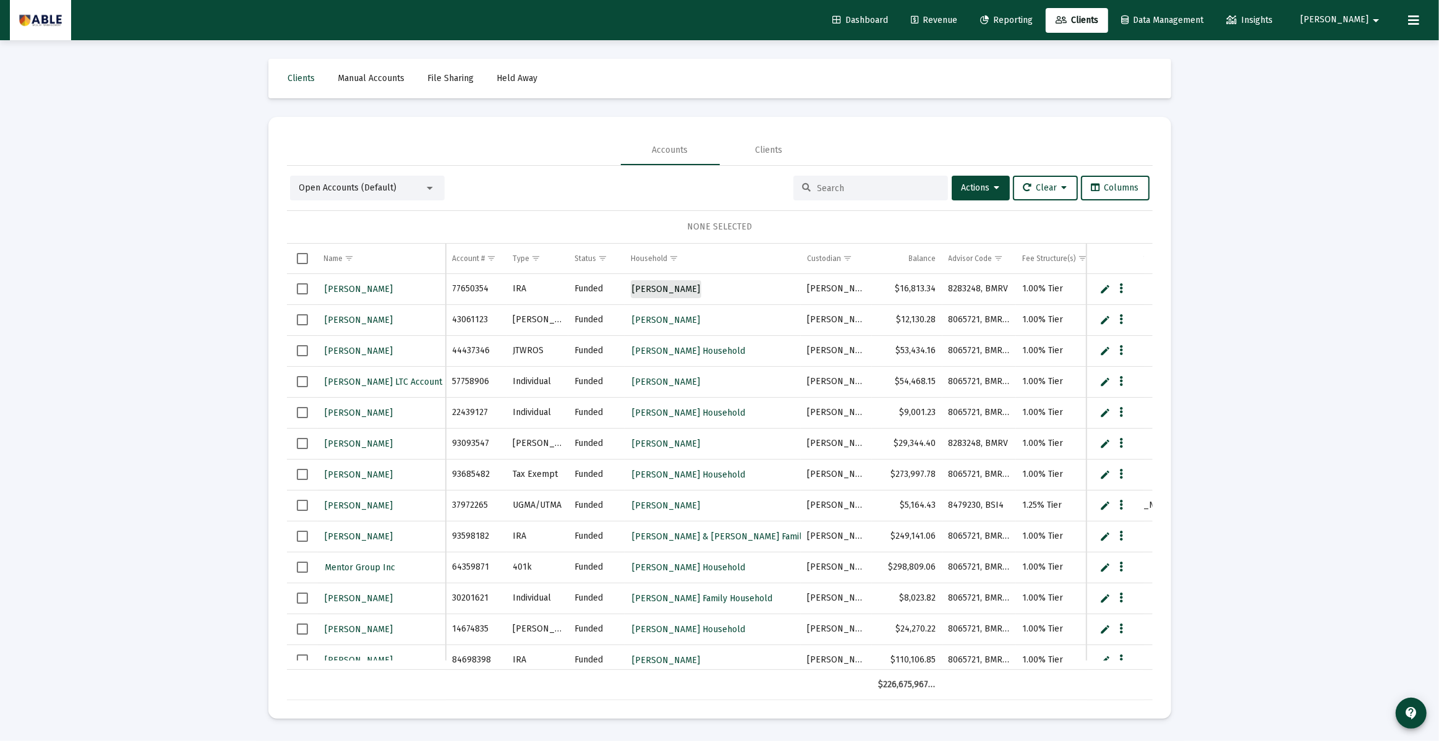
click at [681, 291] on span "[PERSON_NAME]" at bounding box center [666, 289] width 68 height 11
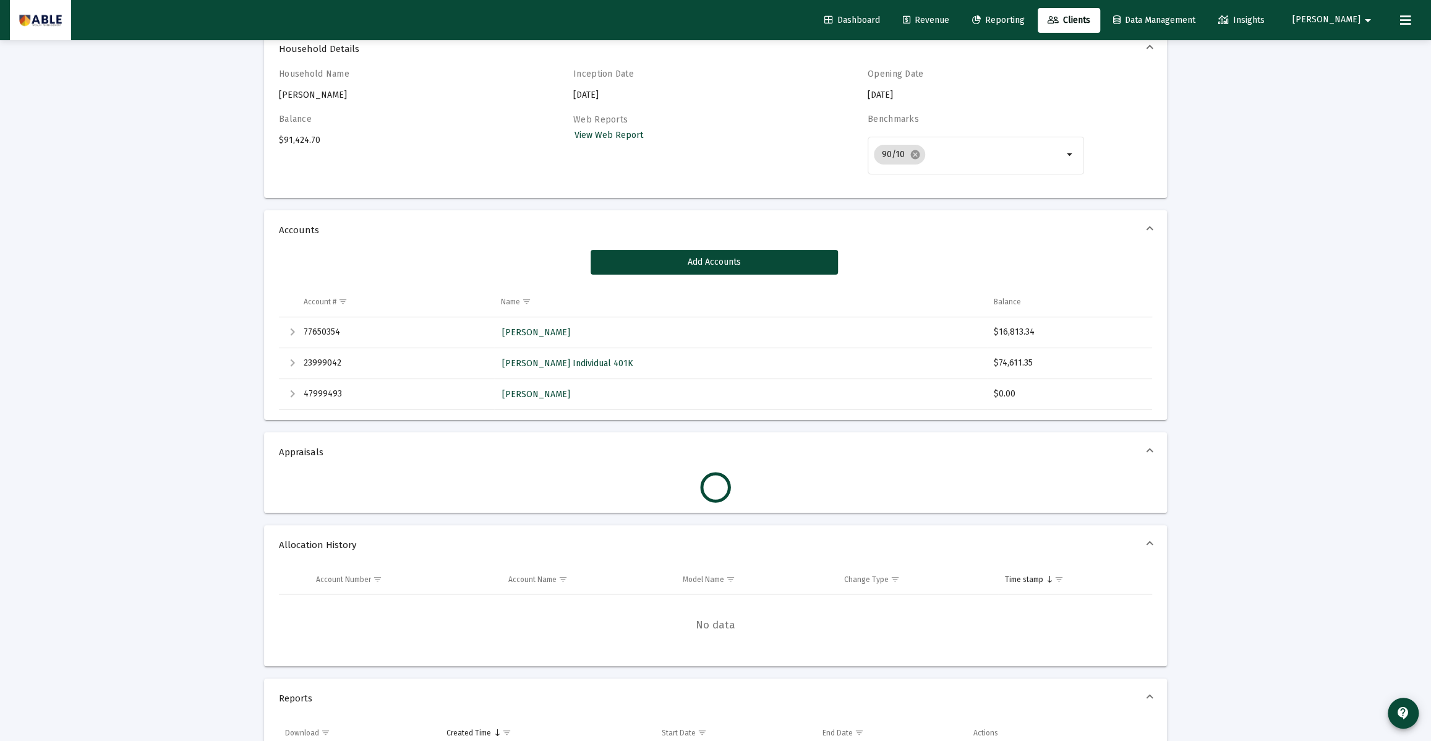
scroll to position [65, 0]
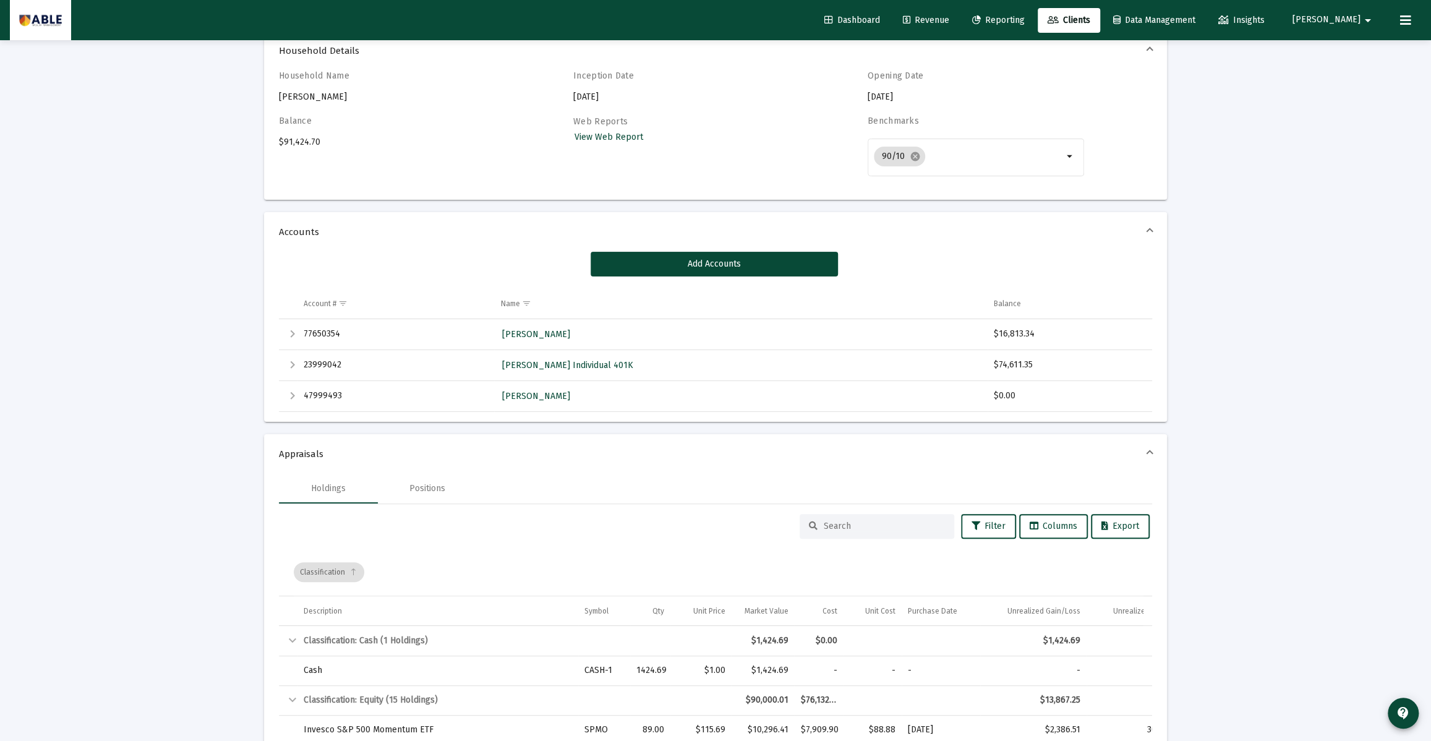
click at [1150, 231] on span at bounding box center [1149, 232] width 5 height 12
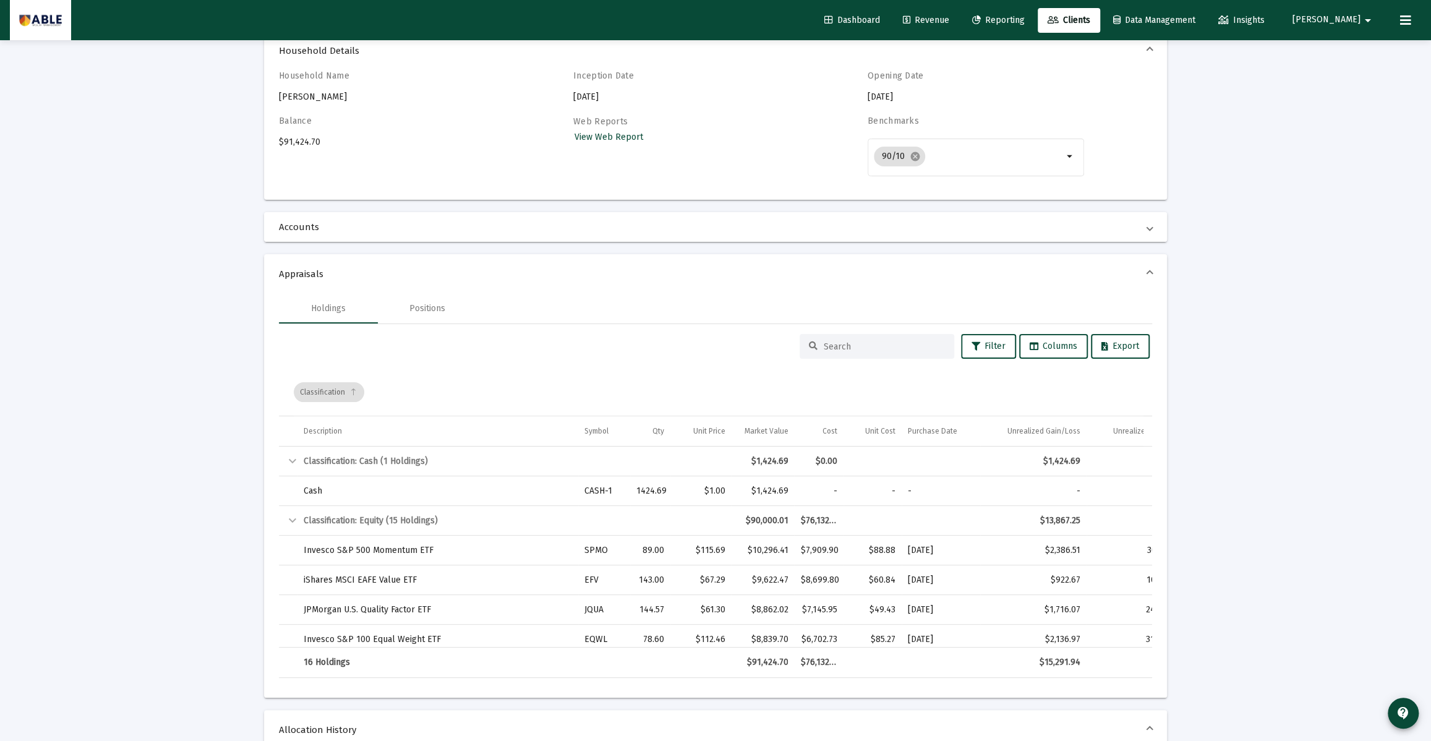
click at [1150, 231] on span at bounding box center [1149, 227] width 5 height 12
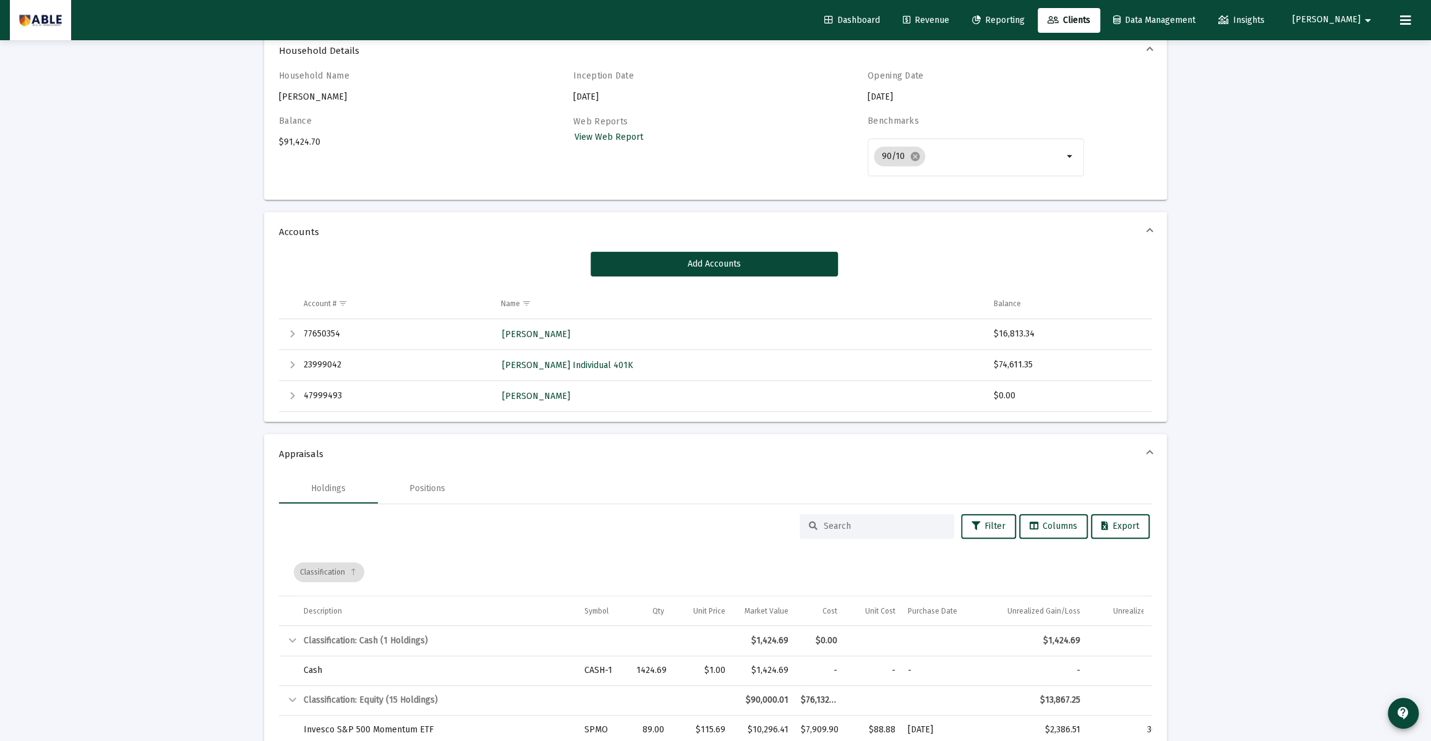
click at [643, 332] on div "Michaels, Matthew IRA" at bounding box center [740, 334] width 481 height 18
click at [317, 331] on td "77650354" at bounding box center [395, 334] width 197 height 31
click at [287, 330] on div "Expand" at bounding box center [292, 333] width 15 height 15
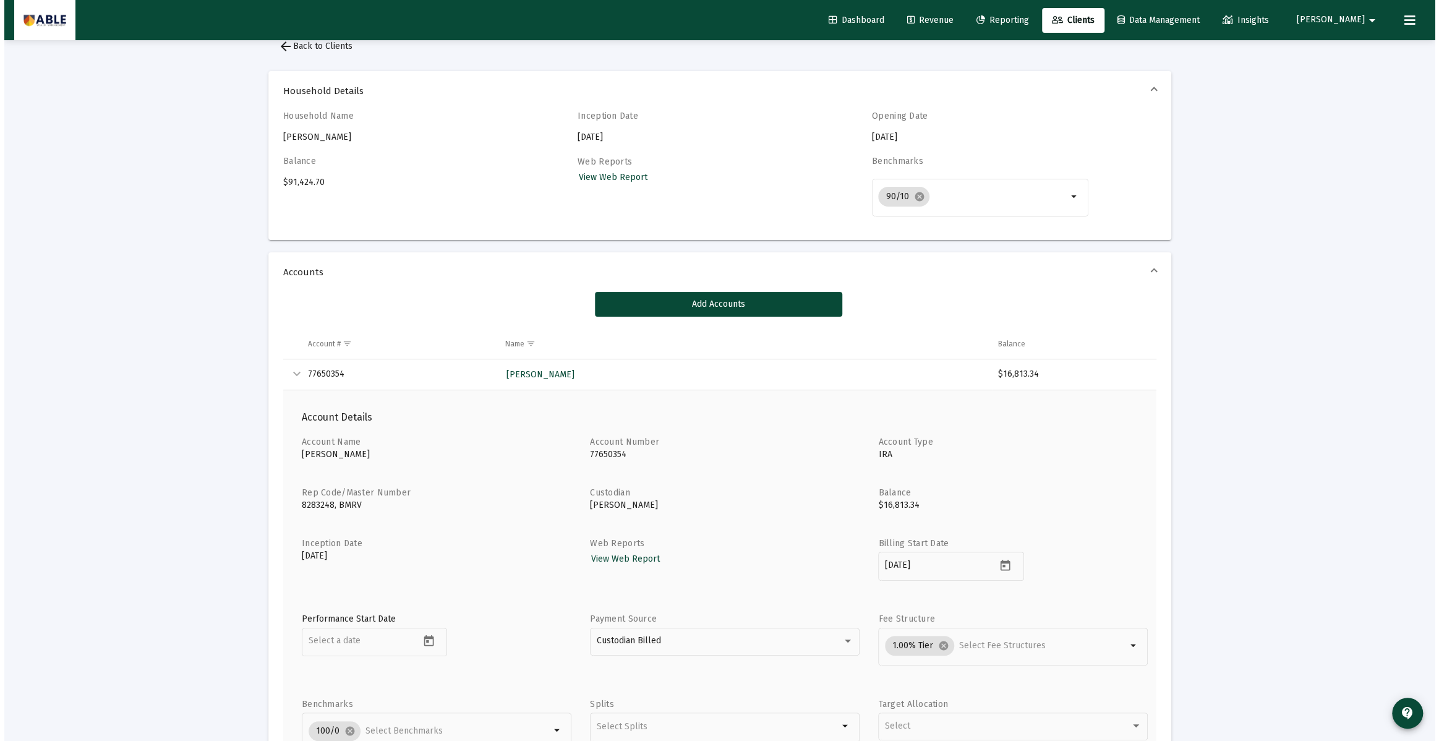
scroll to position [0, 0]
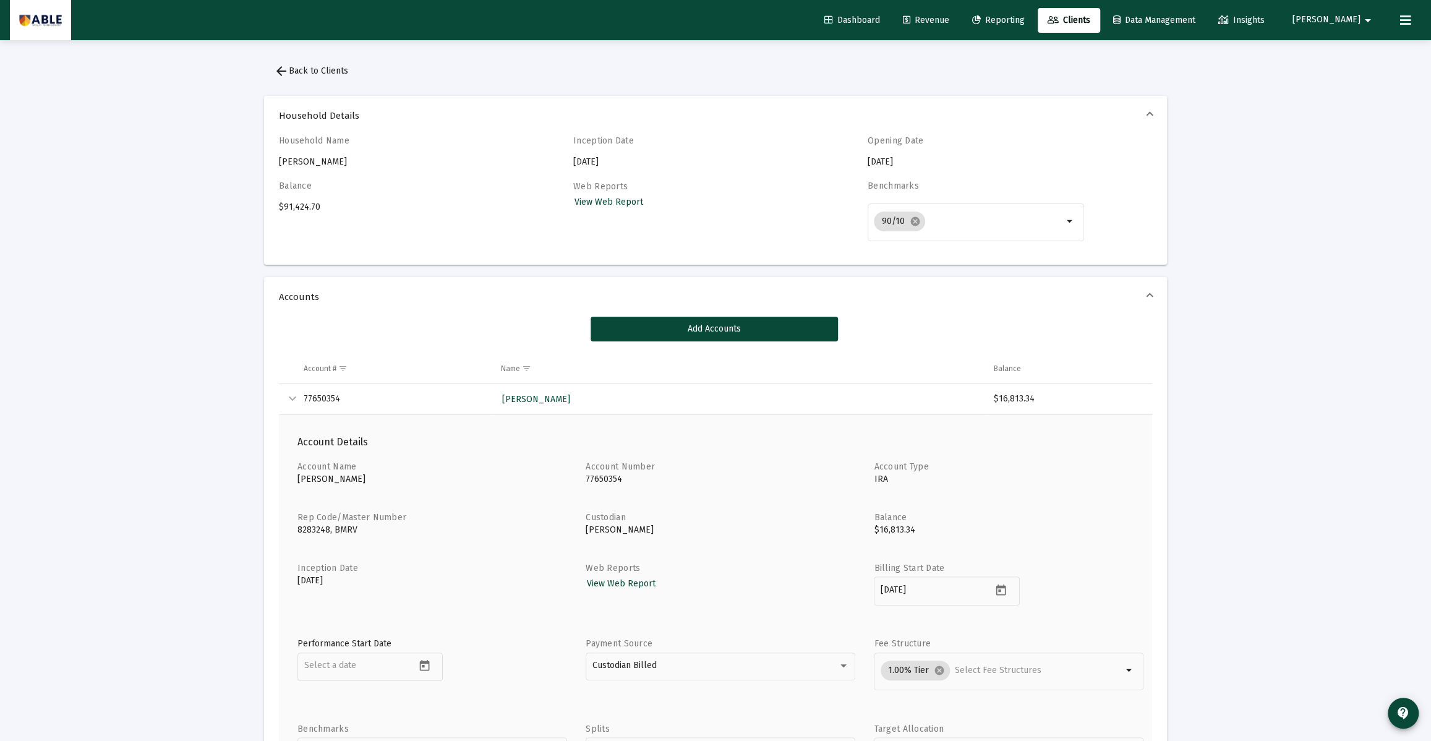
click at [283, 397] on td "Collapse" at bounding box center [288, 399] width 19 height 31
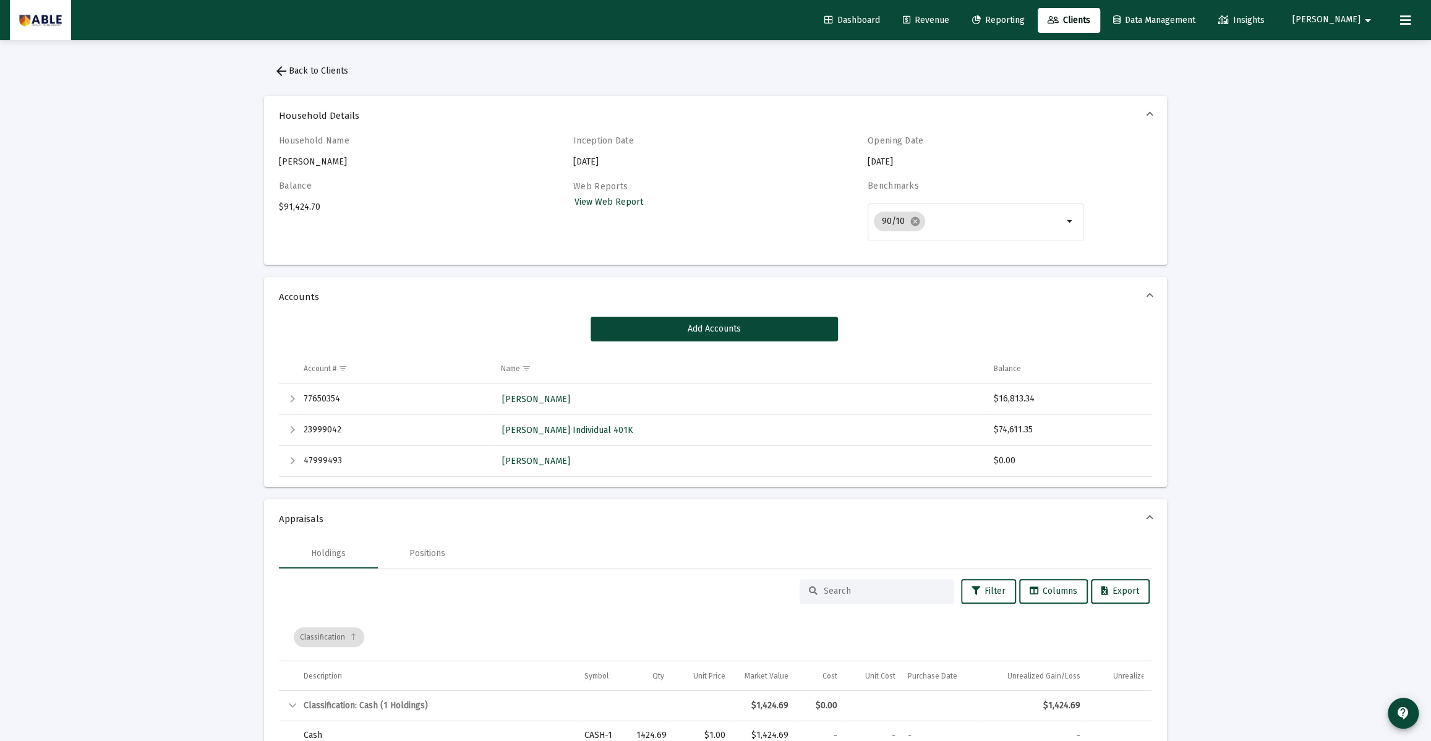
click at [322, 70] on span "arrow_back Back to Clients" at bounding box center [311, 71] width 74 height 11
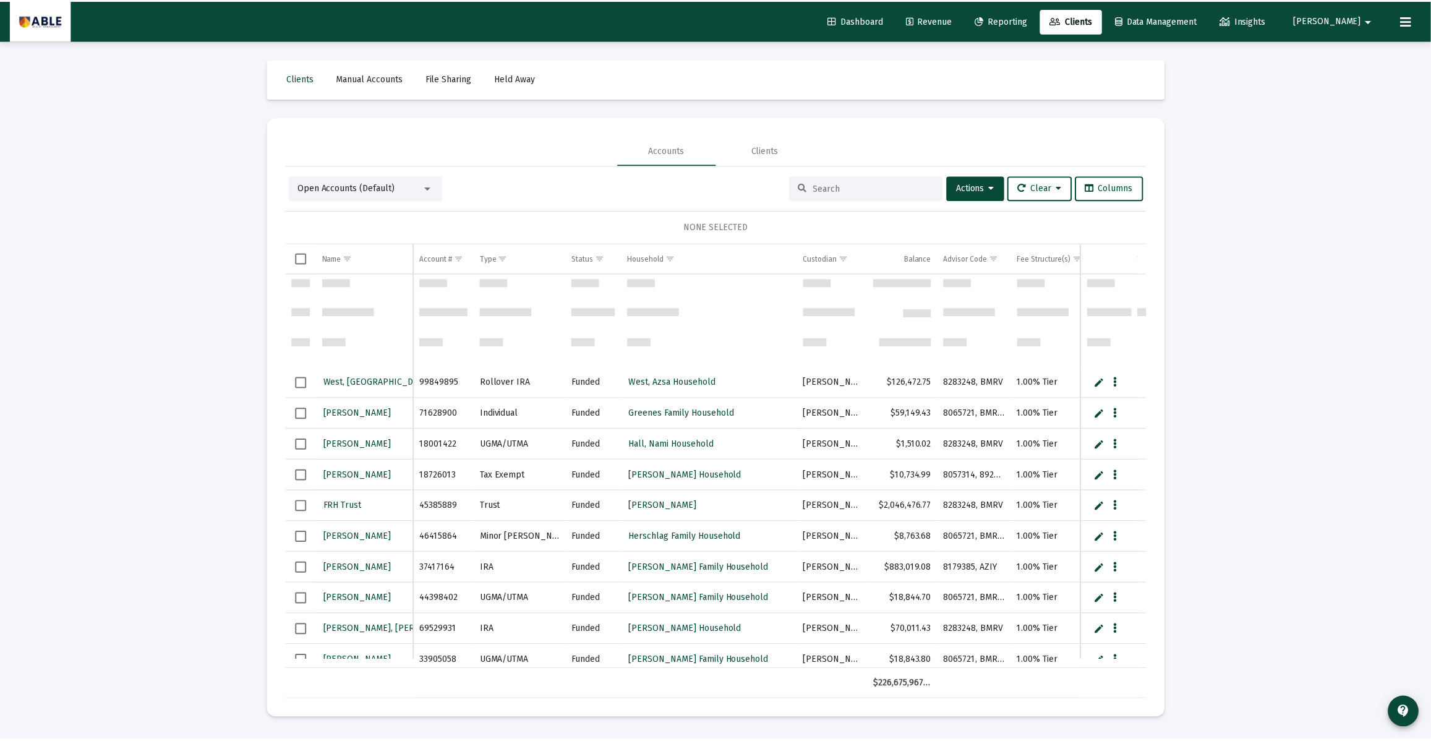
scroll to position [875, 0]
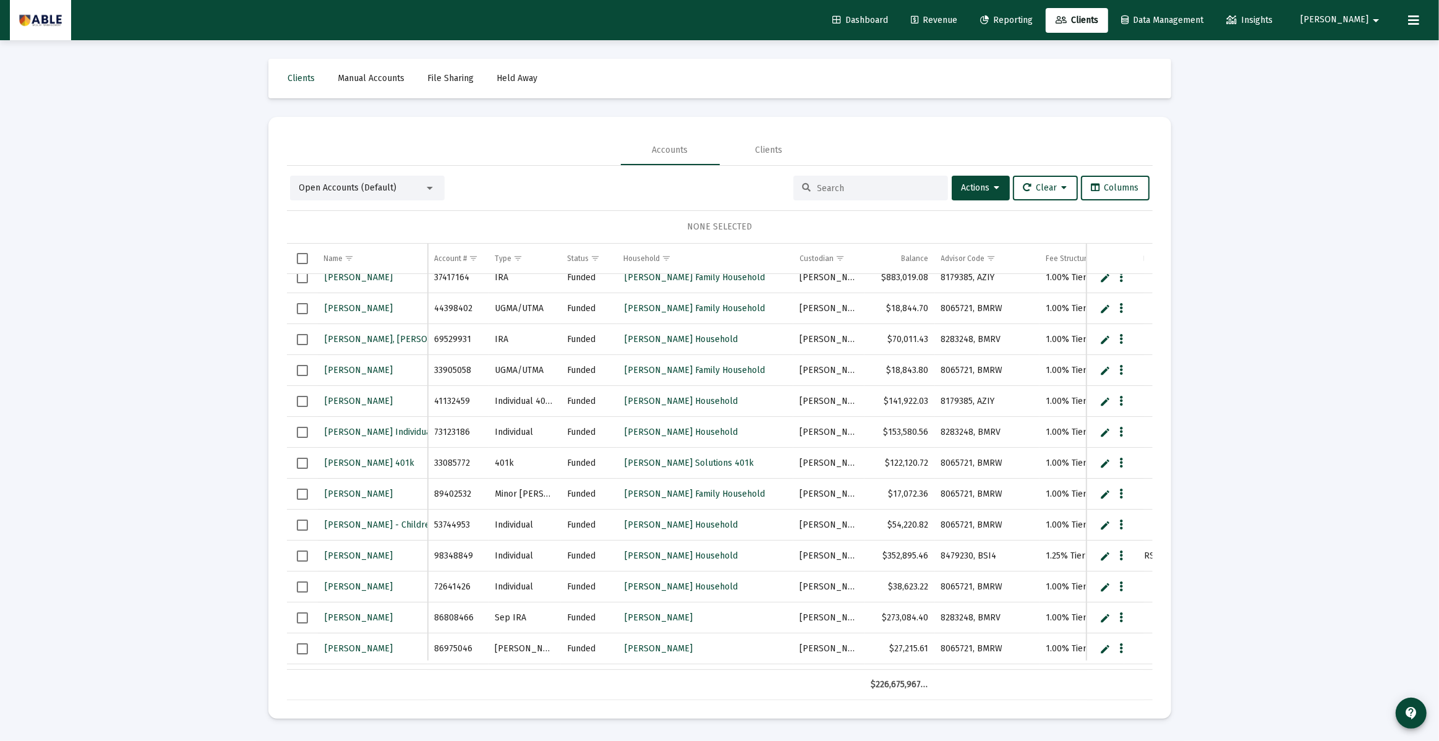
click at [803, 189] on icon at bounding box center [807, 188] width 9 height 9
click at [817, 188] on input at bounding box center [877, 188] width 121 height 11
click at [296, 83] on span "Clients" at bounding box center [301, 78] width 27 height 11
click at [297, 78] on span "Clients" at bounding box center [301, 78] width 27 height 11
click at [33, 16] on img at bounding box center [40, 20] width 43 height 25
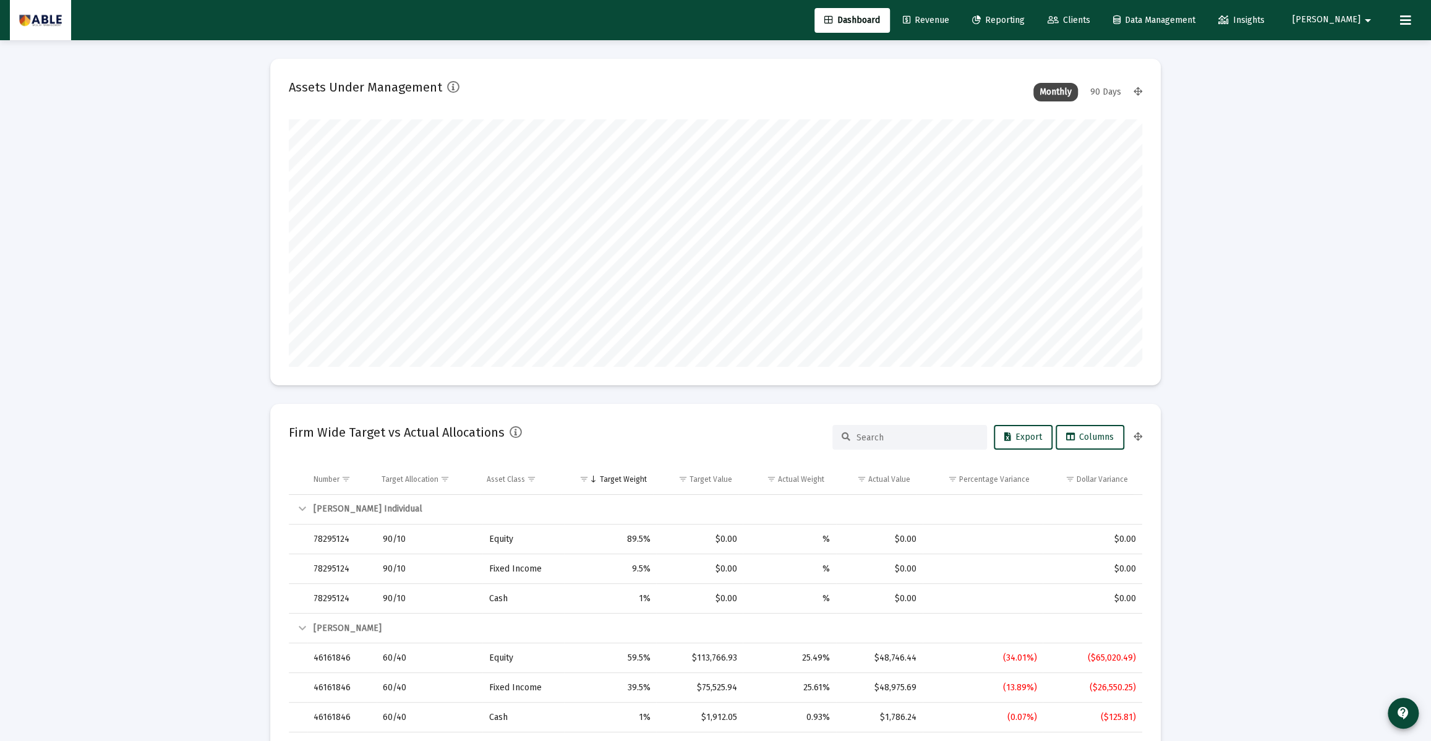
scroll to position [247, 459]
click at [1370, 16] on mat-icon "arrow_drop_down" at bounding box center [1367, 20] width 15 height 25
click at [1363, 48] on span "Settings" at bounding box center [1373, 53] width 36 height 30
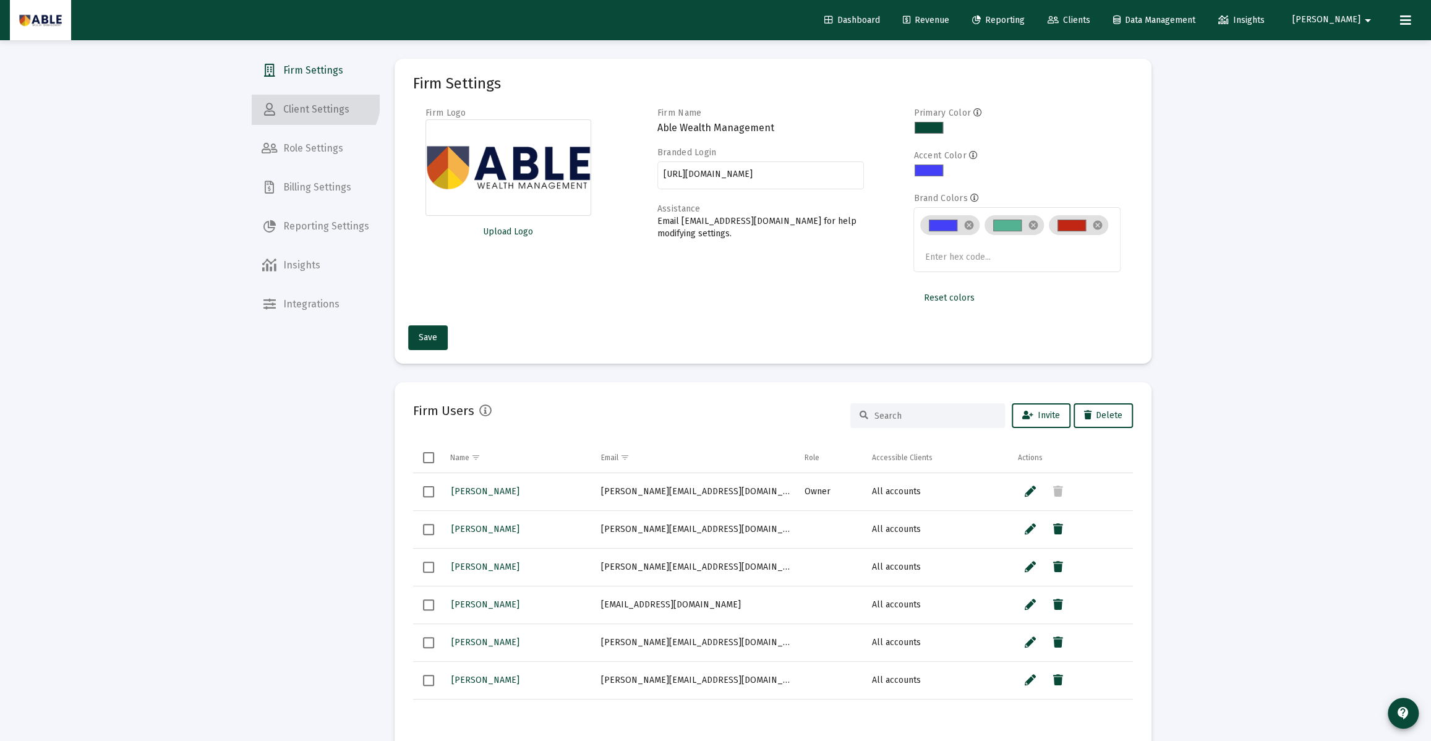
click at [313, 99] on span "Client Settings" at bounding box center [315, 110] width 127 height 30
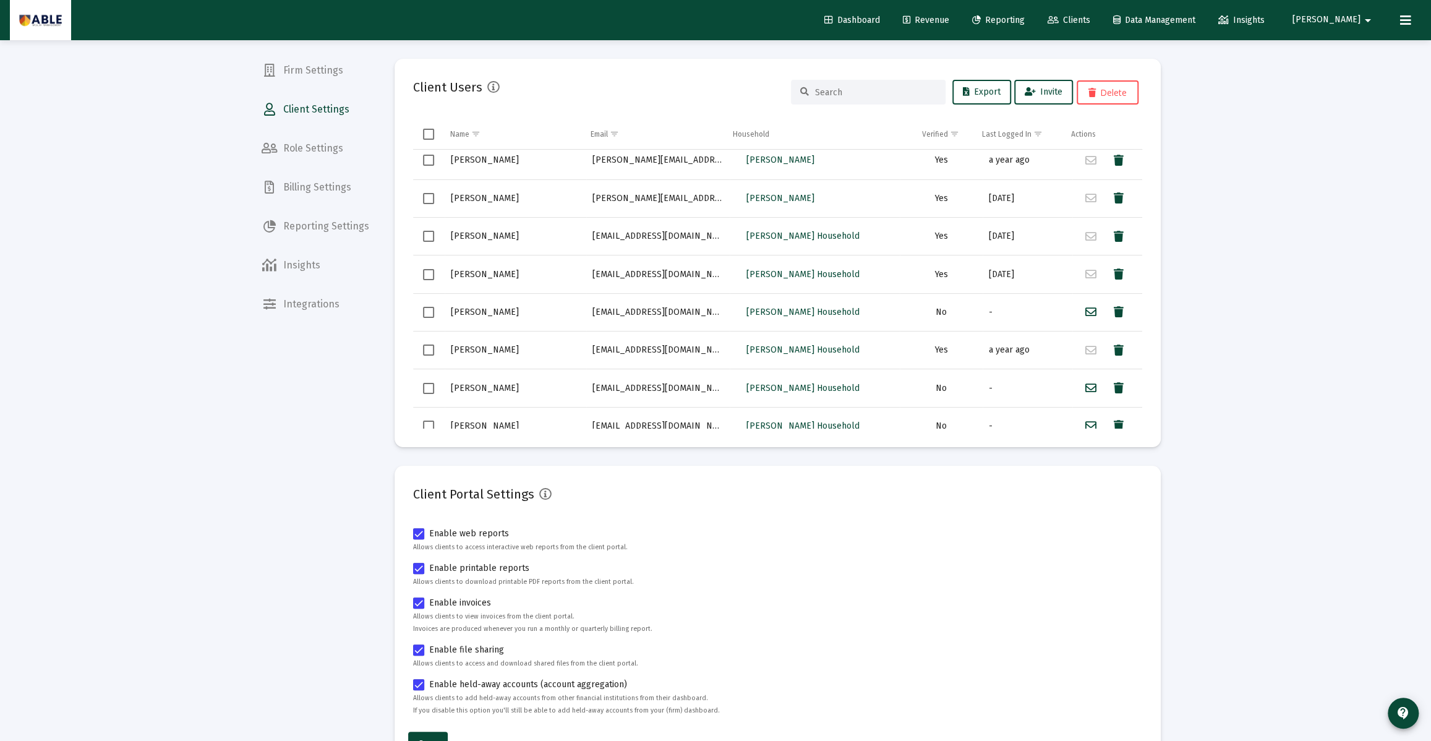
click at [1090, 19] on span "Clients" at bounding box center [1068, 20] width 43 height 11
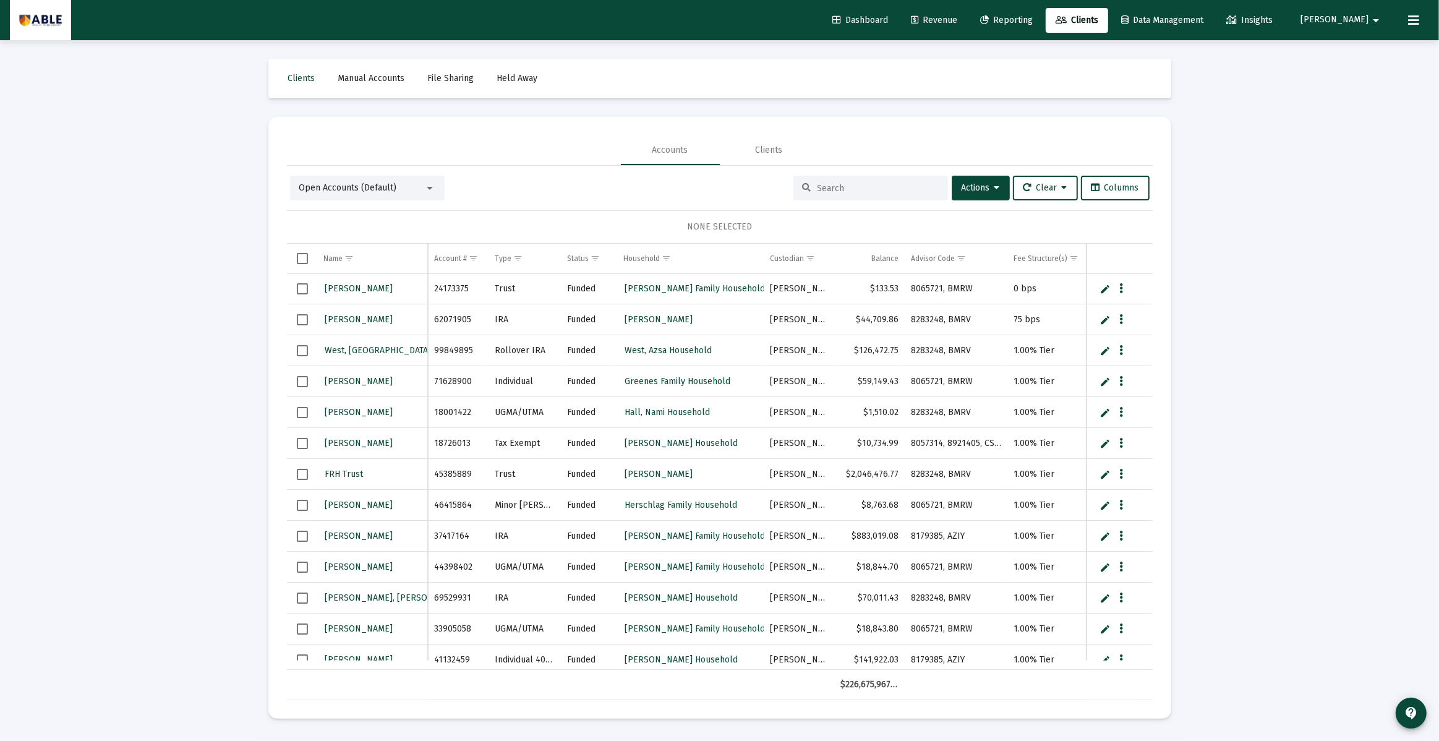
click at [832, 181] on div at bounding box center [870, 188] width 155 height 25
click at [832, 191] on input at bounding box center [877, 188] width 121 height 11
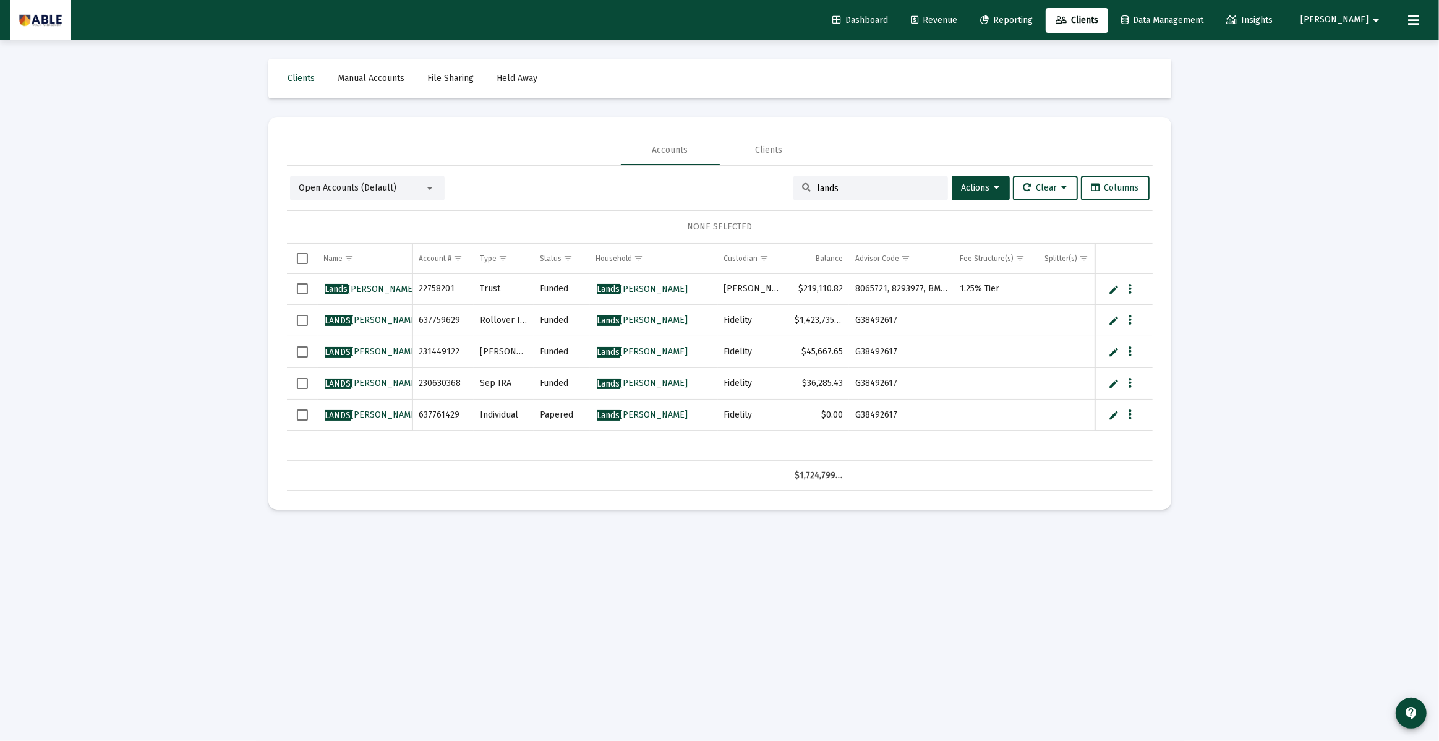
type input "lands"
click at [1125, 322] on button "Data grid" at bounding box center [1129, 320] width 11 height 11
click at [1156, 409] on button "Map to Household" at bounding box center [1179, 404] width 111 height 30
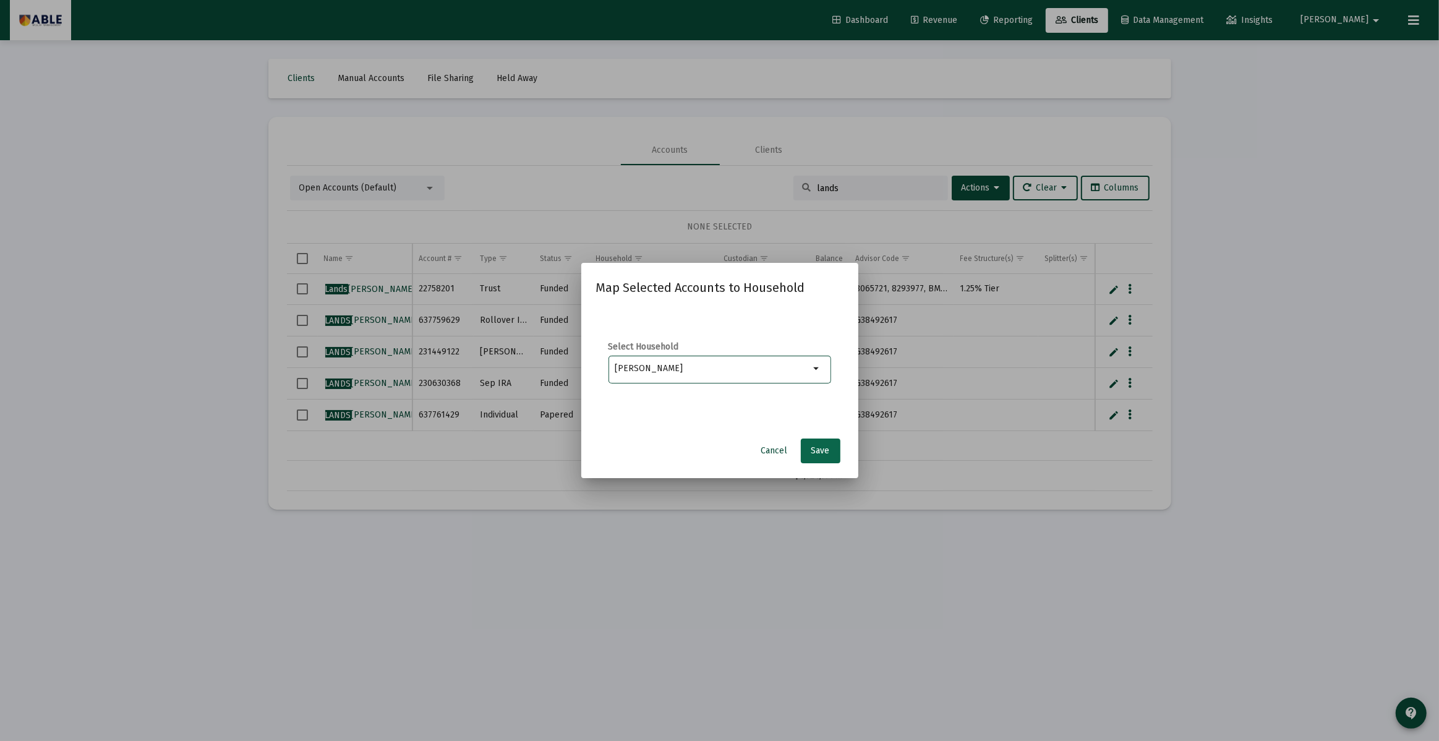
type input "Landsberg, Rachel Household"
click at [802, 451] on button "Save" at bounding box center [821, 450] width 40 height 25
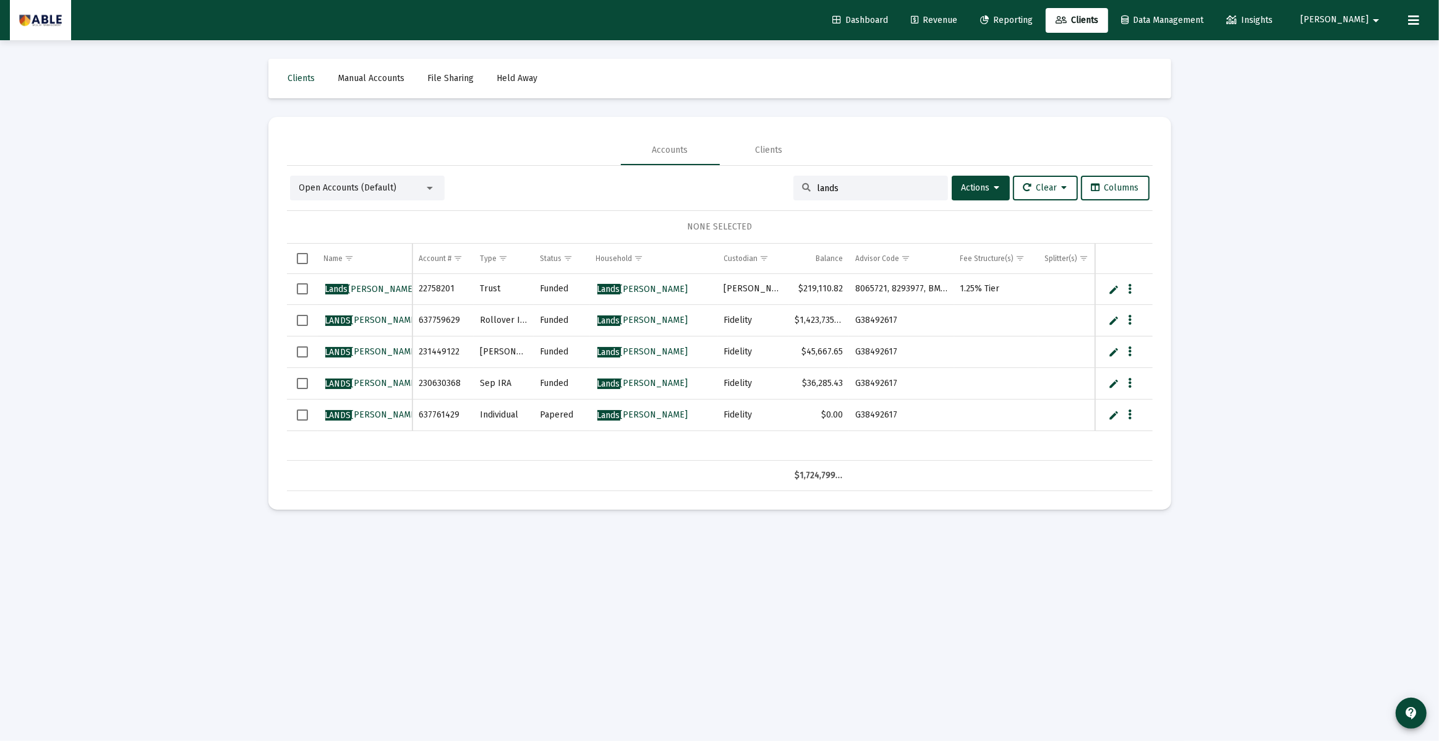
click at [297, 316] on span "Select row" at bounding box center [302, 320] width 11 height 11
click at [300, 349] on span "Select row" at bounding box center [302, 351] width 11 height 11
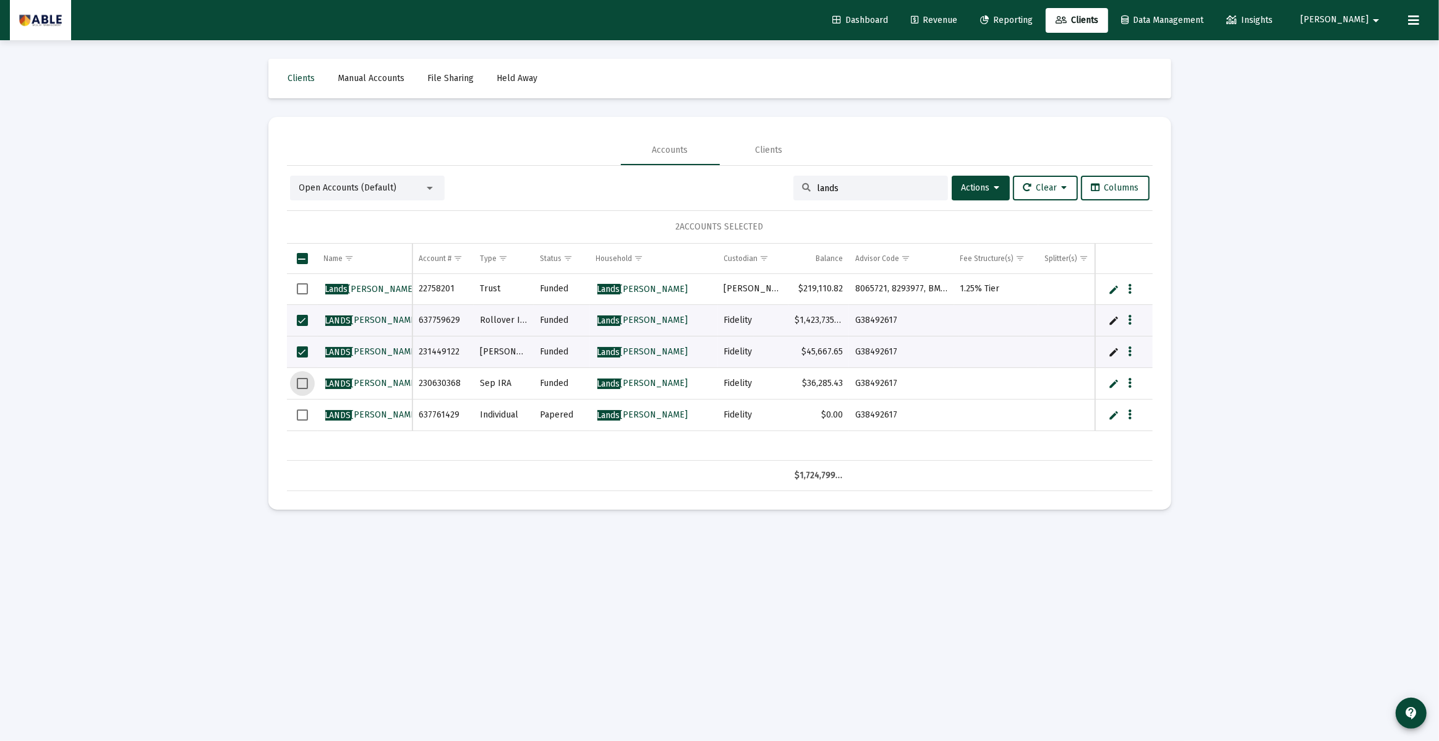
click at [301, 386] on span "Select row" at bounding box center [302, 383] width 11 height 11
click at [301, 411] on span "Select row" at bounding box center [302, 414] width 11 height 11
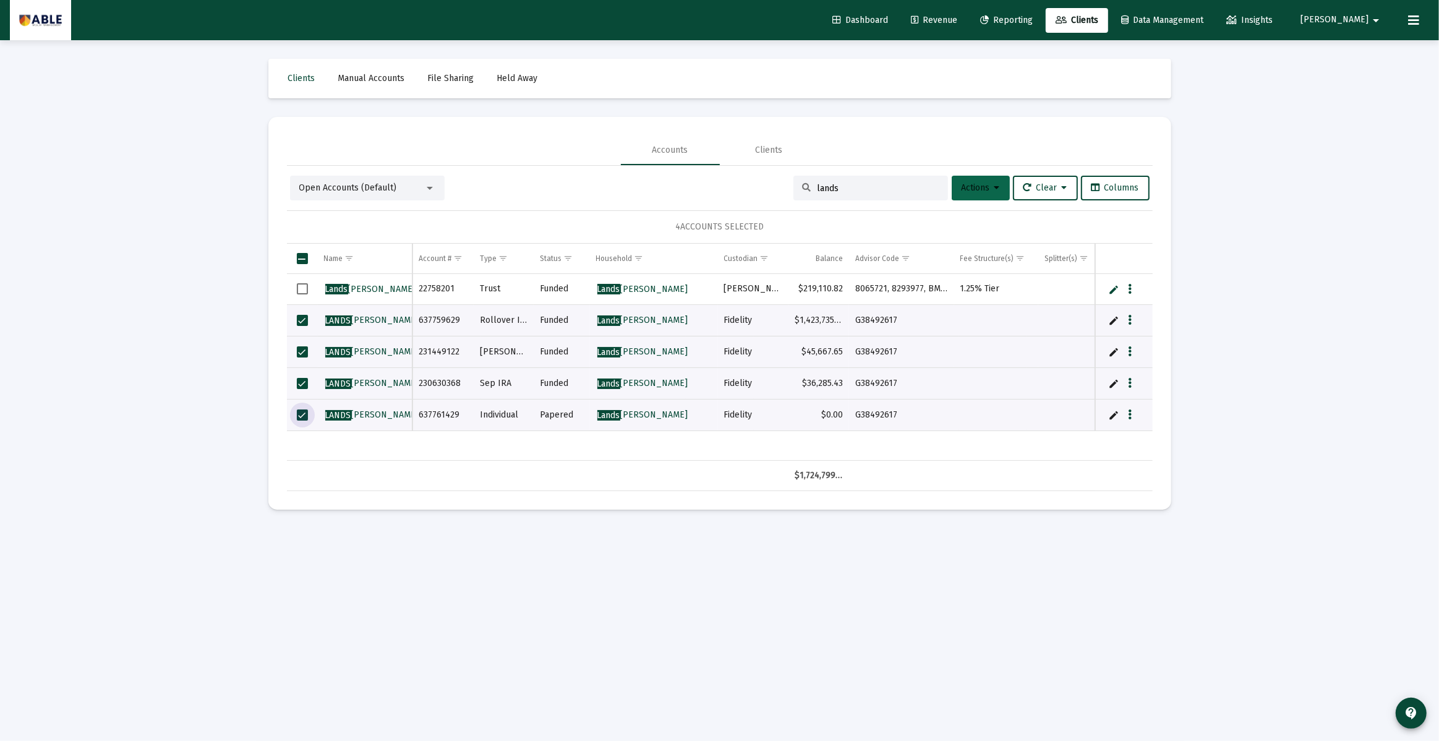
click at [994, 189] on icon at bounding box center [997, 188] width 6 height 9
click at [1004, 338] on button "Map to Household" at bounding box center [1010, 339] width 132 height 30
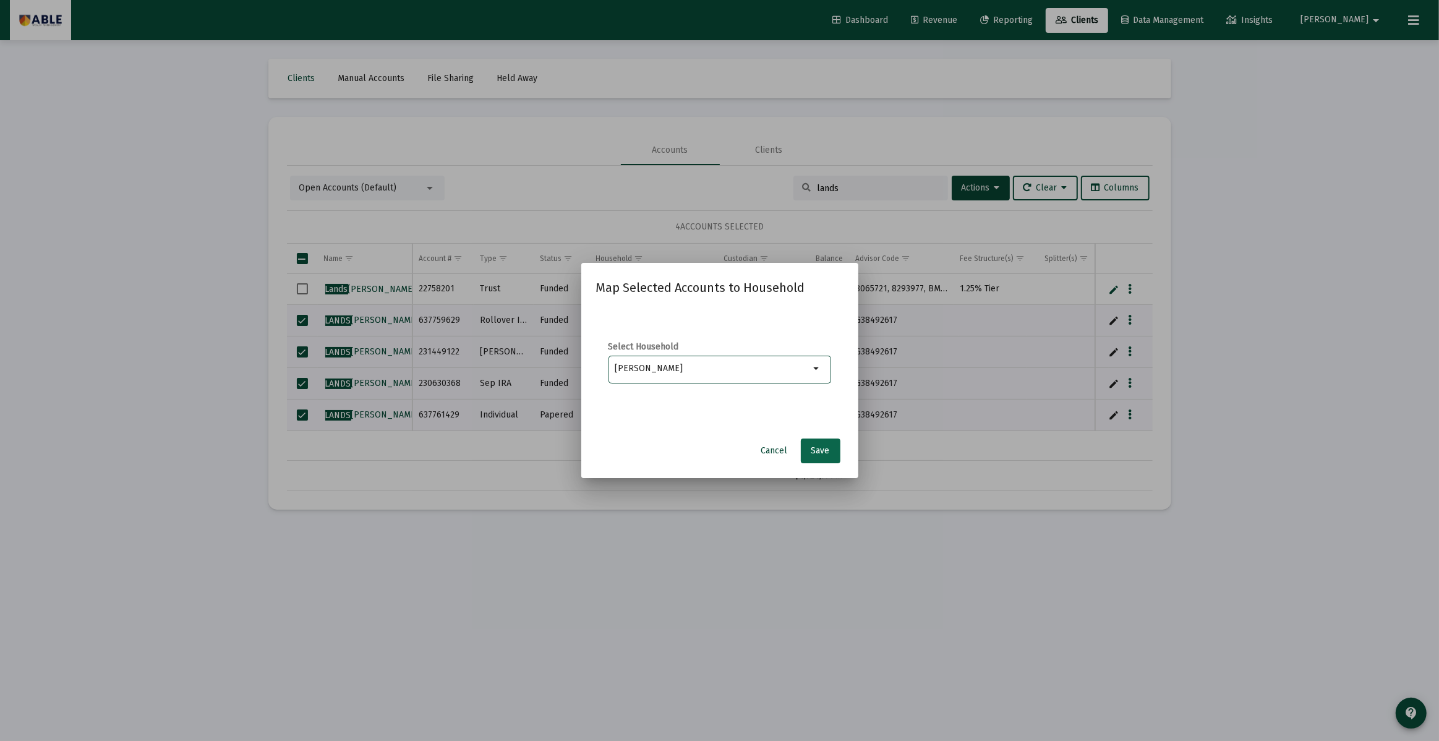
type input "Landsberg, Rachel Household"
click at [820, 452] on span "Save" at bounding box center [820, 450] width 19 height 11
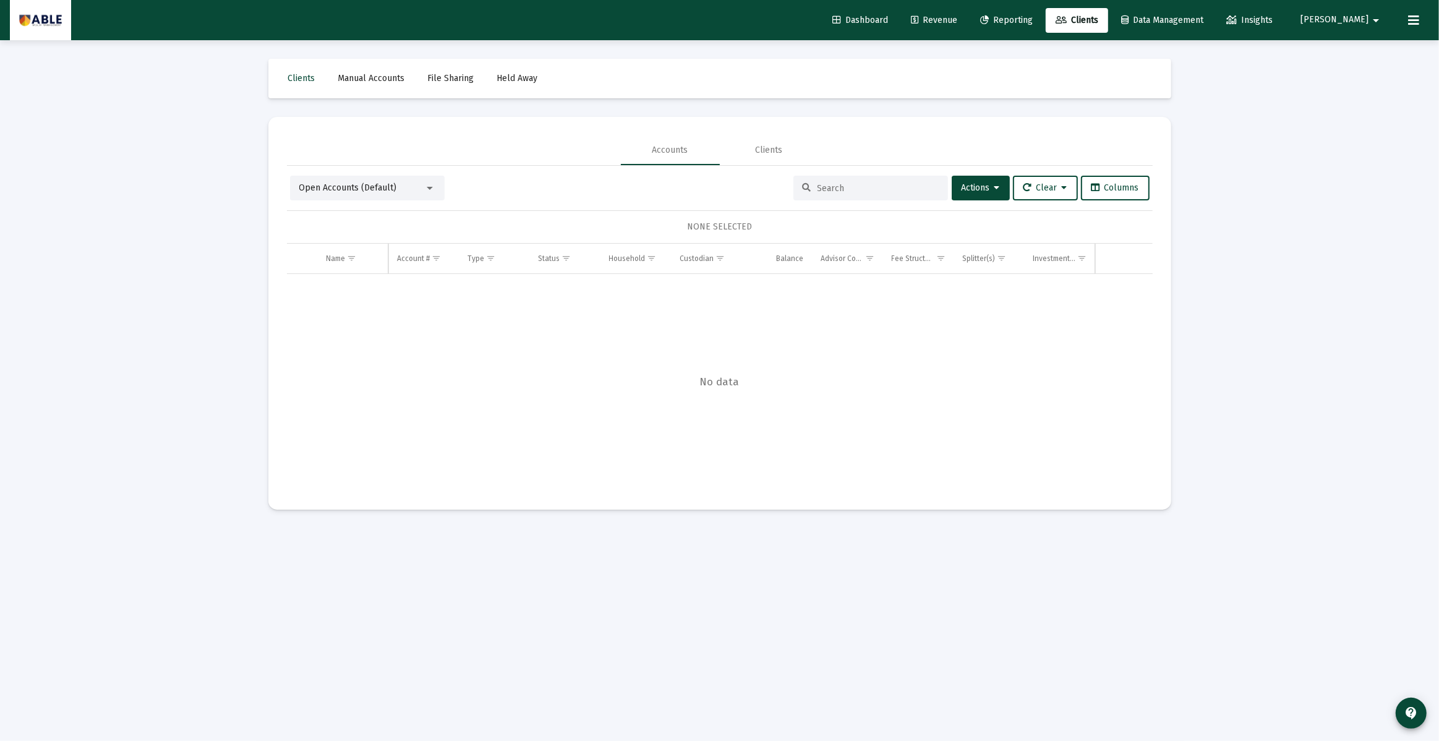
click at [826, 185] on input at bounding box center [877, 188] width 121 height 11
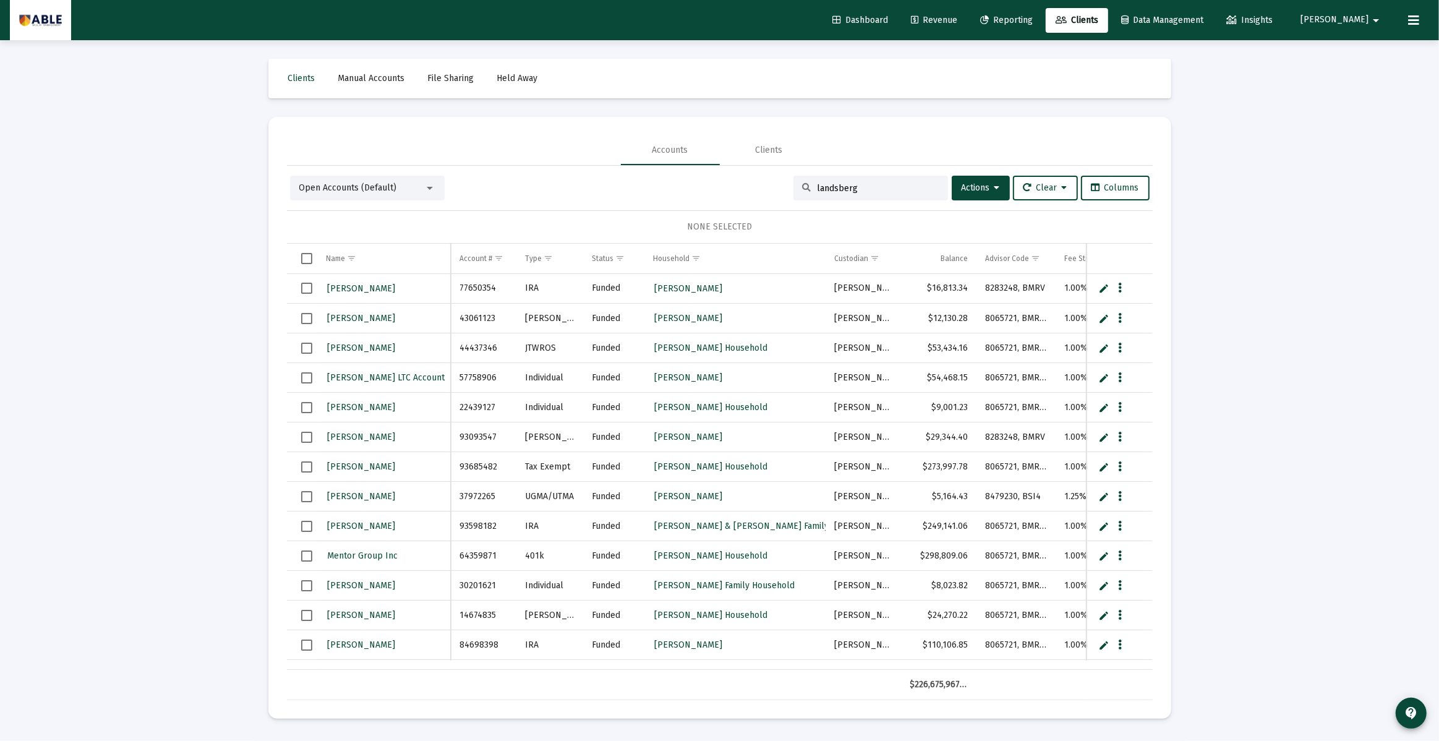
type input "landsberg"
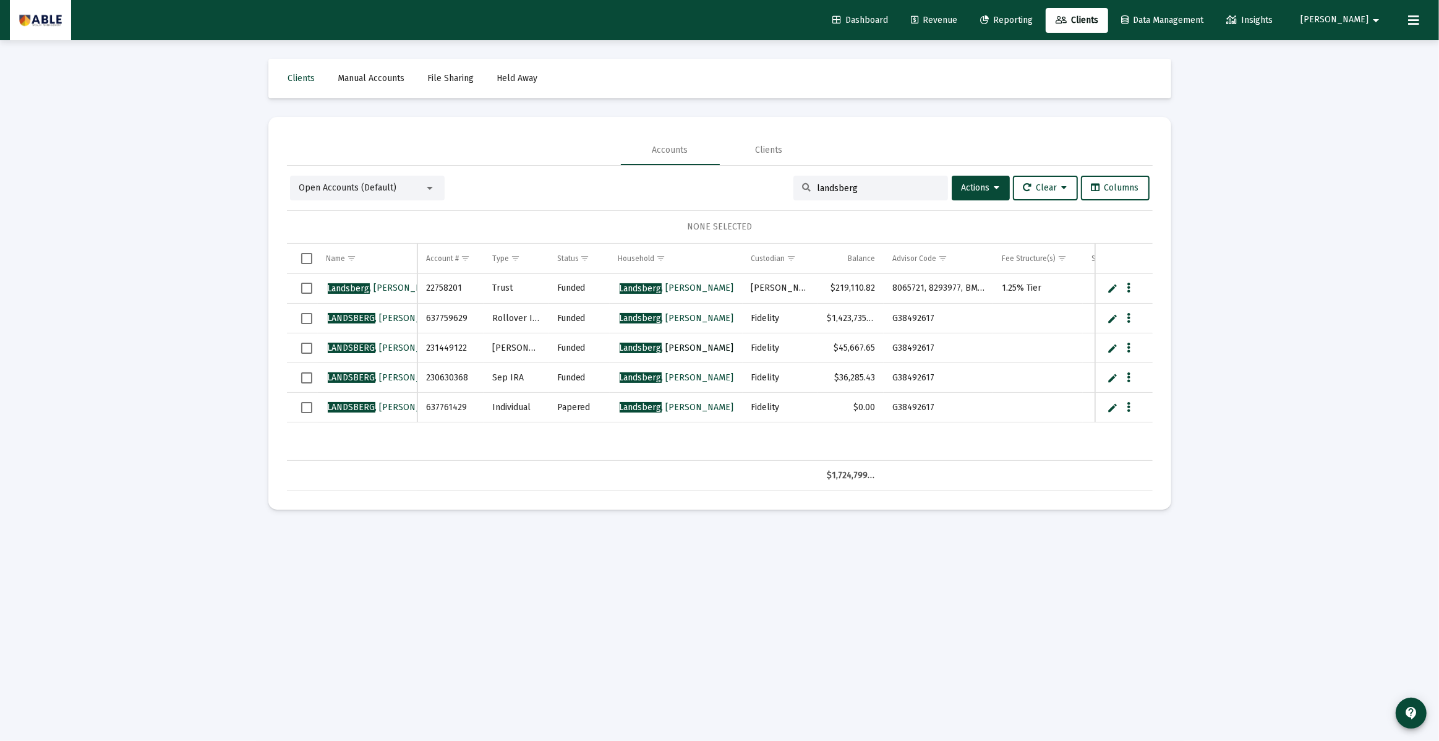
click at [671, 346] on span "[PERSON_NAME]" at bounding box center [677, 348] width 114 height 11
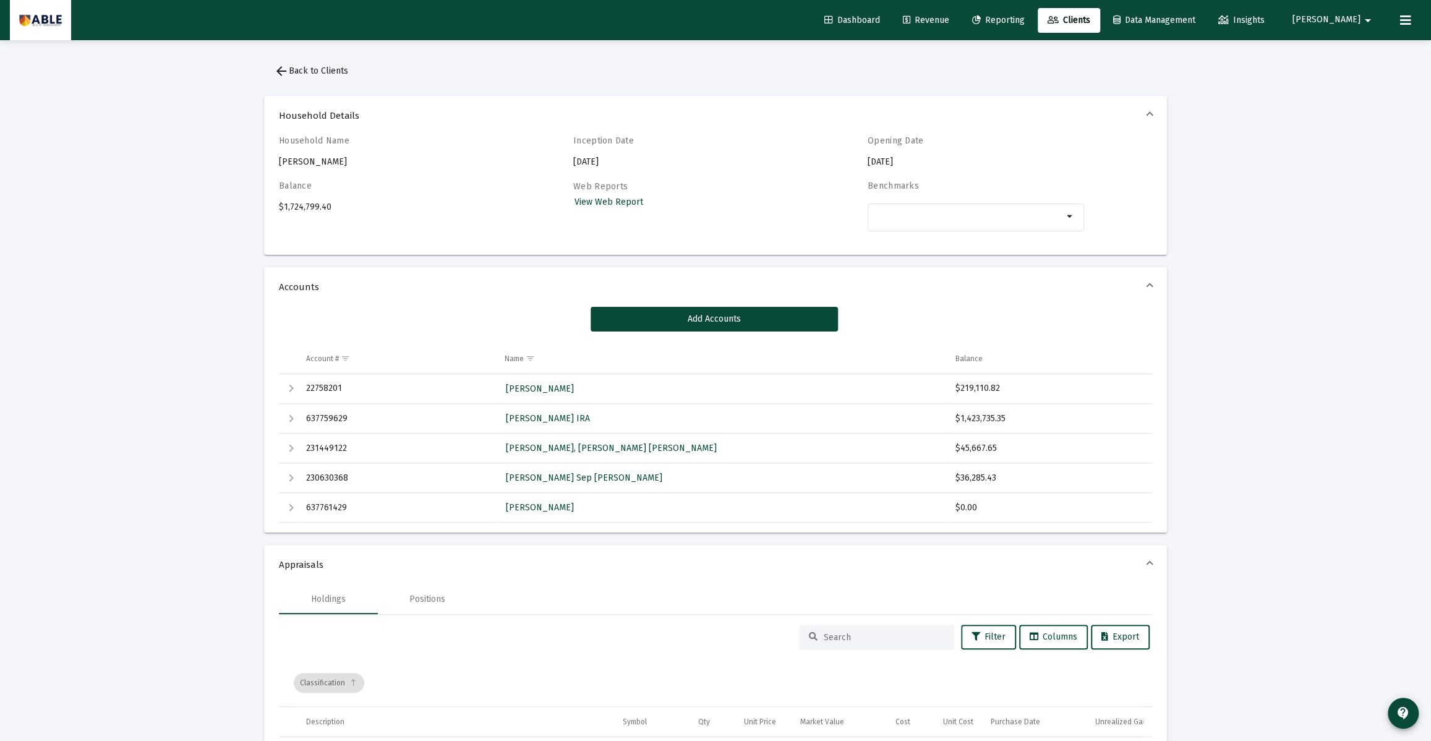
click at [313, 422] on td "637759629" at bounding box center [396, 419] width 198 height 30
click at [313, 417] on td "637759629" at bounding box center [396, 419] width 198 height 30
click at [296, 414] on div "Expand" at bounding box center [291, 418] width 15 height 15
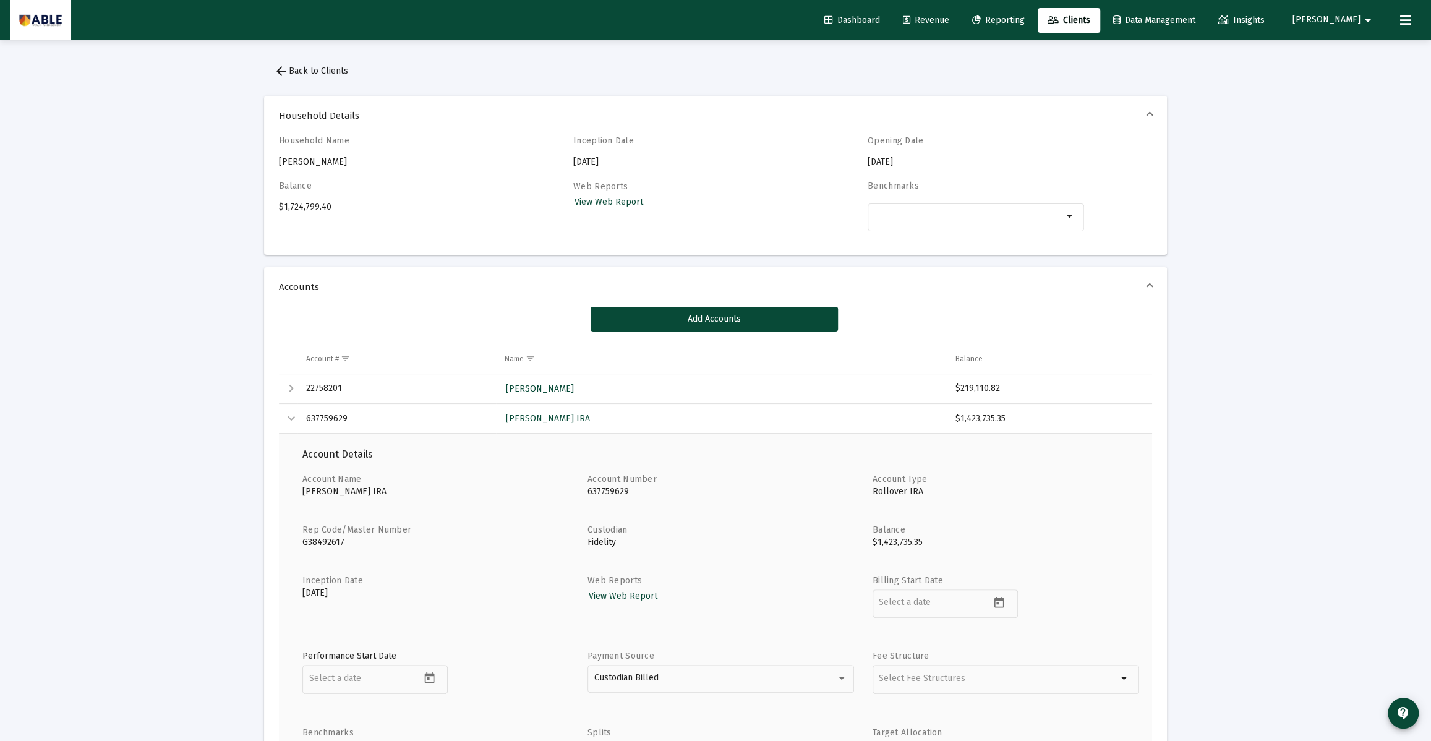
click at [294, 414] on div "Collapse" at bounding box center [291, 418] width 15 height 15
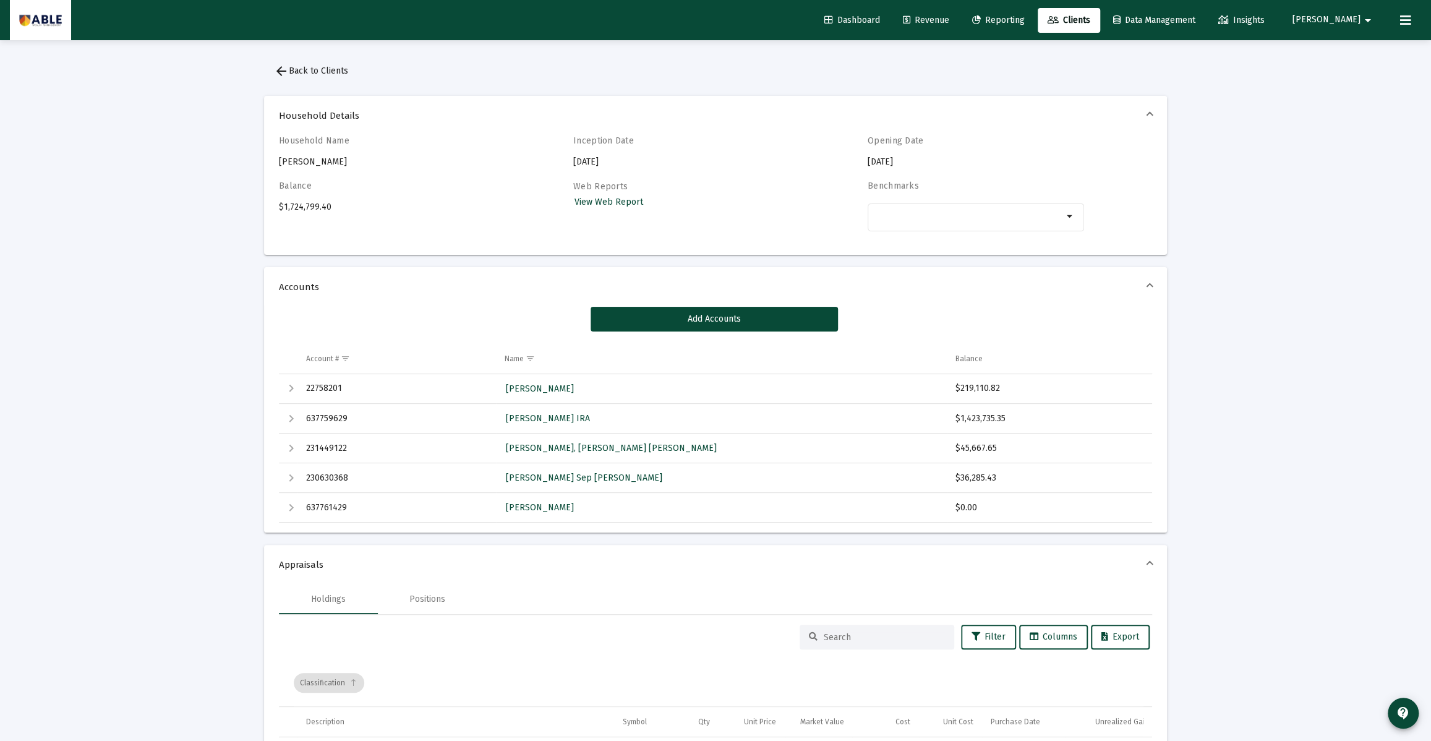
click at [1147, 285] on span at bounding box center [1149, 287] width 5 height 12
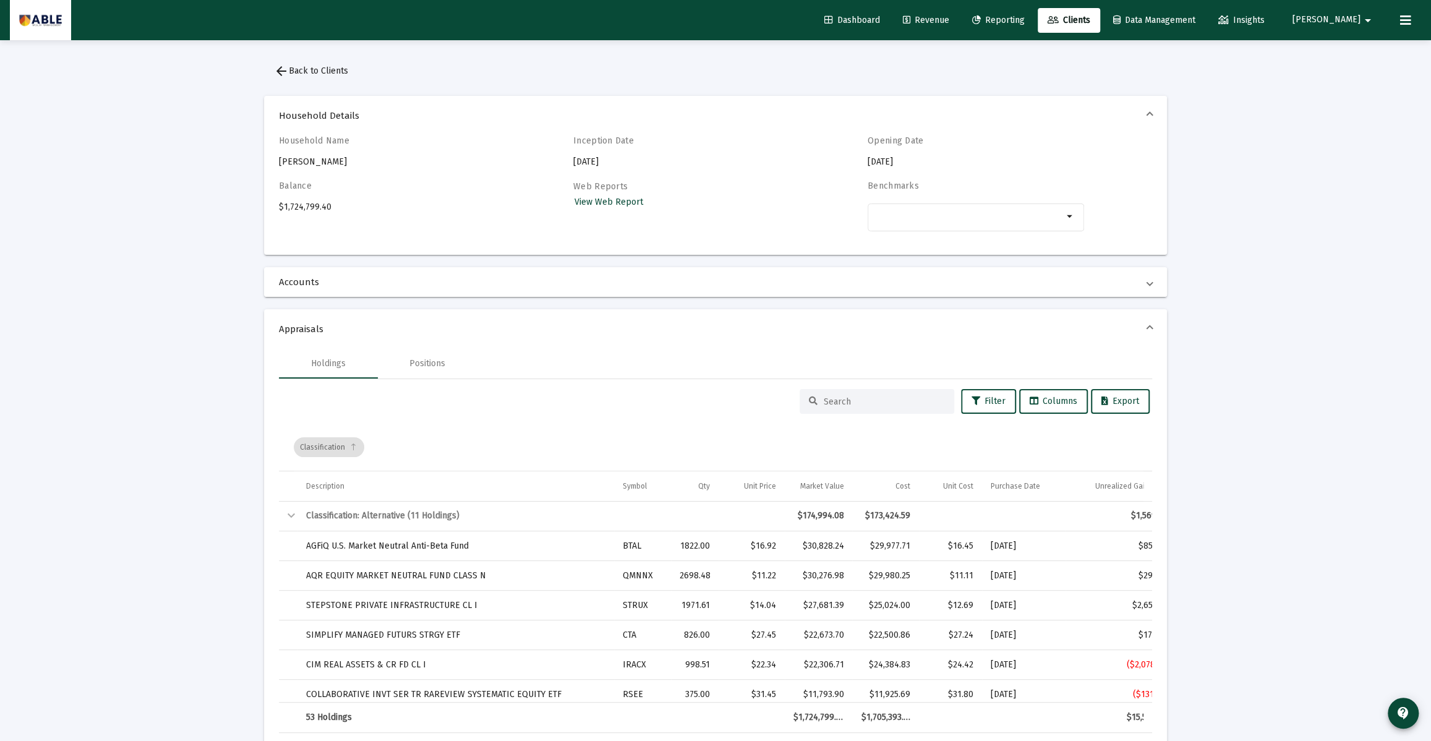
click at [1147, 285] on span at bounding box center [1149, 282] width 5 height 12
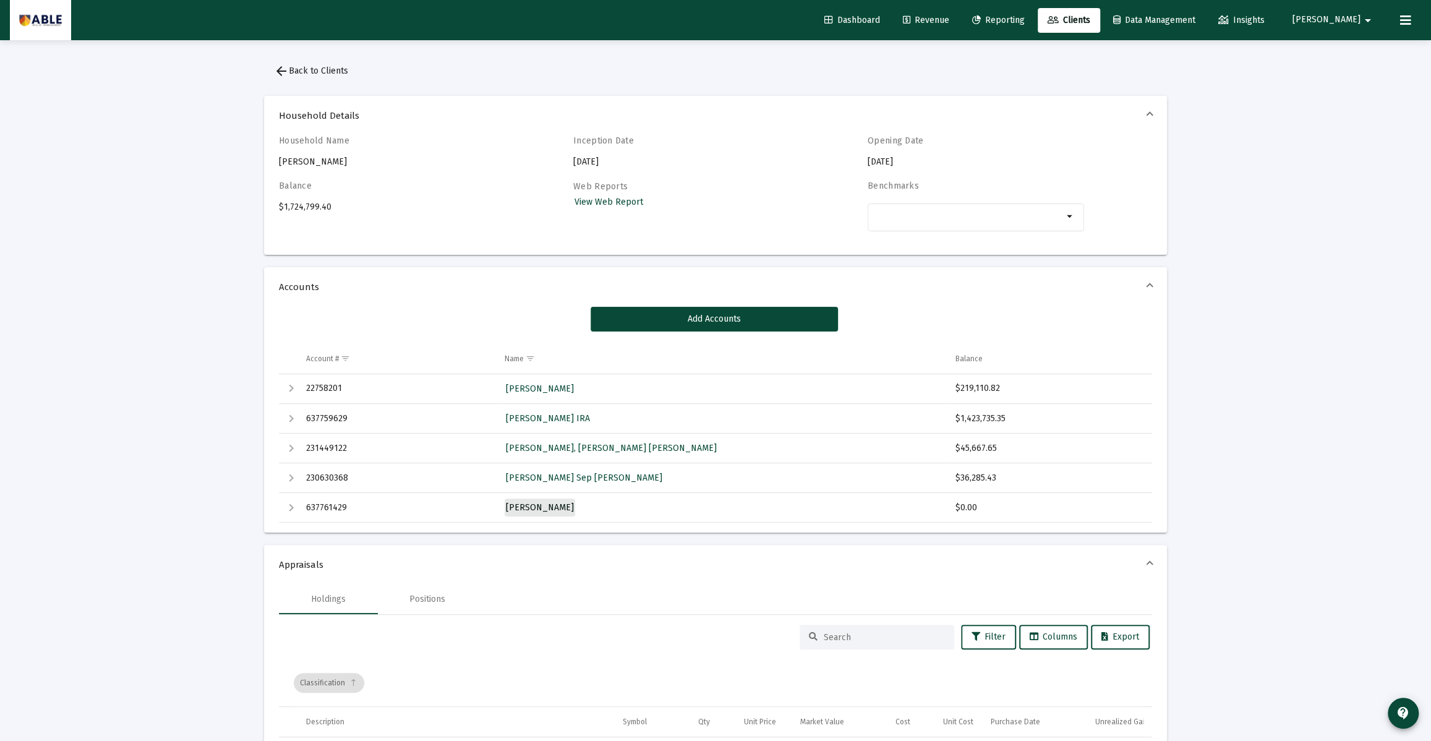
click at [565, 507] on span "[PERSON_NAME]" at bounding box center [540, 507] width 68 height 11
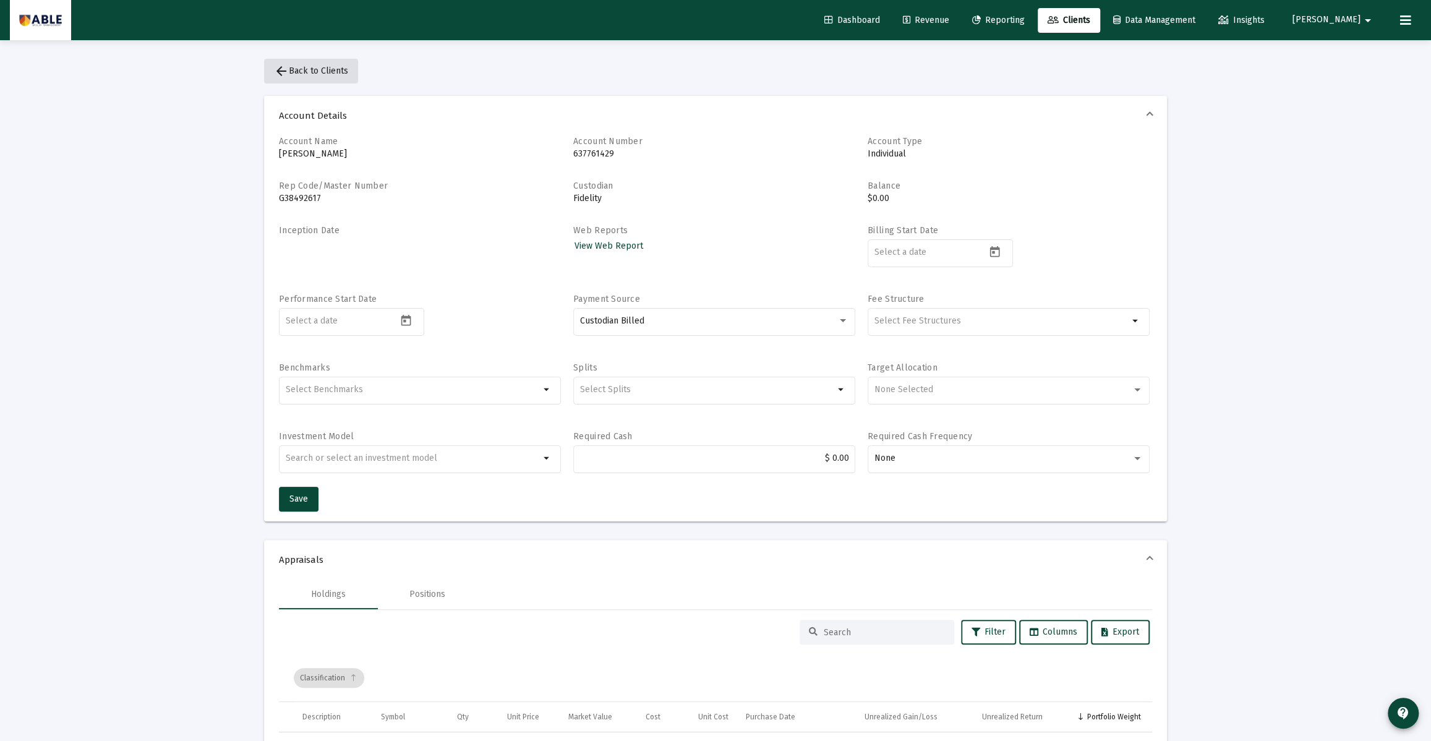
click at [302, 72] on span "arrow_back Back to Clients" at bounding box center [311, 71] width 74 height 11
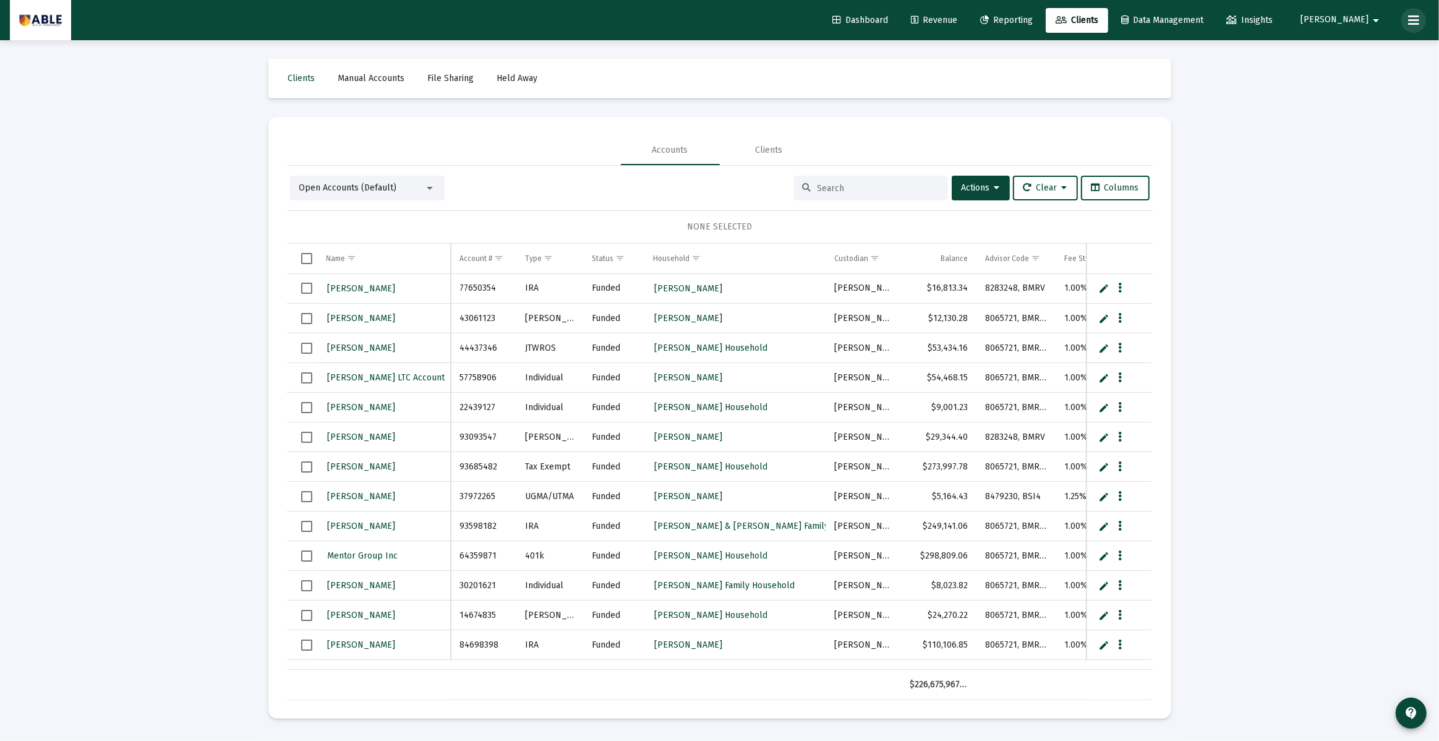
click at [1406, 13] on button at bounding box center [1413, 20] width 25 height 25
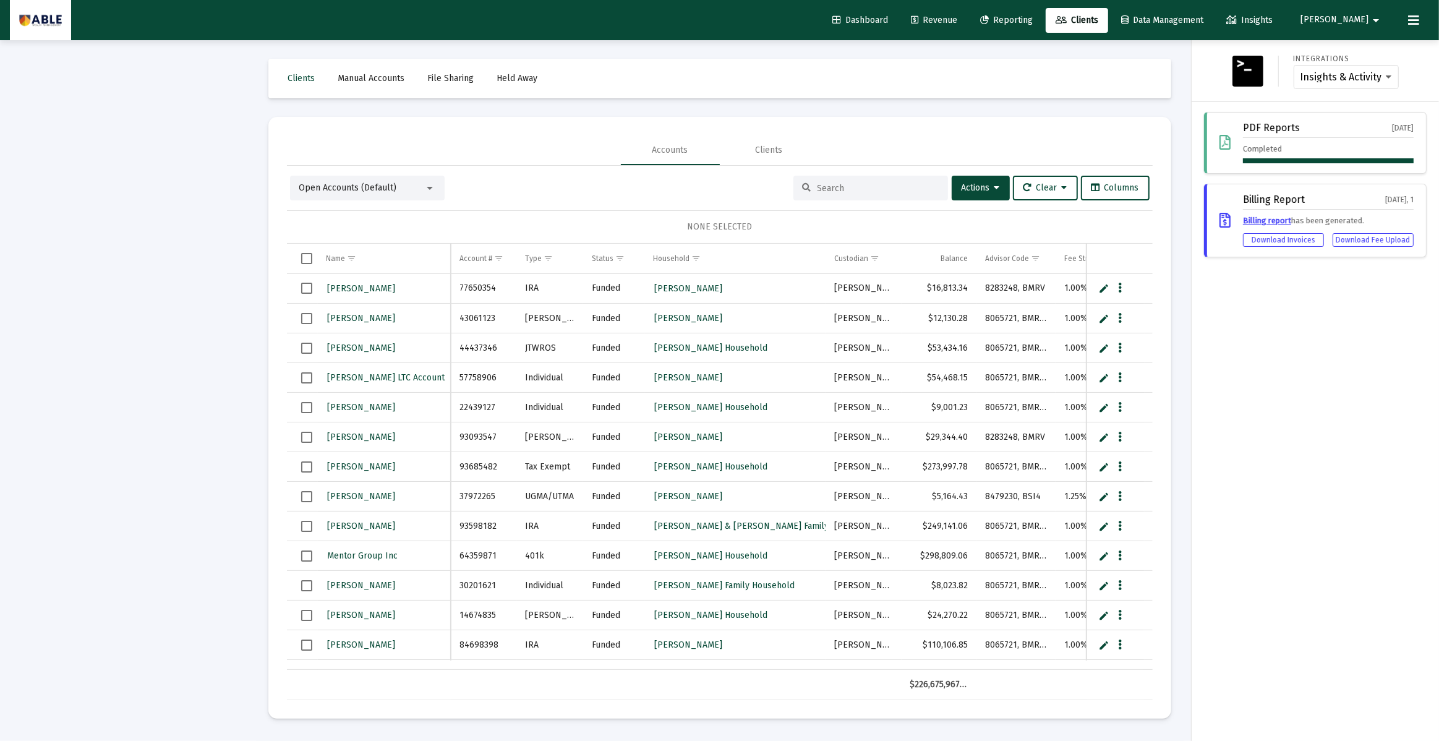
click at [1360, 10] on button "[PERSON_NAME]" at bounding box center [1341, 19] width 113 height 25
click at [1363, 42] on link "Settings" at bounding box center [1373, 53] width 74 height 30
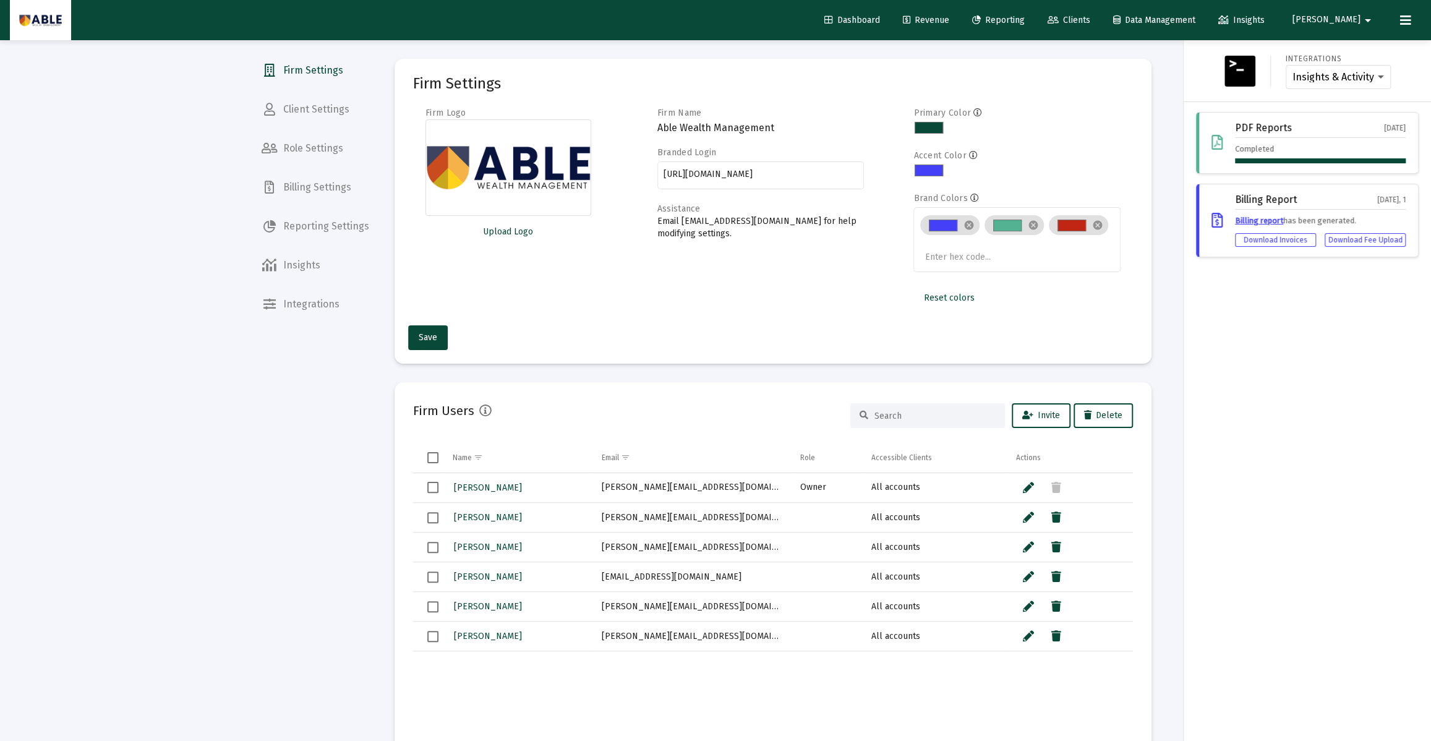
click at [309, 150] on div at bounding box center [715, 370] width 1431 height 741
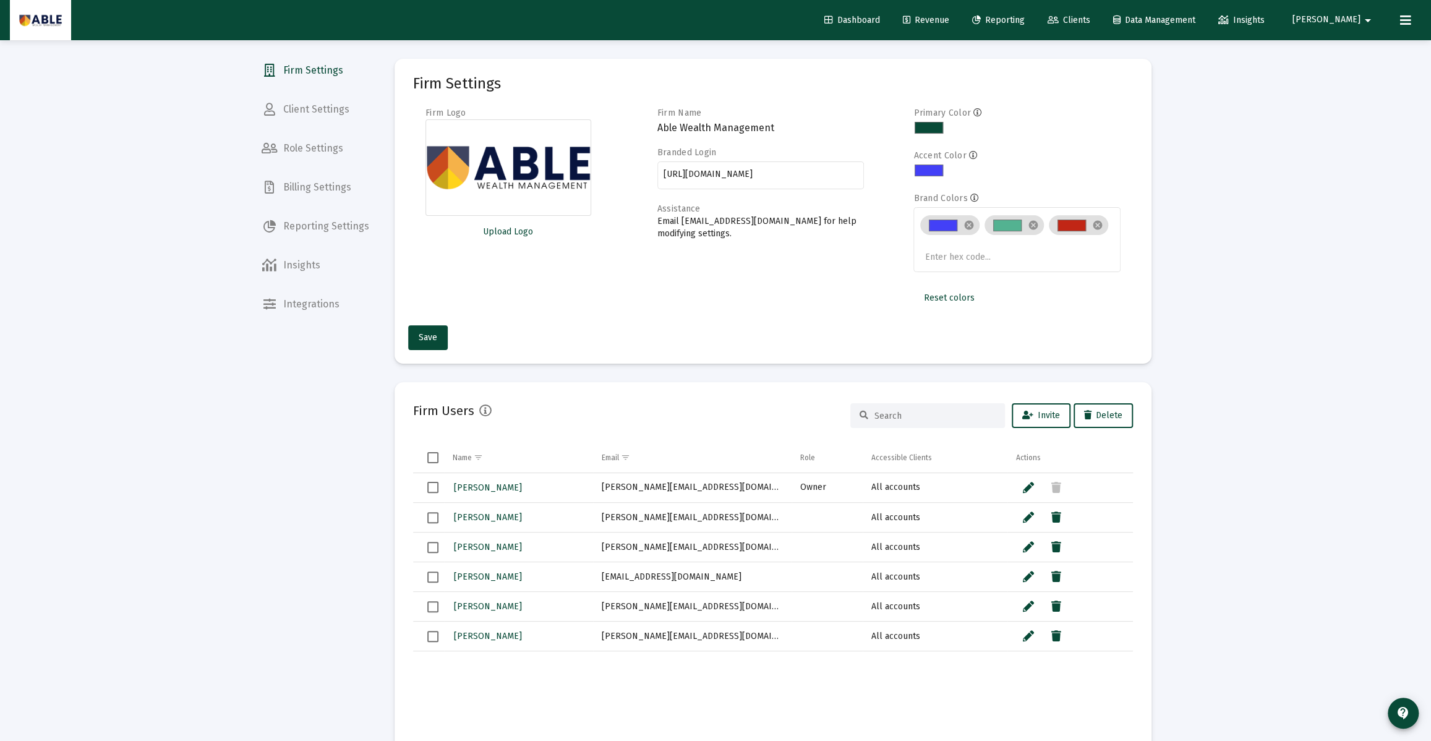
click at [302, 142] on div at bounding box center [715, 370] width 1431 height 741
click at [305, 146] on span "Role Settings" at bounding box center [315, 149] width 127 height 30
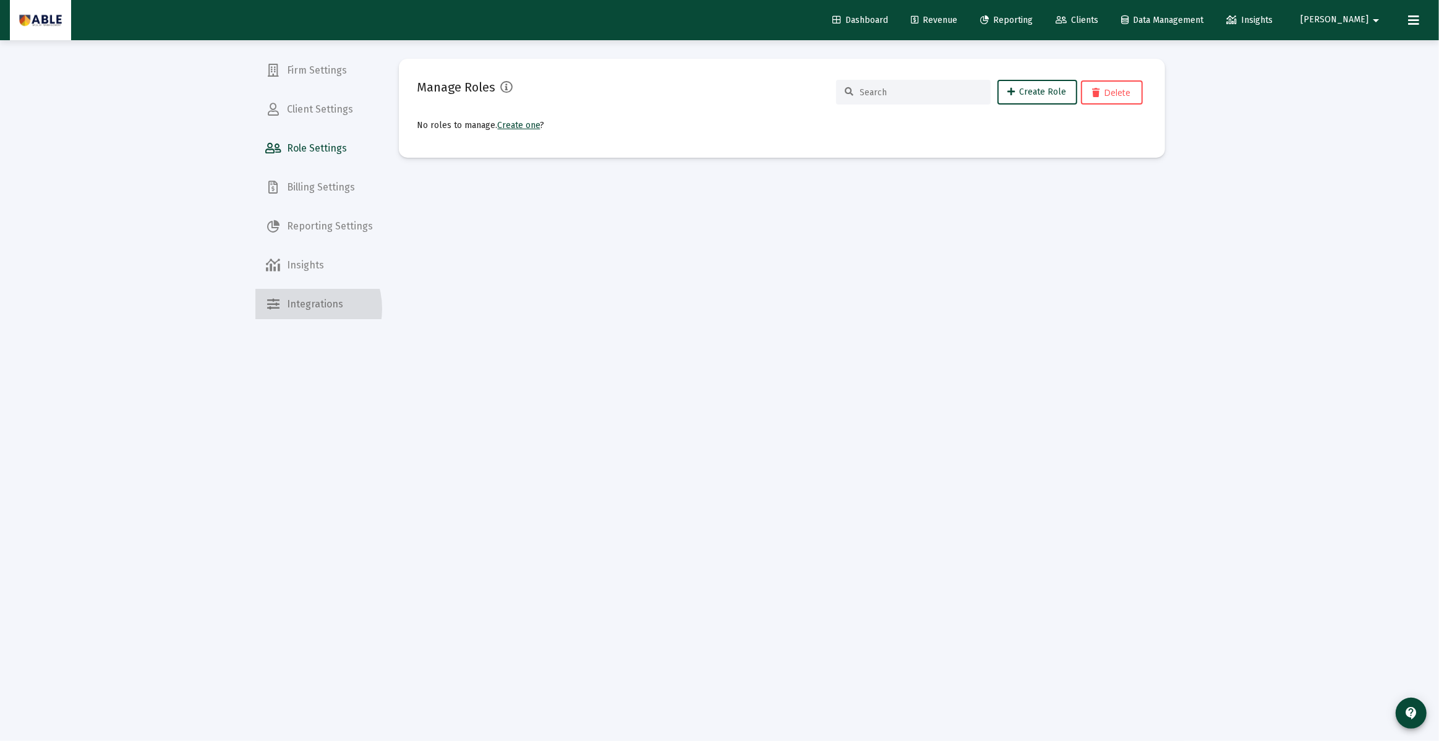
click at [298, 309] on span "Integrations" at bounding box center [319, 304] width 127 height 30
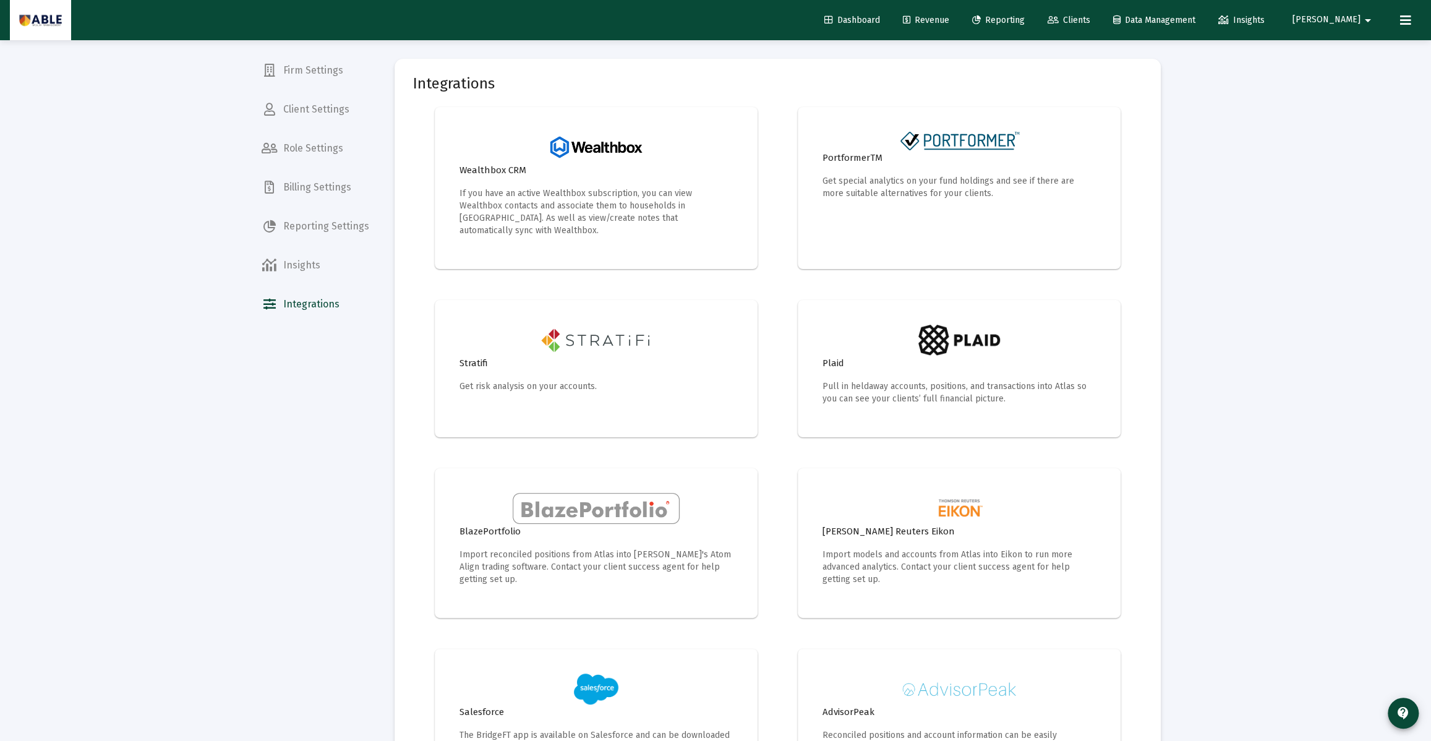
click at [307, 113] on span "Client Settings" at bounding box center [315, 110] width 127 height 30
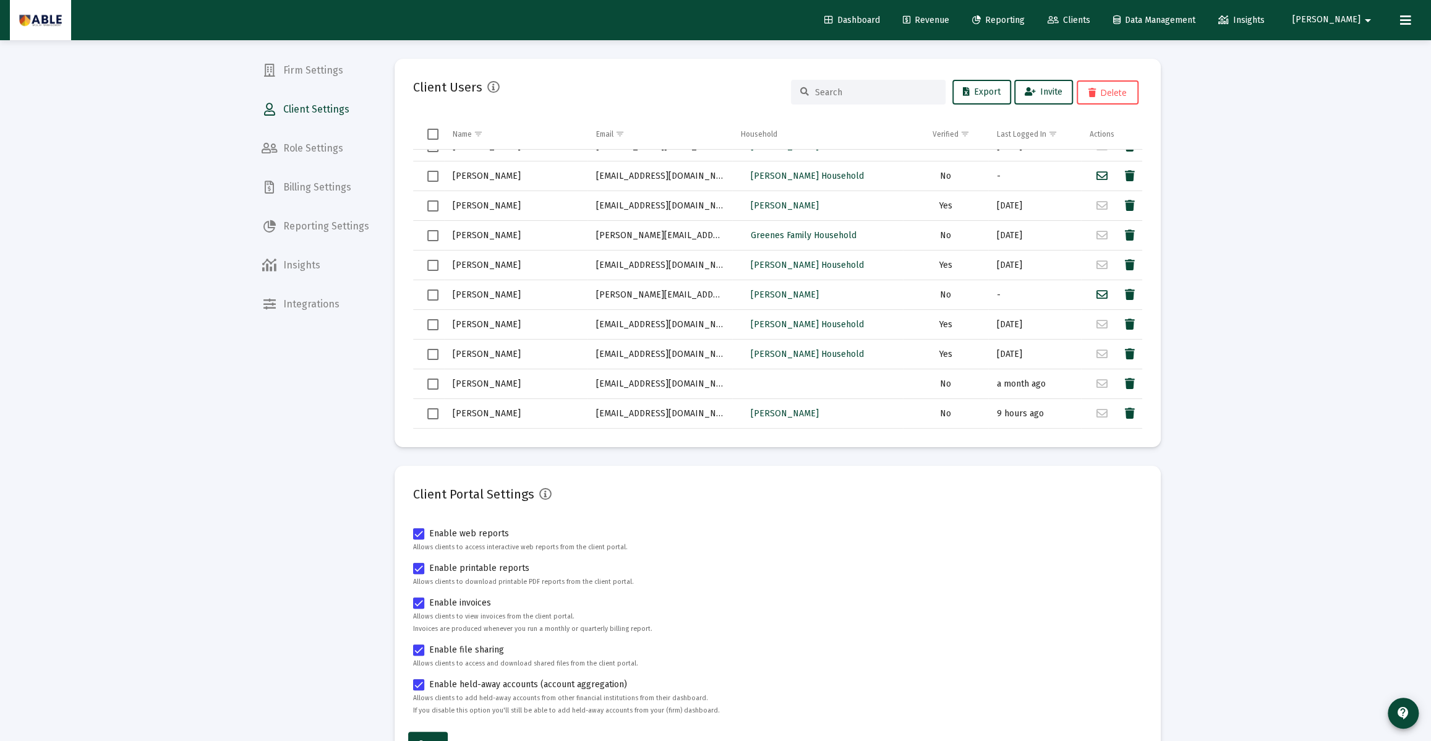
click at [38, 20] on img at bounding box center [40, 20] width 43 height 25
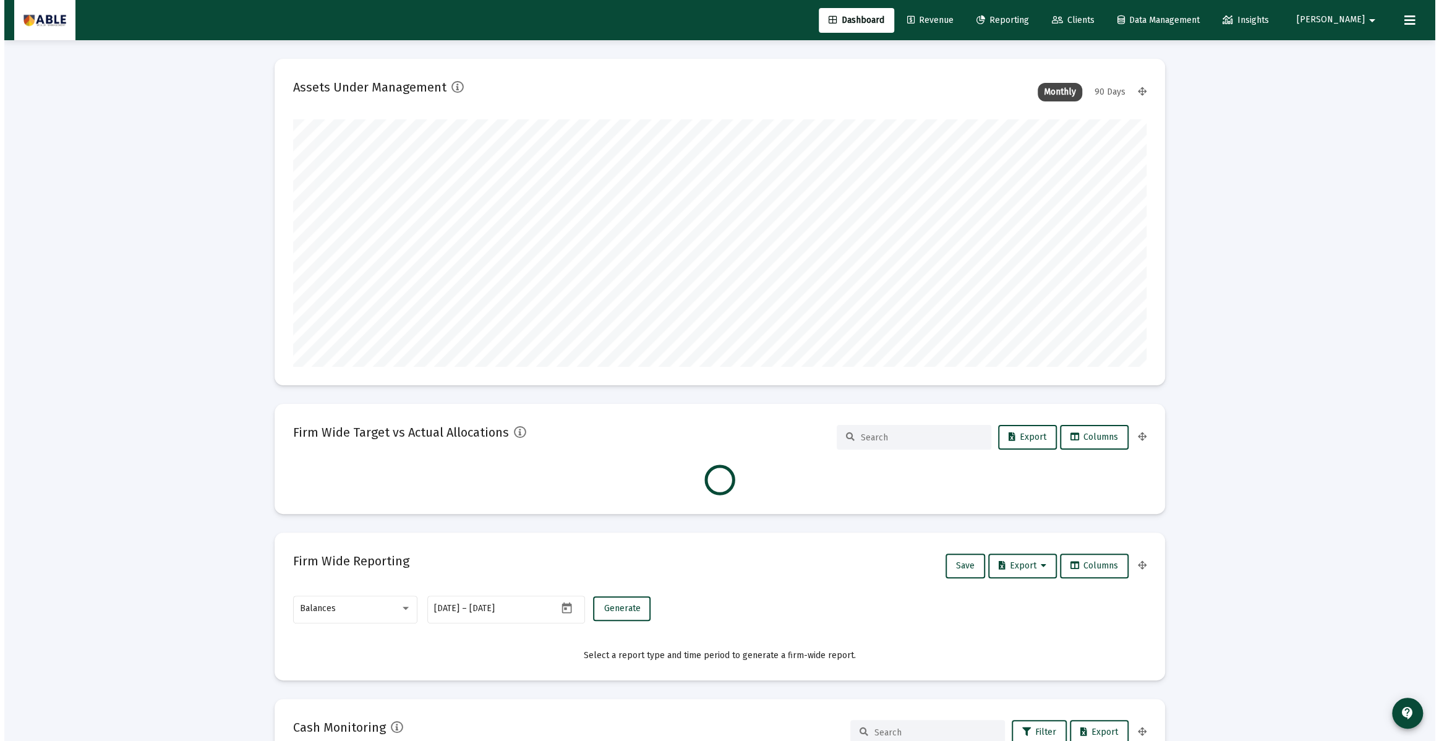
scroll to position [247, 459]
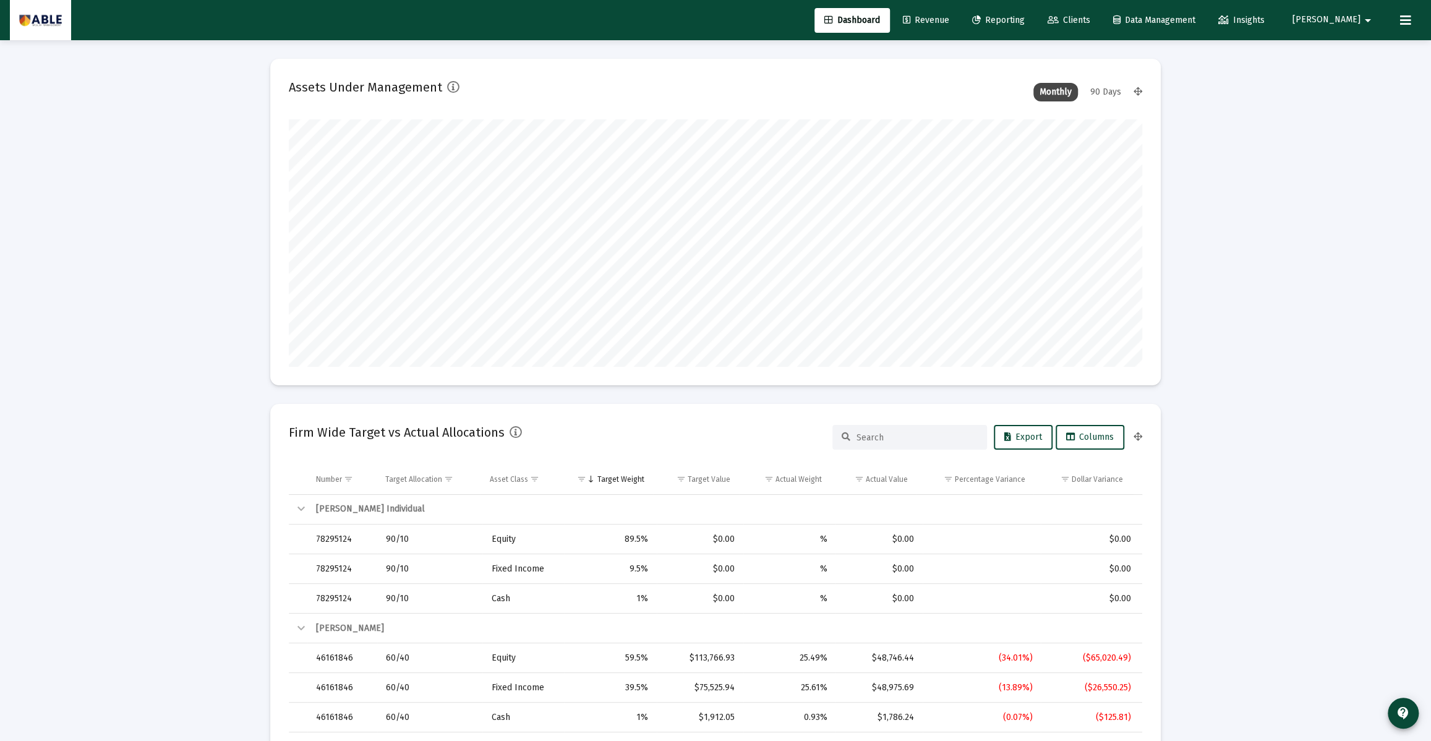
click at [1344, 27] on button "[PERSON_NAME]" at bounding box center [1333, 19] width 113 height 25
click at [1355, 15] on div at bounding box center [715, 370] width 1431 height 741
click at [1397, 20] on button at bounding box center [1405, 20] width 25 height 25
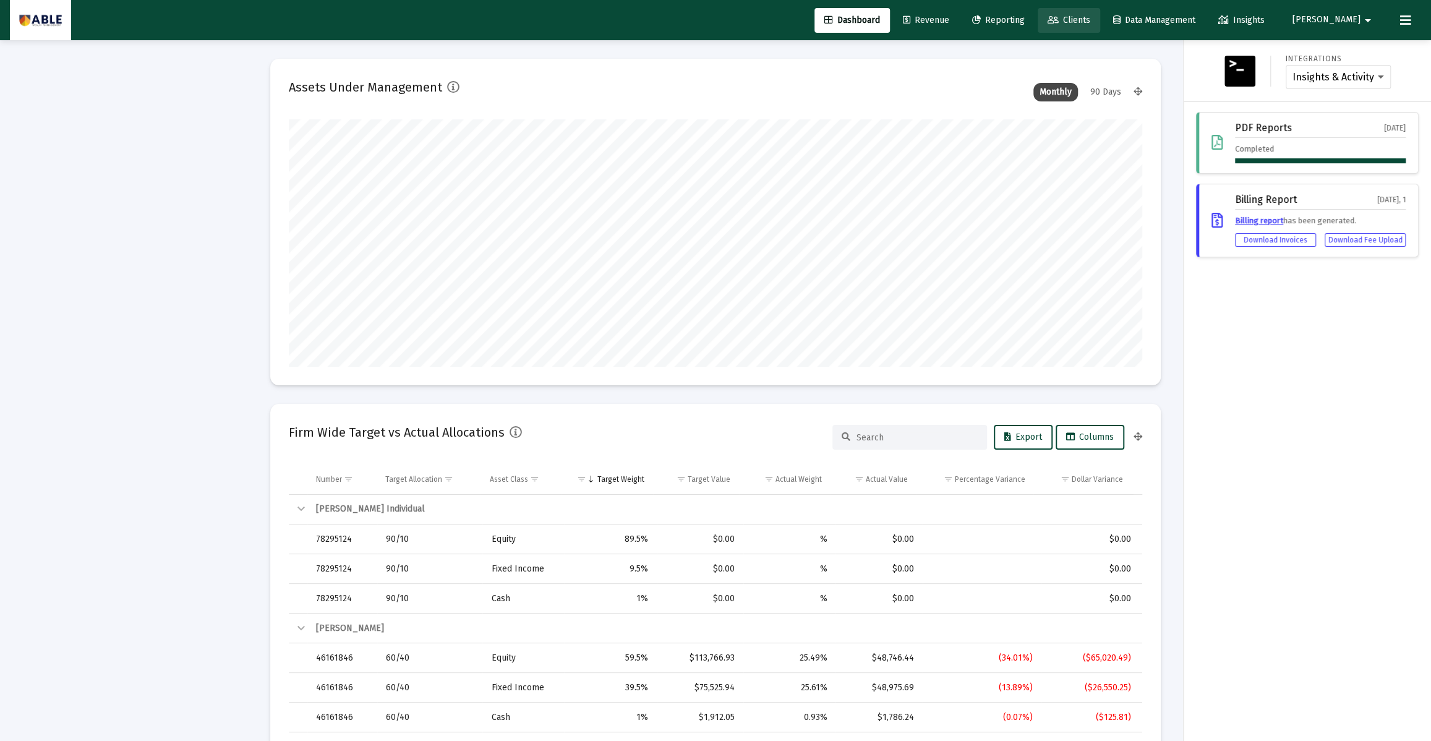
click at [1090, 21] on span "Clients" at bounding box center [1068, 20] width 43 height 11
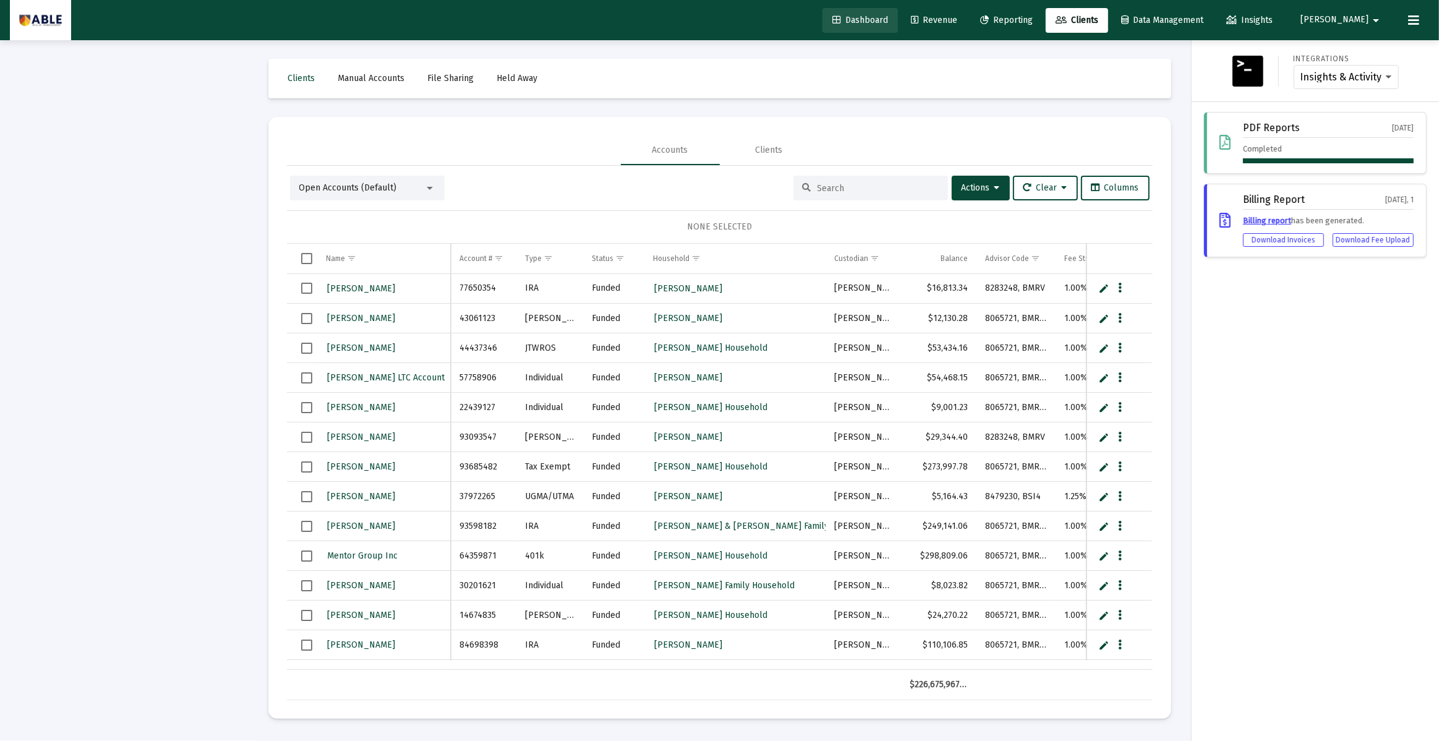
click at [888, 19] on span "Dashboard" at bounding box center [860, 20] width 56 height 11
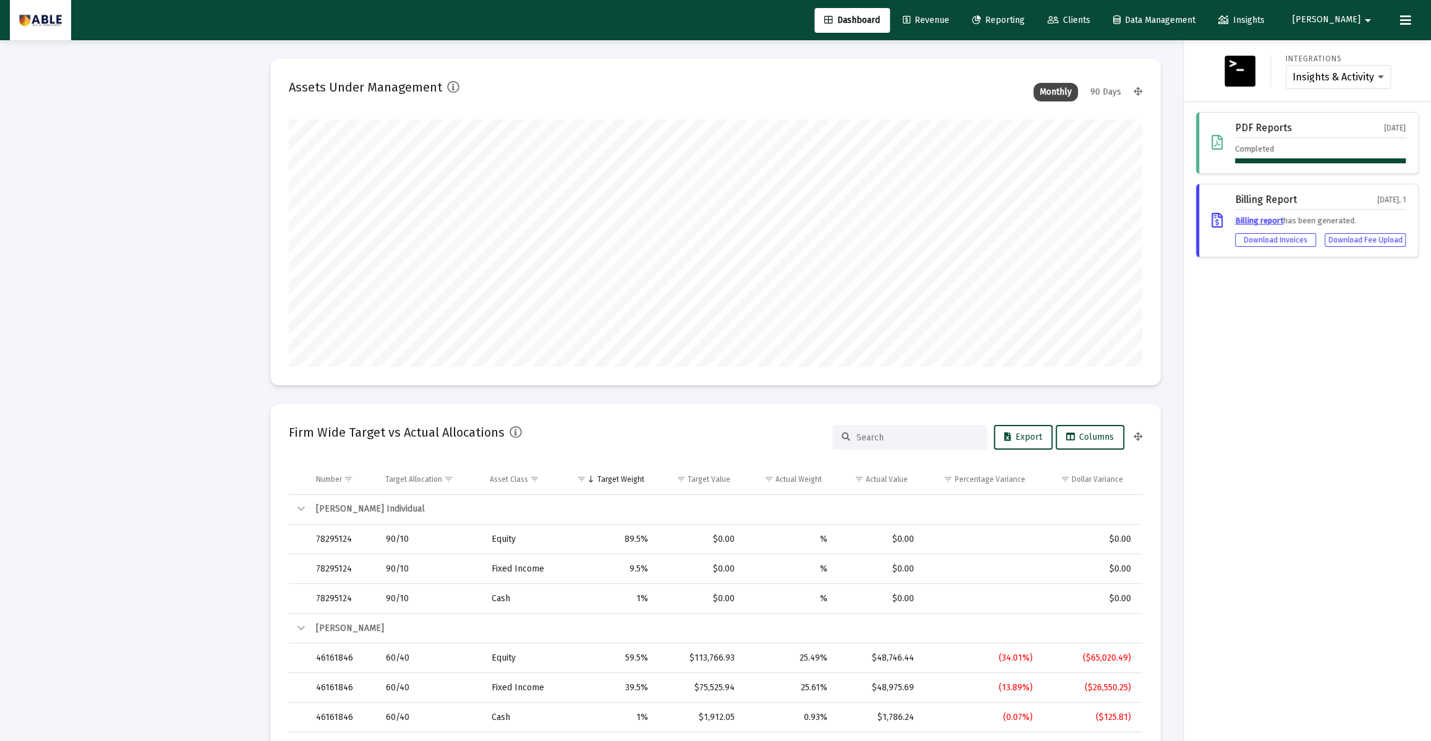
click at [1359, 21] on span "[PERSON_NAME]" at bounding box center [1326, 20] width 68 height 11
click at [1137, 24] on div at bounding box center [715, 370] width 1431 height 741
click at [1090, 20] on span "Clients" at bounding box center [1068, 20] width 43 height 11
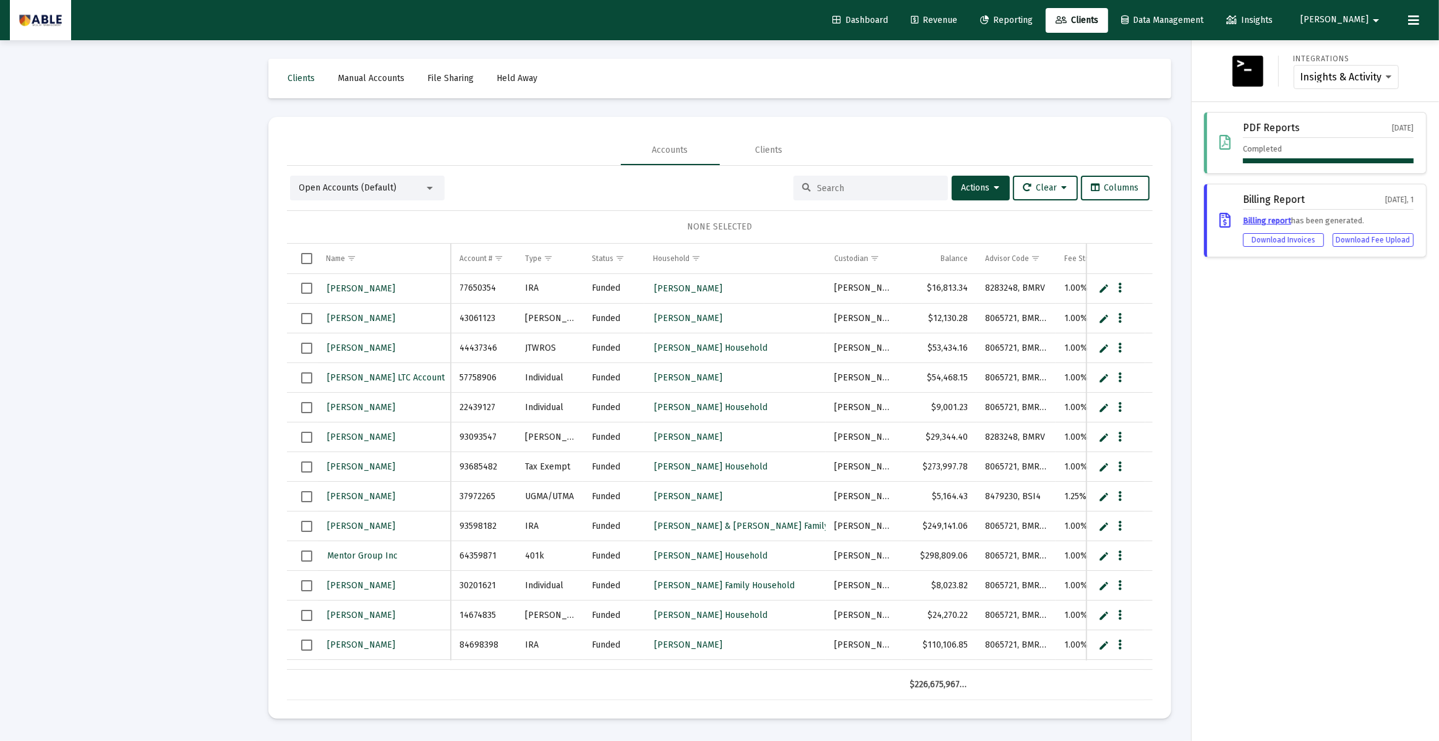
click at [825, 187] on div at bounding box center [719, 370] width 1439 height 741
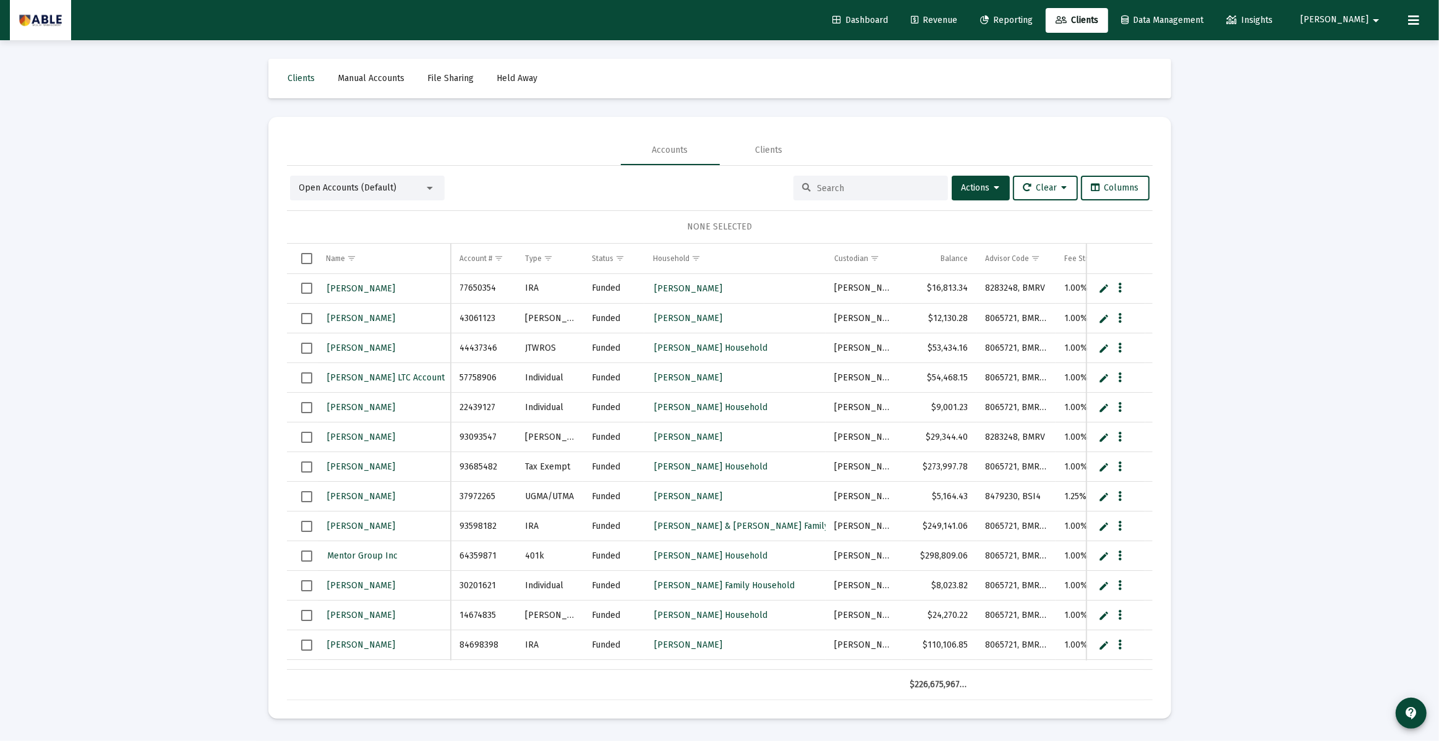
click at [826, 186] on input at bounding box center [877, 188] width 121 height 11
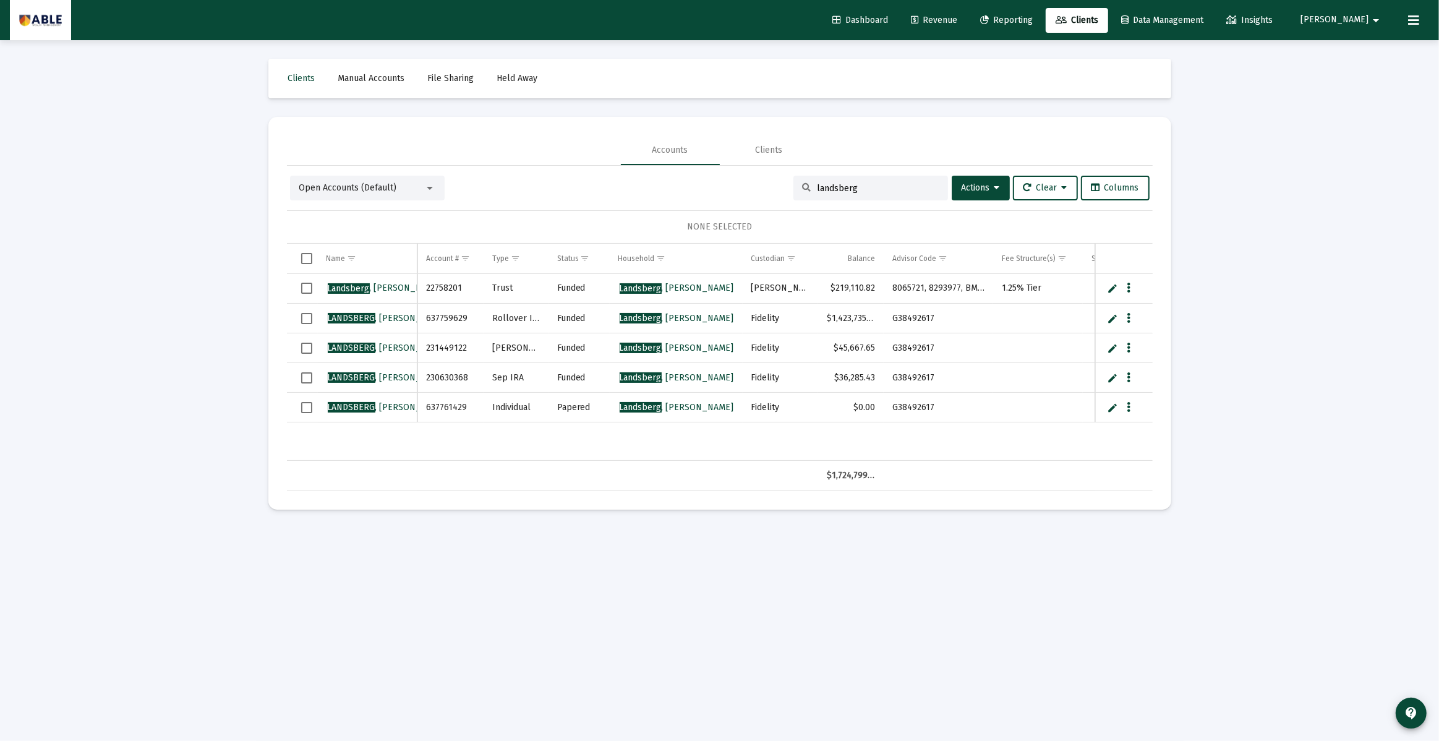
type input "landsberg"
click at [673, 289] on span "[PERSON_NAME]" at bounding box center [677, 288] width 114 height 11
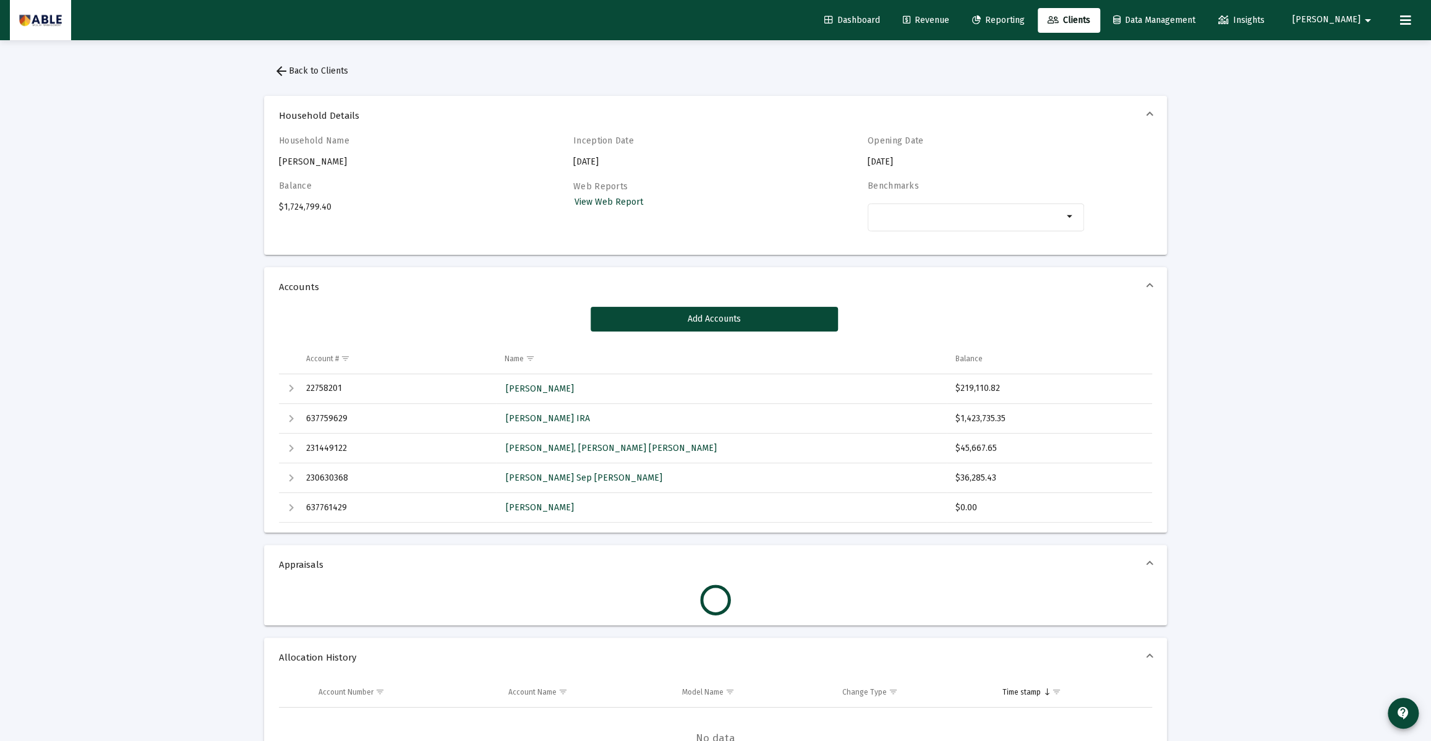
click at [328, 71] on span "arrow_back Back to Clients" at bounding box center [311, 71] width 74 height 11
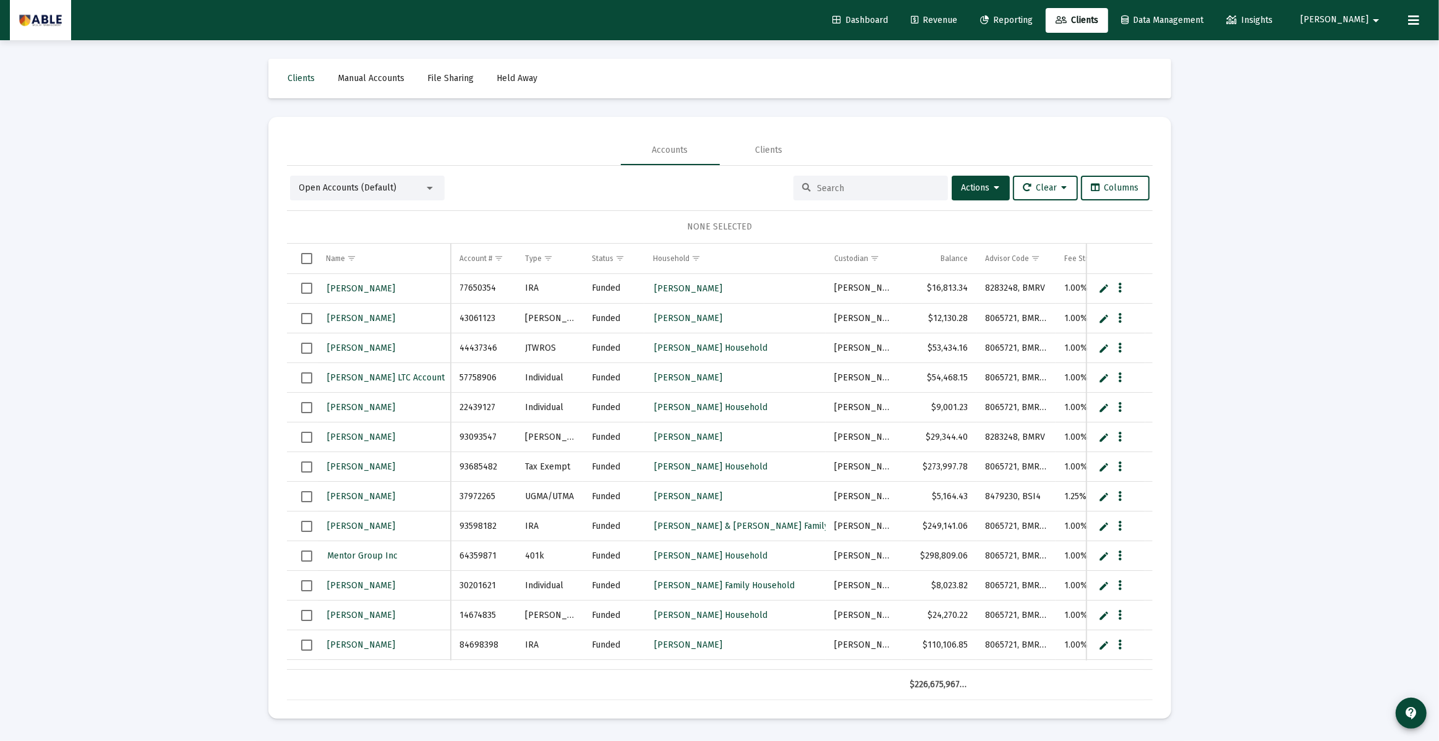
click at [804, 190] on div at bounding box center [870, 188] width 155 height 25
click at [829, 190] on input at bounding box center [877, 188] width 121 height 11
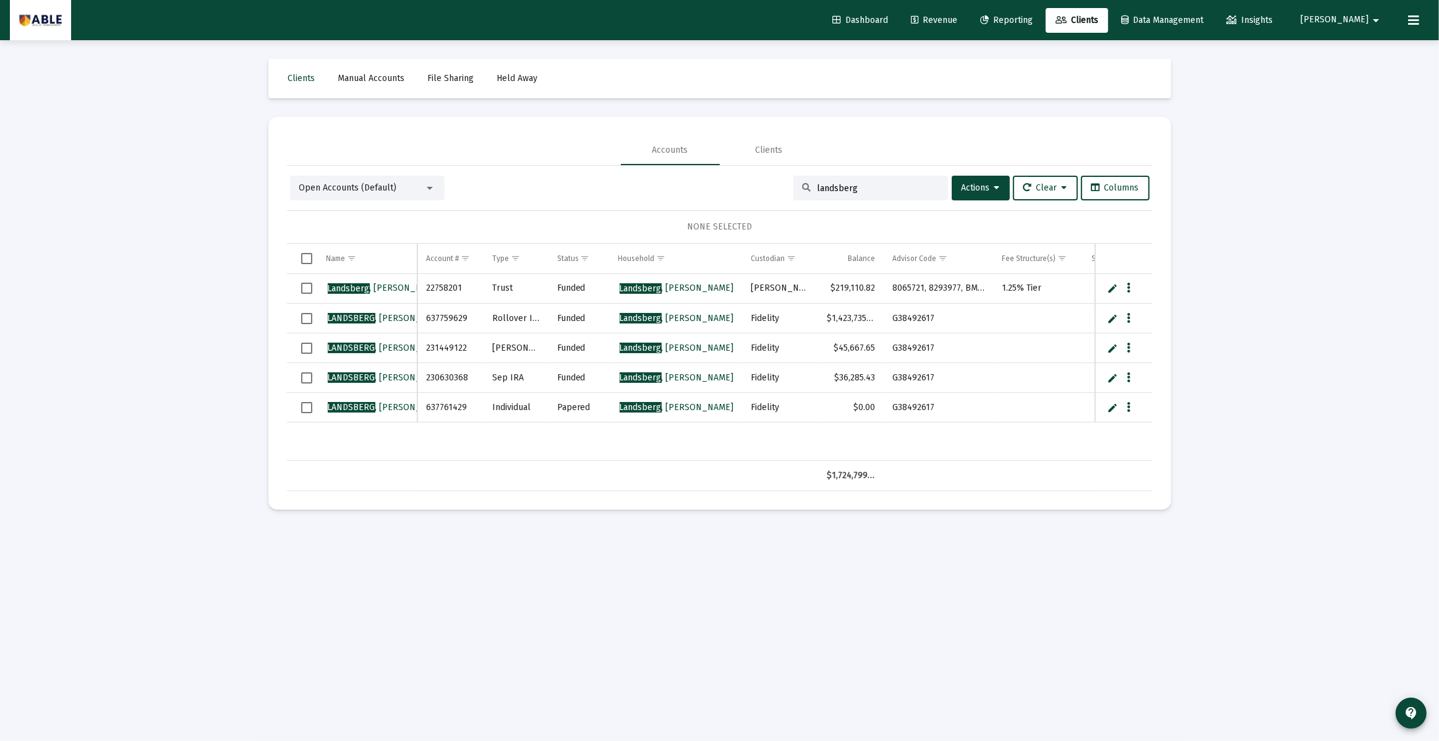
type input "landsberg"
click at [1131, 318] on button "Data grid" at bounding box center [1128, 317] width 11 height 11
click at [948, 318] on div at bounding box center [719, 370] width 1439 height 741
click at [1415, 22] on icon at bounding box center [1413, 20] width 11 height 15
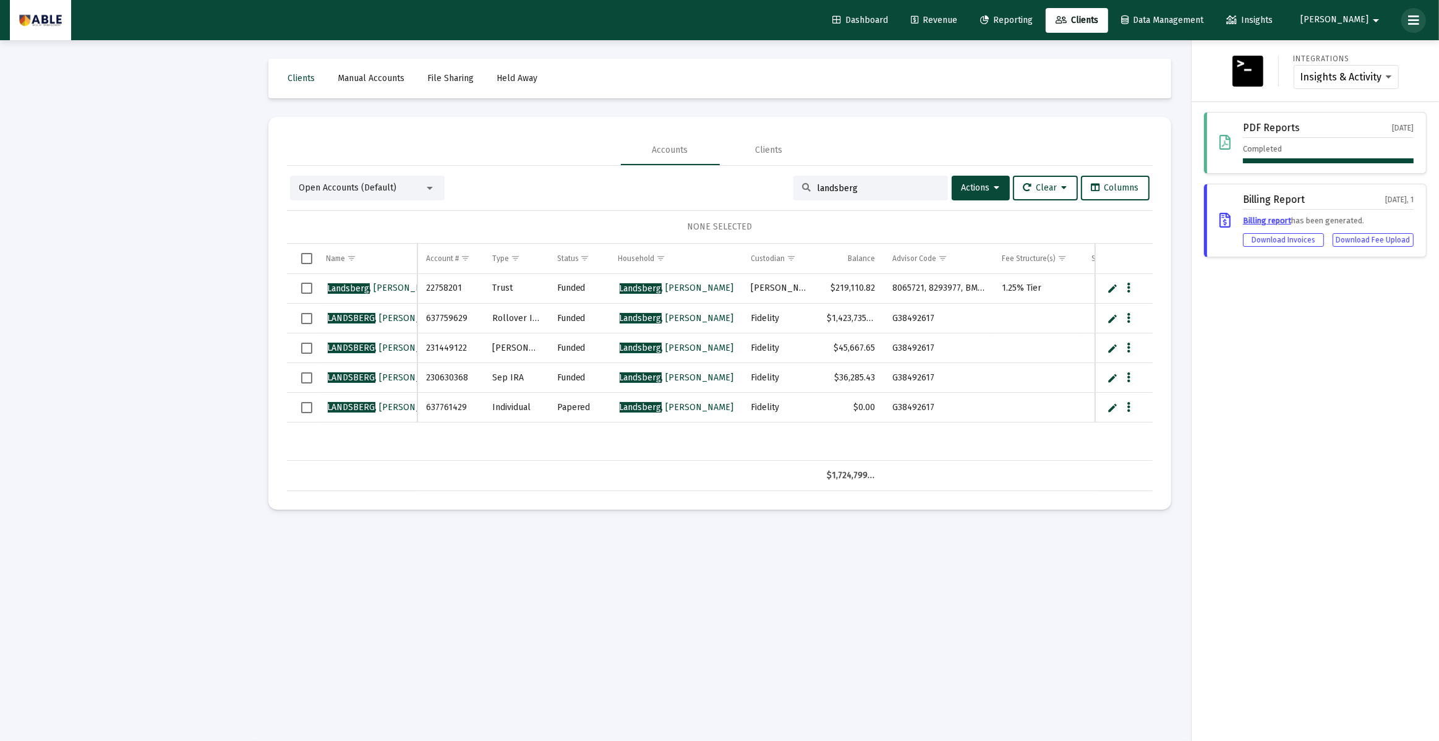
click at [1415, 22] on icon at bounding box center [1413, 20] width 11 height 15
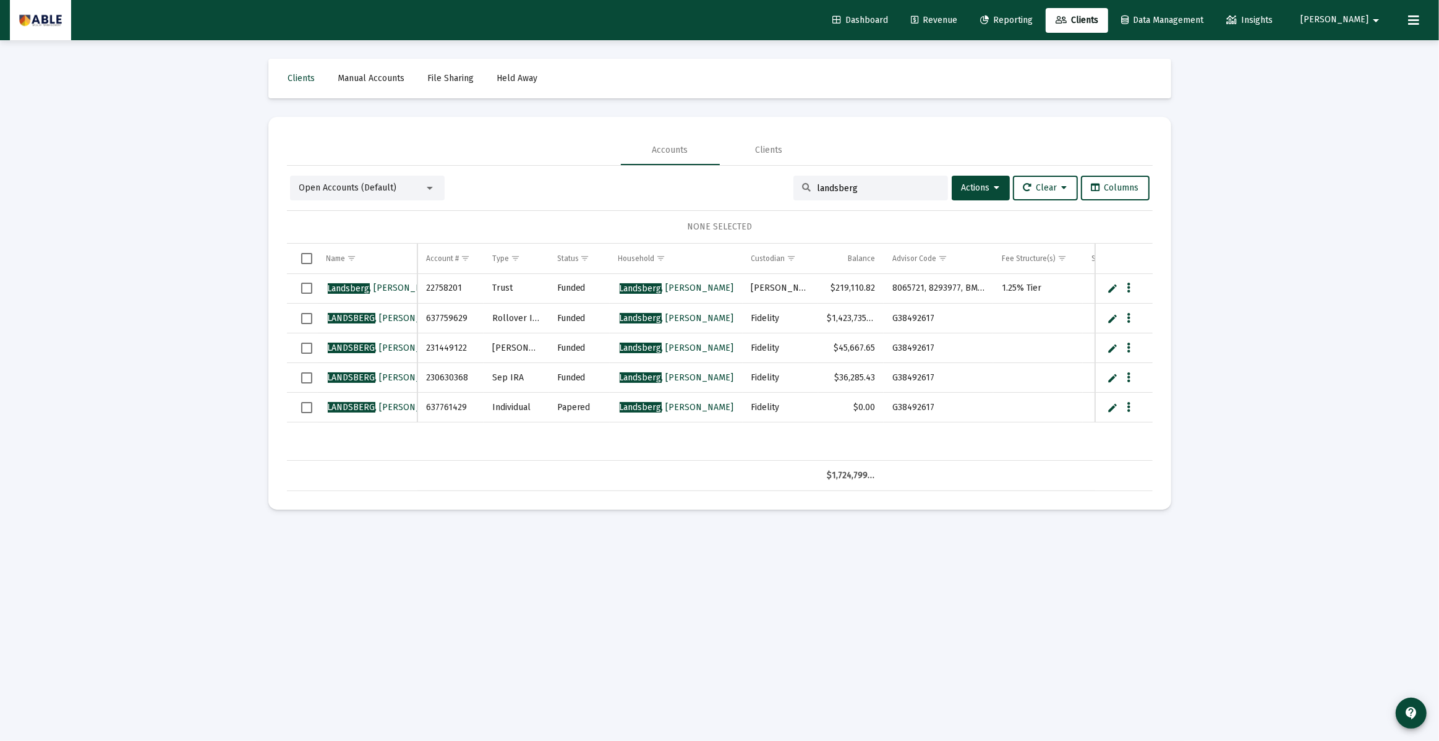
click at [303, 290] on span "Select row" at bounding box center [306, 288] width 11 height 11
click at [1123, 317] on button "Data grid" at bounding box center [1128, 317] width 11 height 11
click at [1360, 19] on div at bounding box center [719, 370] width 1439 height 741
click at [1360, 19] on span "[PERSON_NAME]" at bounding box center [1334, 20] width 68 height 11
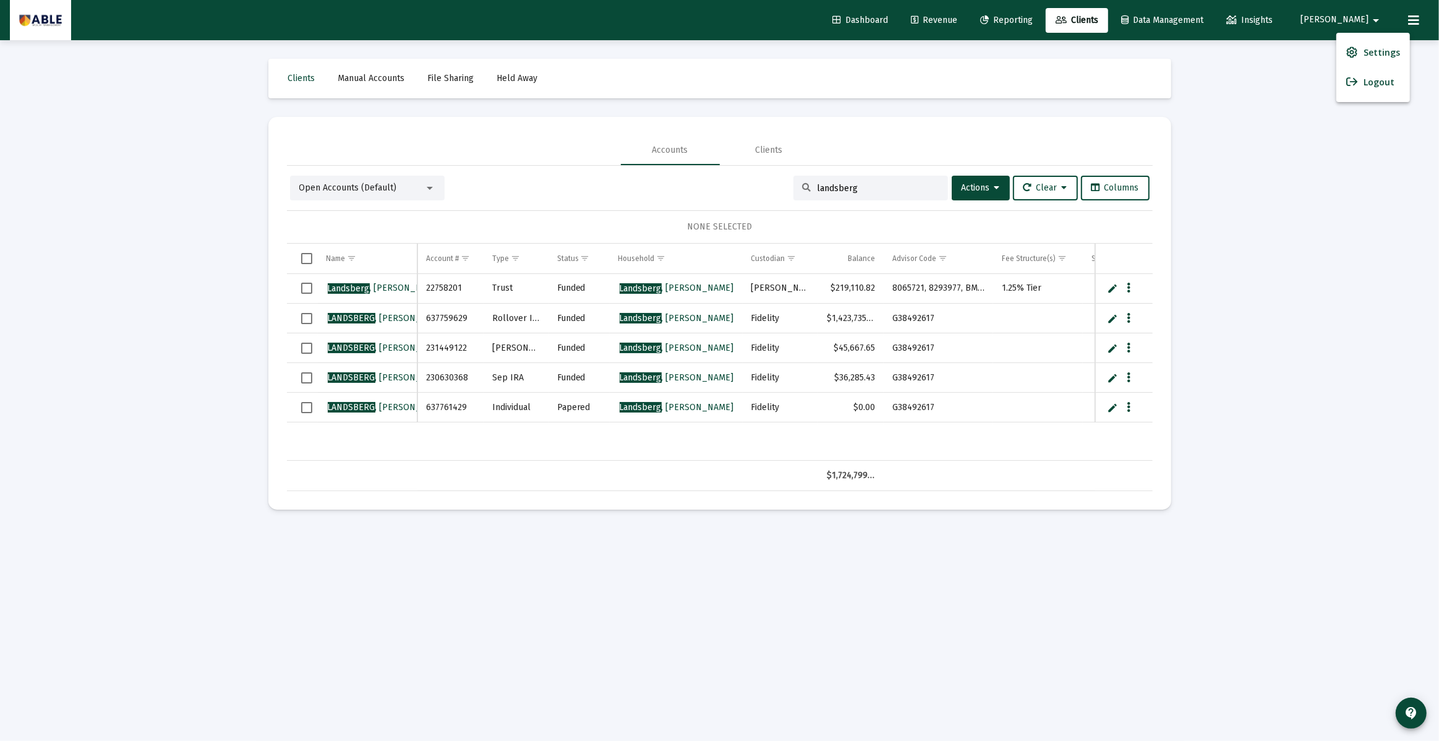
click at [1407, 15] on div at bounding box center [719, 370] width 1439 height 741
click at [1410, 19] on icon at bounding box center [1413, 20] width 11 height 15
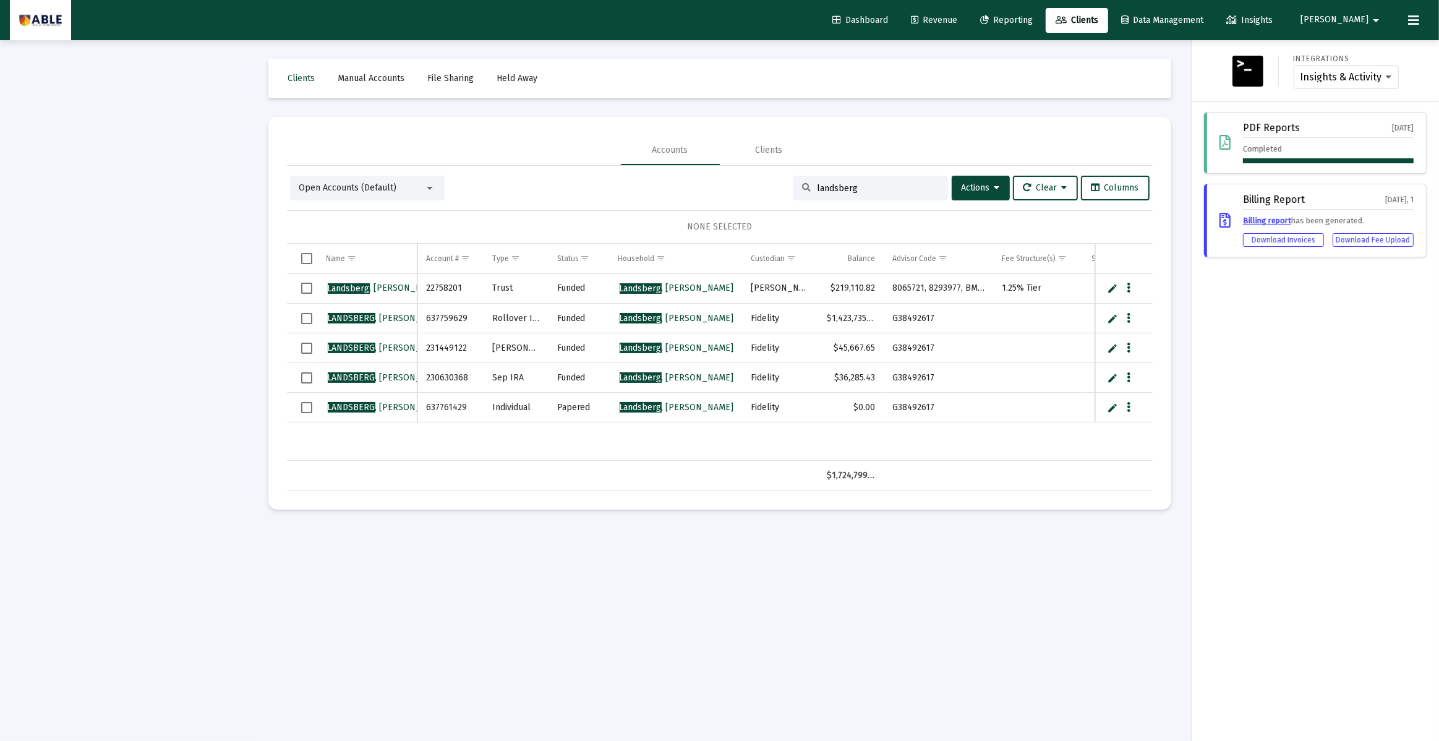
click at [1374, 22] on mat-icon "arrow_drop_down" at bounding box center [1375, 20] width 15 height 25
click at [1371, 48] on span "Settings" at bounding box center [1381, 53] width 36 height 30
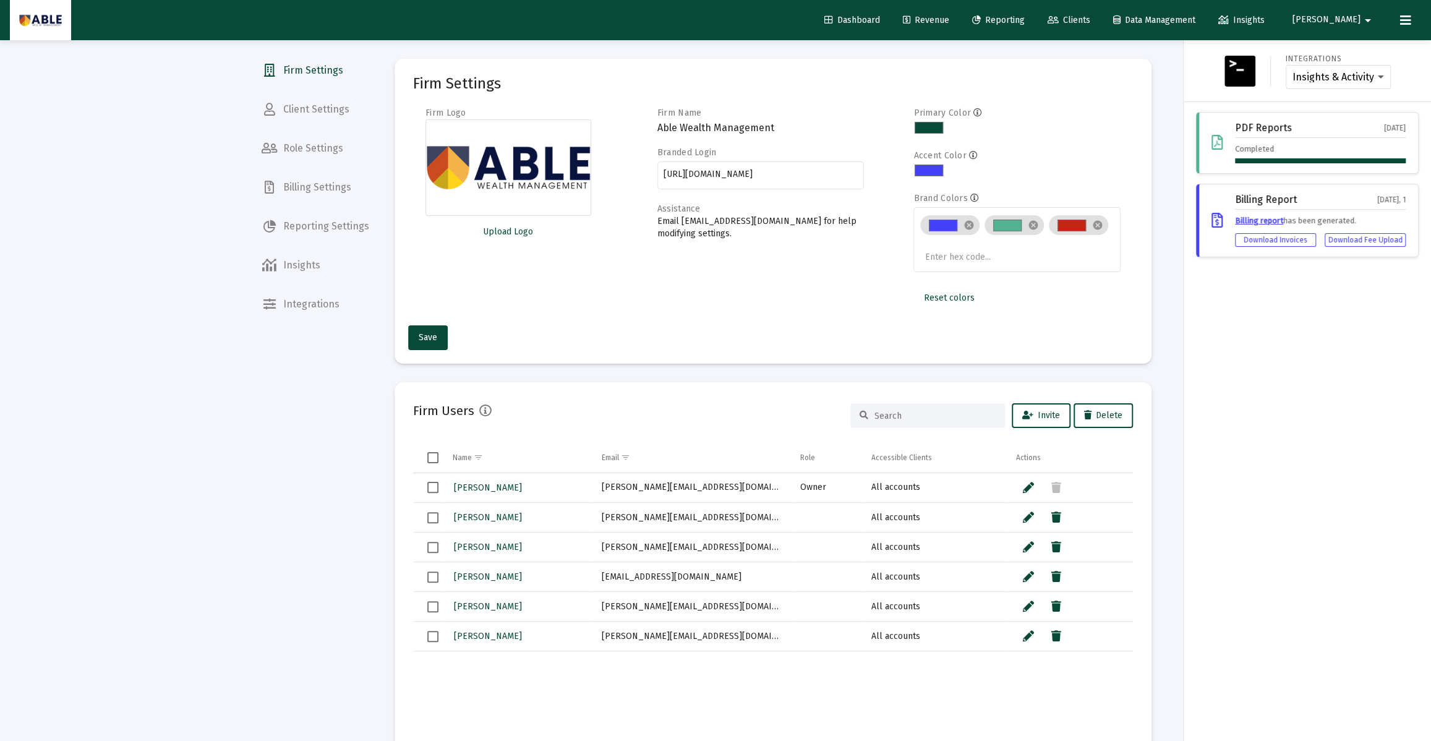
click at [1090, 20] on span "Clients" at bounding box center [1068, 20] width 43 height 11
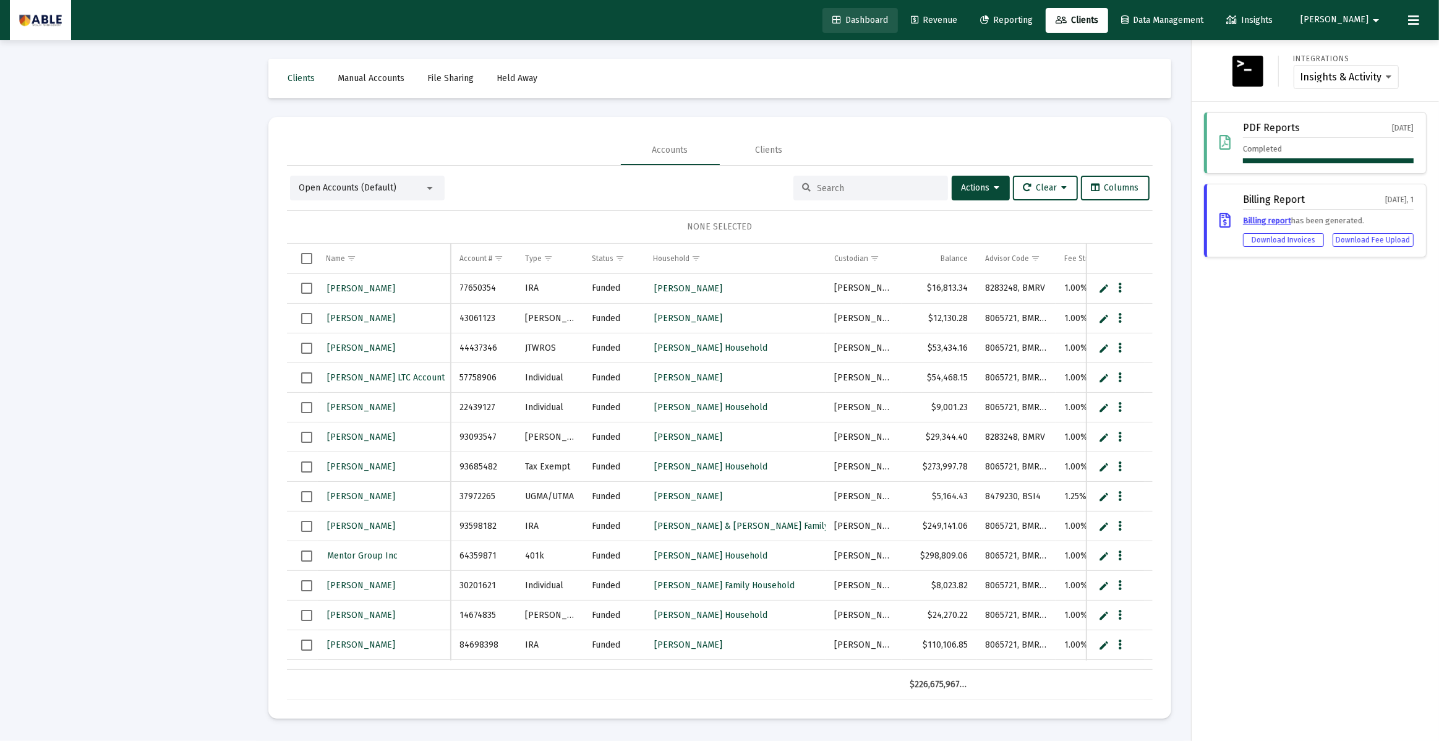
click at [898, 14] on link "Dashboard" at bounding box center [859, 20] width 75 height 25
